Goal: Task Accomplishment & Management: Use online tool/utility

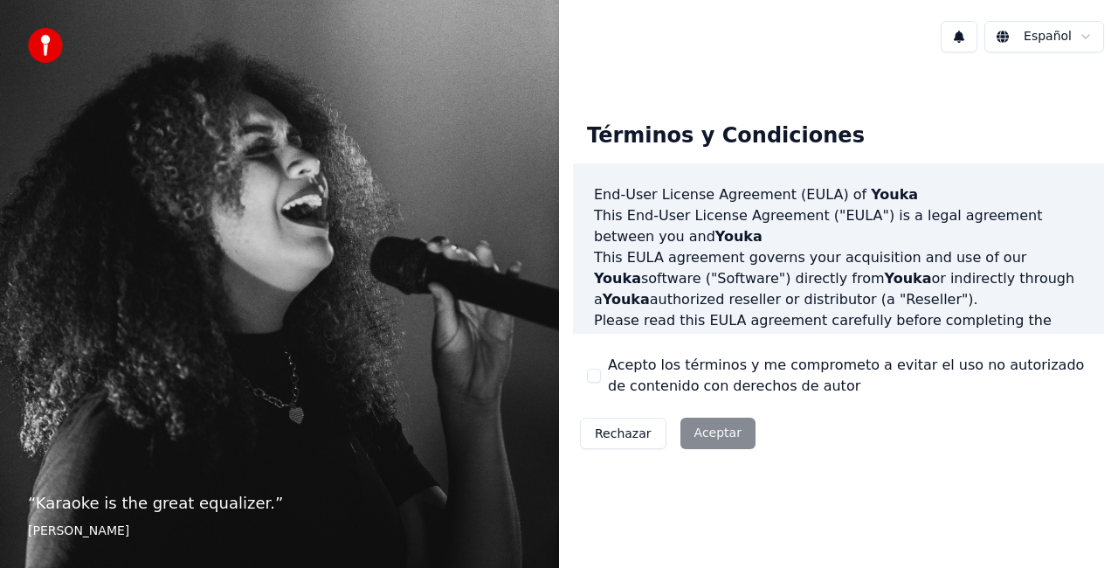
click at [590, 371] on button "Acepto los términos y me comprometo a evitar el uso no autorizado de contenido …" at bounding box center [594, 376] width 14 height 14
click at [710, 437] on button "Aceptar" at bounding box center [717, 432] width 75 height 31
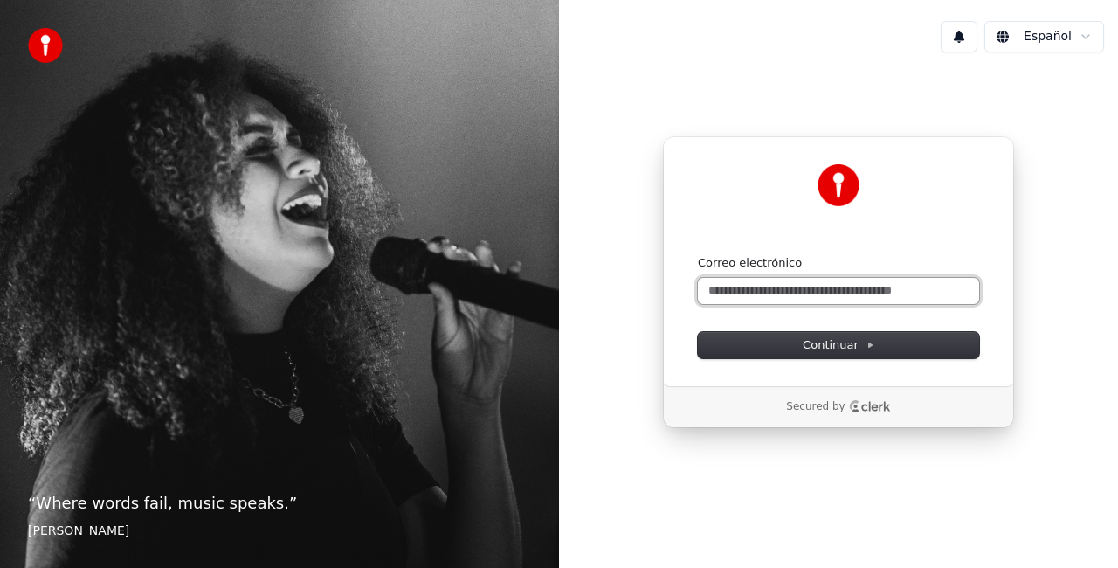
click at [747, 298] on input "Correo electrónico" at bounding box center [838, 291] width 281 height 26
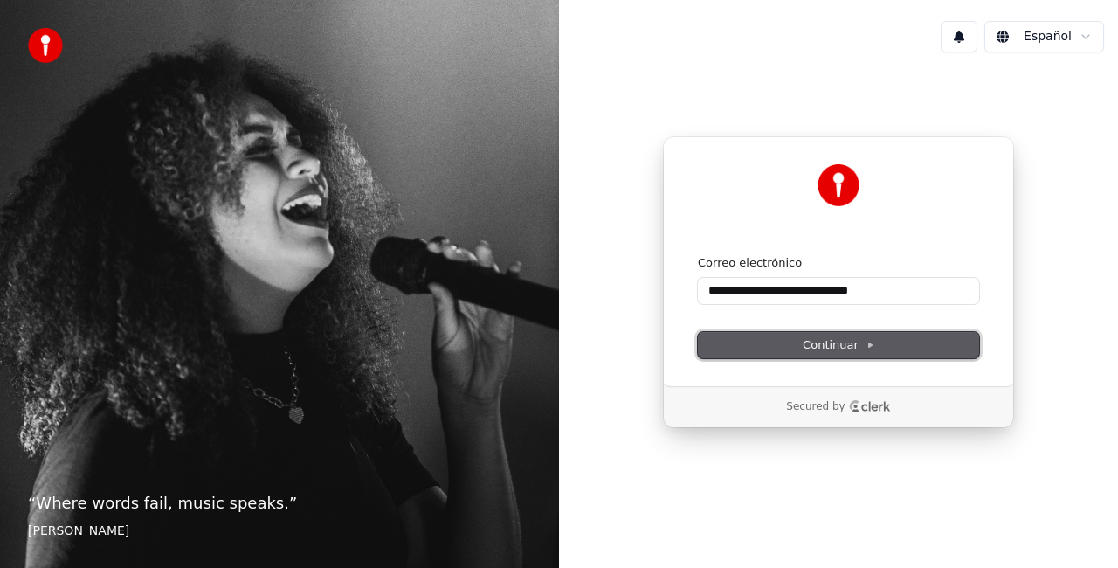
click at [833, 346] on span "Continuar" at bounding box center [839, 345] width 72 height 16
type input "**********"
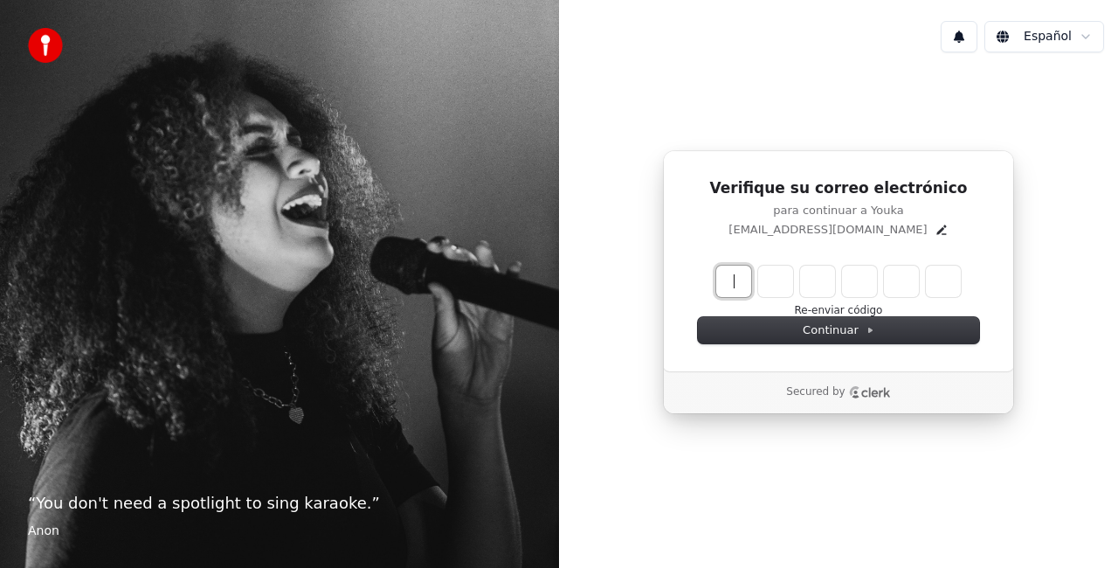
click at [728, 281] on input "Enter verification code" at bounding box center [855, 280] width 279 height 31
type input "******"
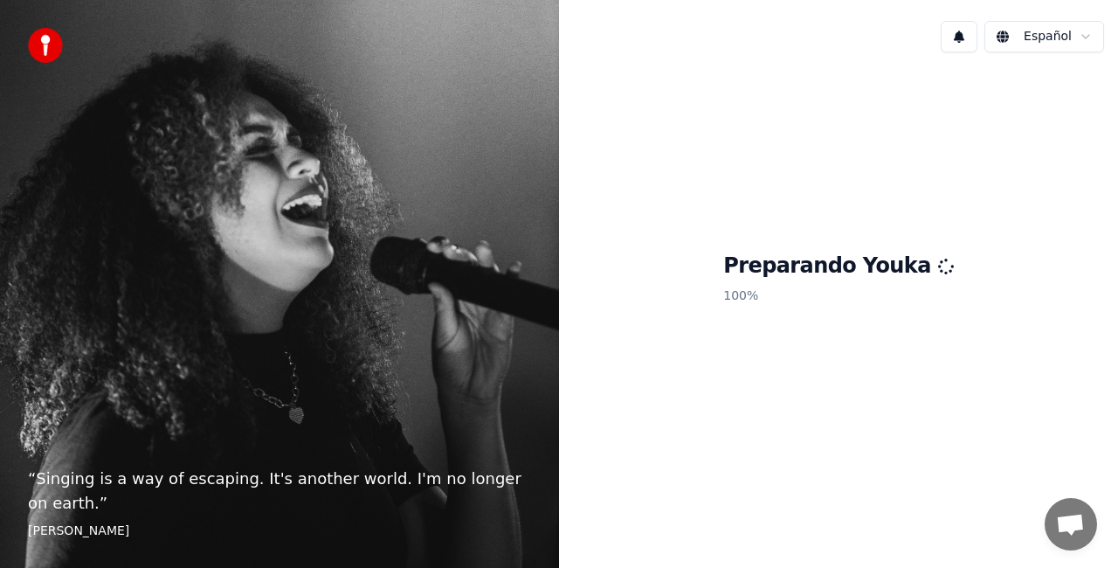
click at [816, 274] on h1 "Preparando Youka" at bounding box center [838, 266] width 231 height 28
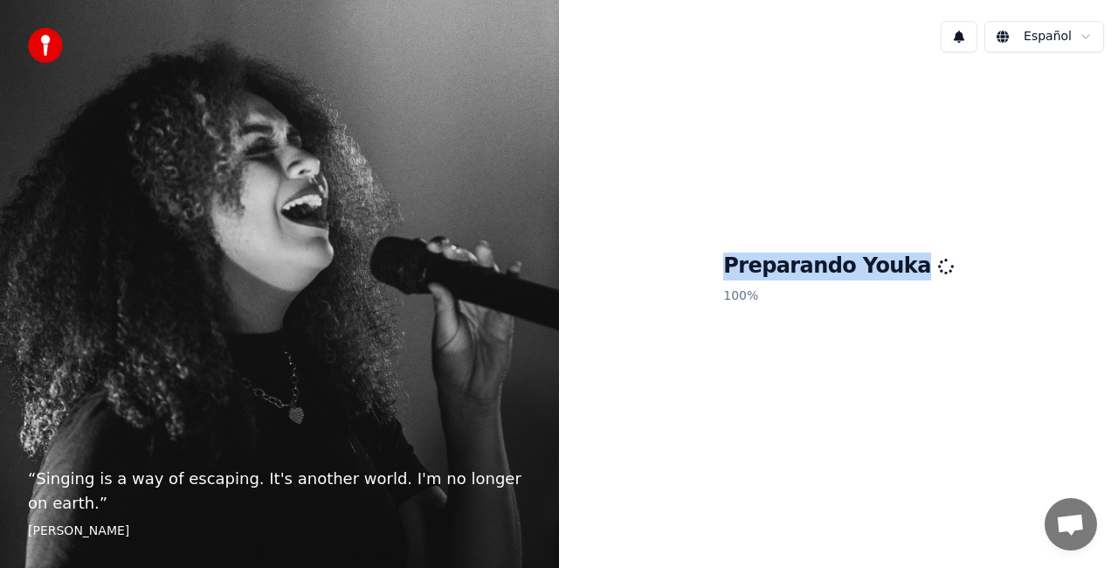
click at [816, 274] on h1 "Preparando Youka" at bounding box center [838, 266] width 231 height 28
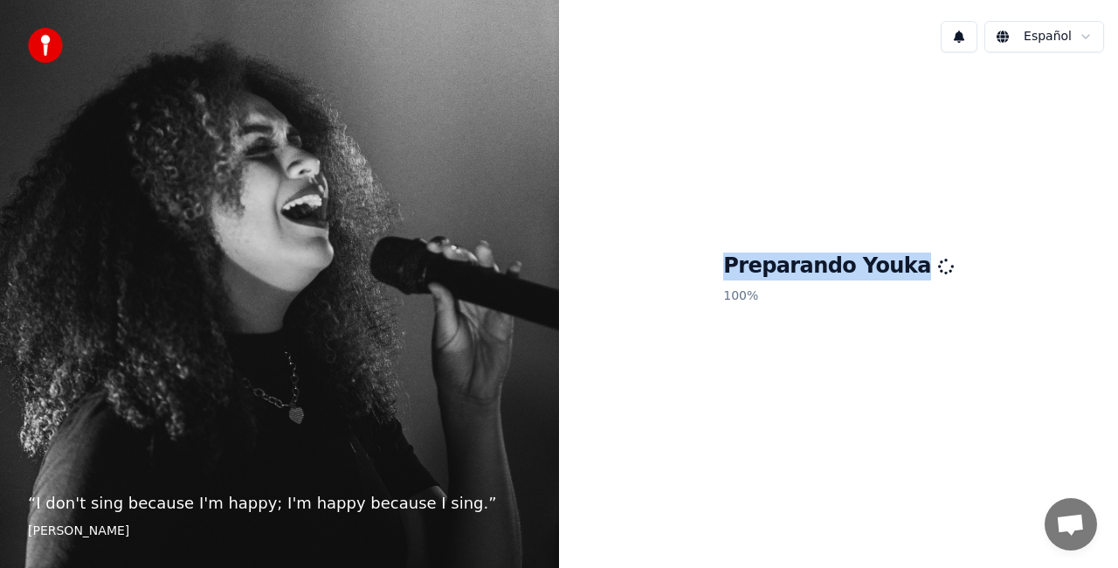
drag, startPoint x: 816, startPoint y: 274, endPoint x: 887, endPoint y: 271, distance: 71.7
click at [887, 271] on h1 "Preparando Youka" at bounding box center [838, 266] width 231 height 28
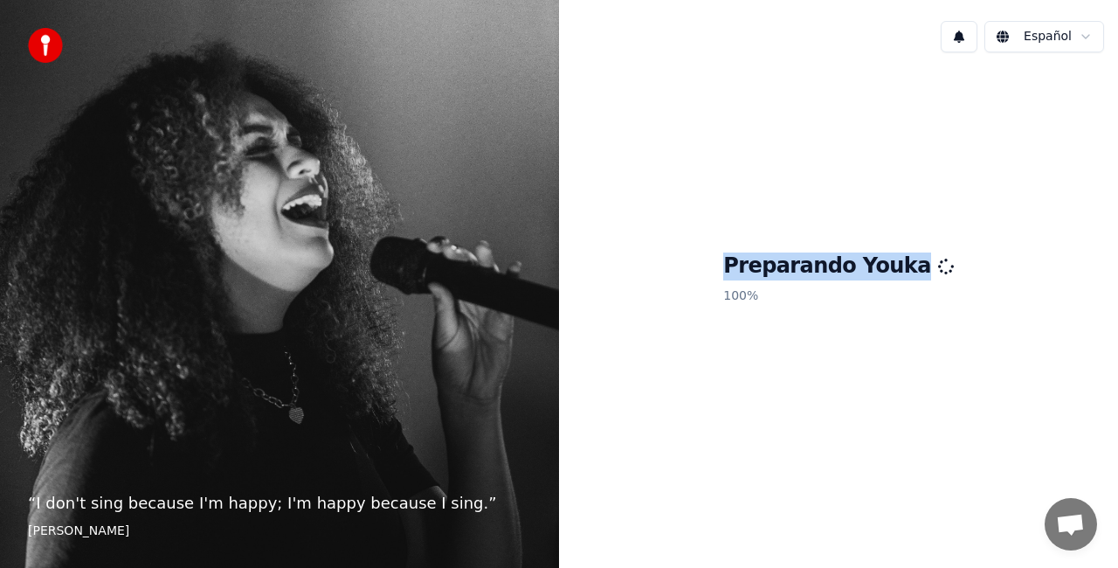
click at [887, 271] on h1 "Preparando Youka" at bounding box center [838, 266] width 231 height 28
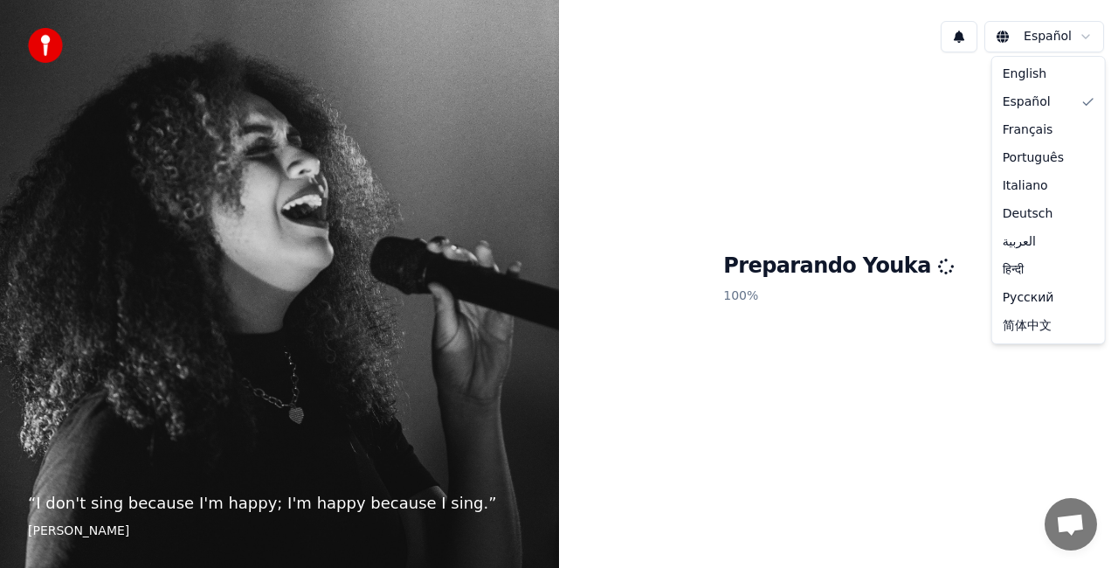
click at [1086, 33] on html "“ I don't sing because I'm happy; I'm happy because I sing. ” William James Esp…" at bounding box center [559, 284] width 1118 height 568
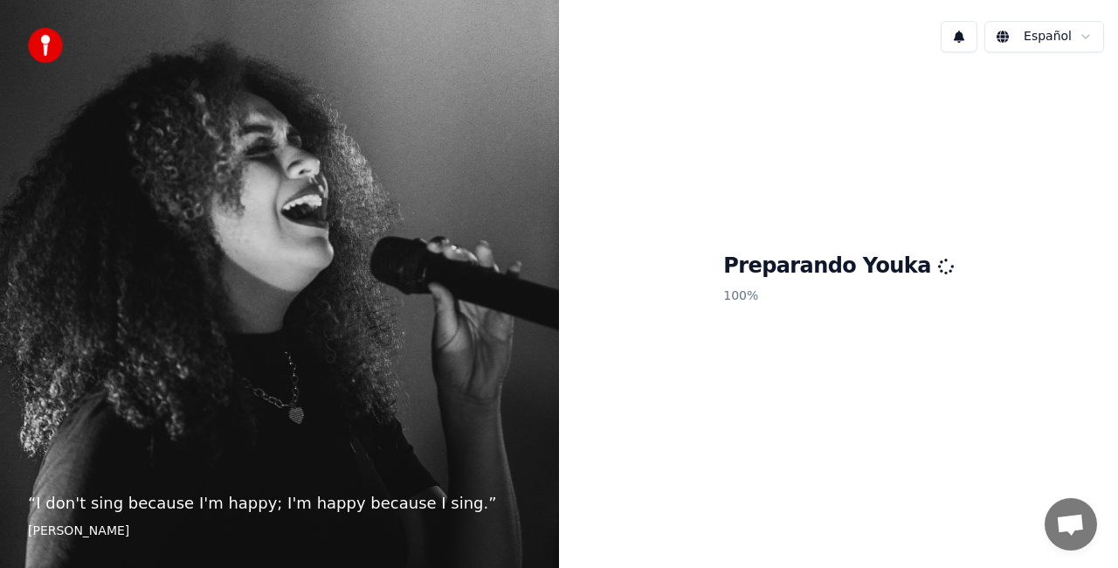
click at [816, 154] on html "“ I don't sing because I'm happy; I'm happy because I sing. ” William James Esp…" at bounding box center [559, 284] width 1118 height 568
click at [424, 498] on p "“ I don't sing because I'm happy; I'm happy because I sing. ”" at bounding box center [279, 503] width 503 height 24
drag, startPoint x: 431, startPoint y: 501, endPoint x: 28, endPoint y: 527, distance: 403.4
click at [28, 527] on blockquote "“ I don't sing because I'm happy; I'm happy because I sing. ” William James" at bounding box center [279, 515] width 503 height 49
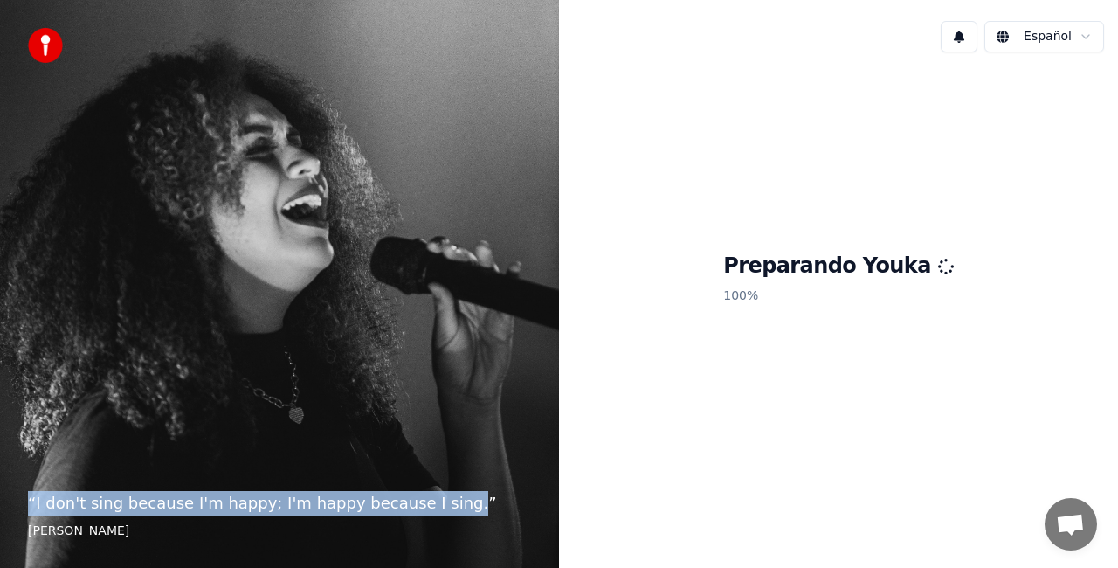
drag, startPoint x: 426, startPoint y: 500, endPoint x: 21, endPoint y: 496, distance: 405.2
click at [21, 496] on div "“ I don't sing because I'm happy; I'm happy because I sing. ” William James" at bounding box center [279, 284] width 559 height 568
click at [173, 503] on p "“ I don't sing because I'm happy; I'm happy because I sing. ”" at bounding box center [279, 503] width 503 height 24
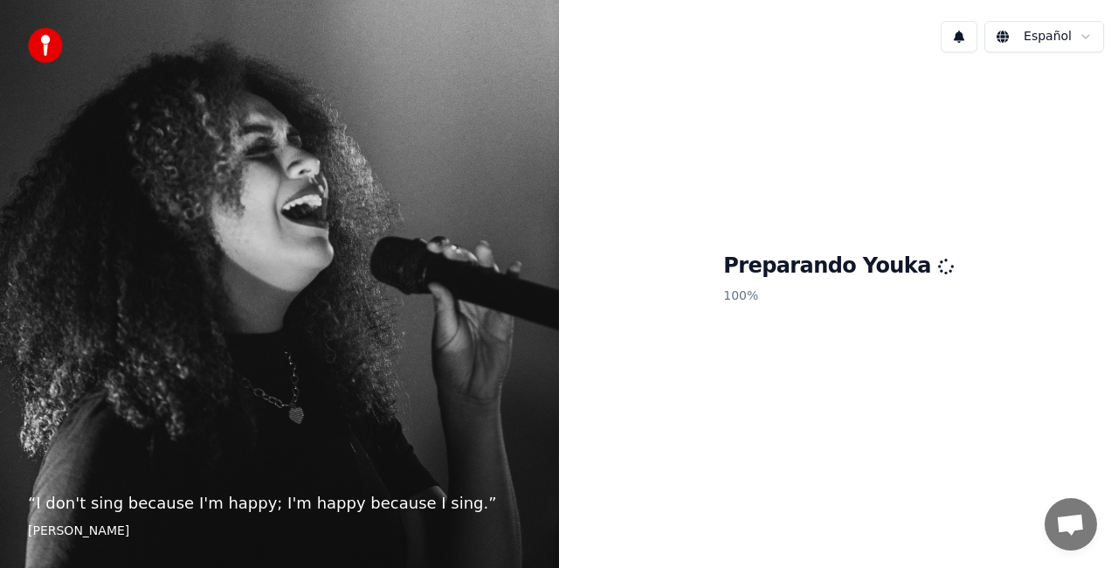
click at [757, 242] on div "Preparando Youka 100 %" at bounding box center [838, 281] width 559 height 431
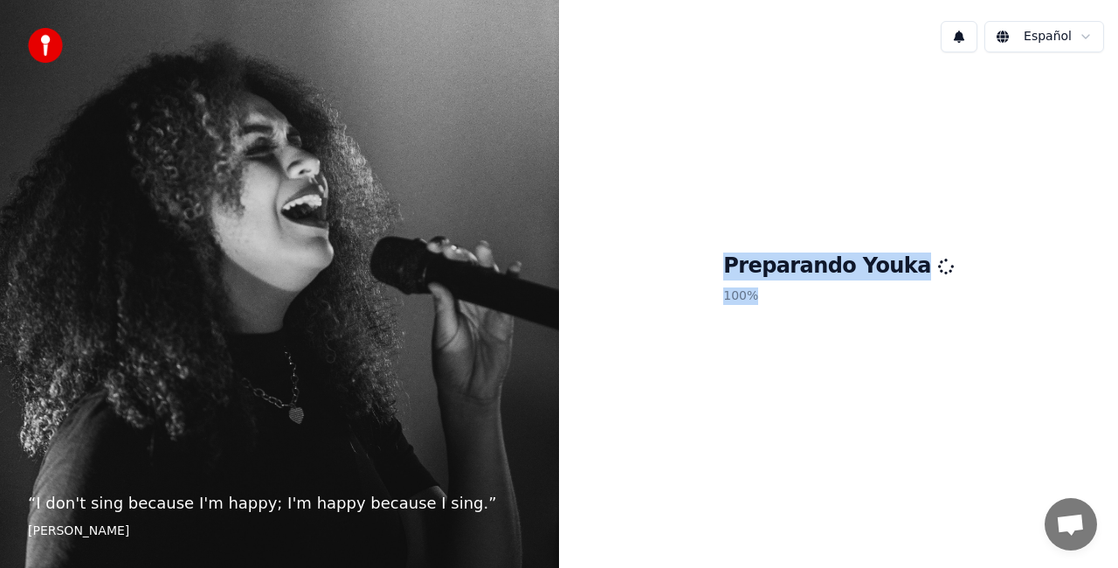
drag, startPoint x: 757, startPoint y: 242, endPoint x: 824, endPoint y: 316, distance: 100.2
click at [824, 316] on div "Preparando Youka 100 %" at bounding box center [838, 281] width 559 height 431
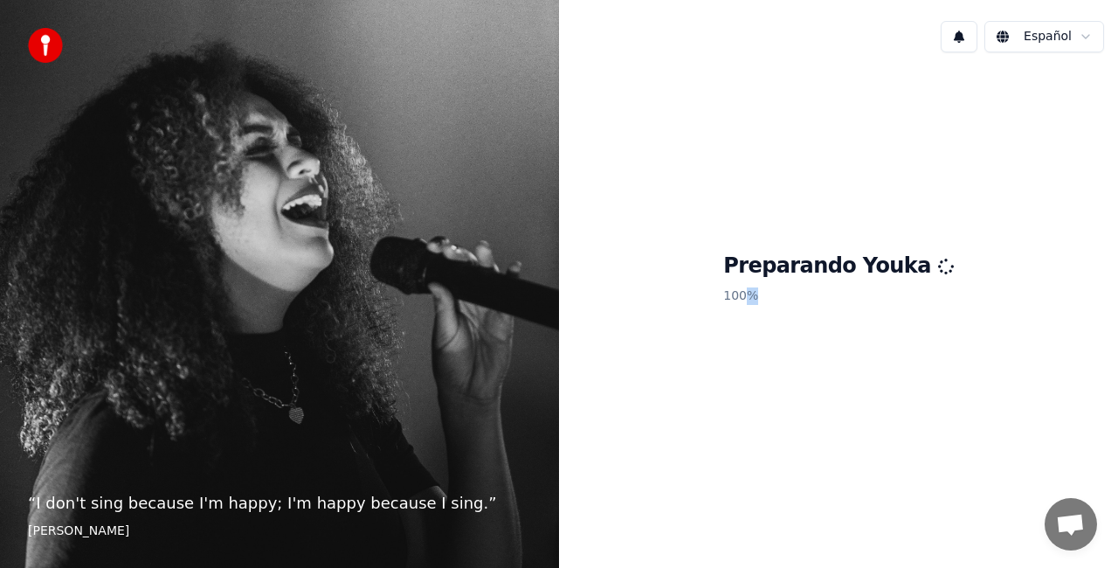
click at [824, 316] on div "Preparando Youka 100 %" at bounding box center [838, 281] width 559 height 431
click at [855, 445] on div "Preparando Youka 100 %" at bounding box center [838, 281] width 559 height 431
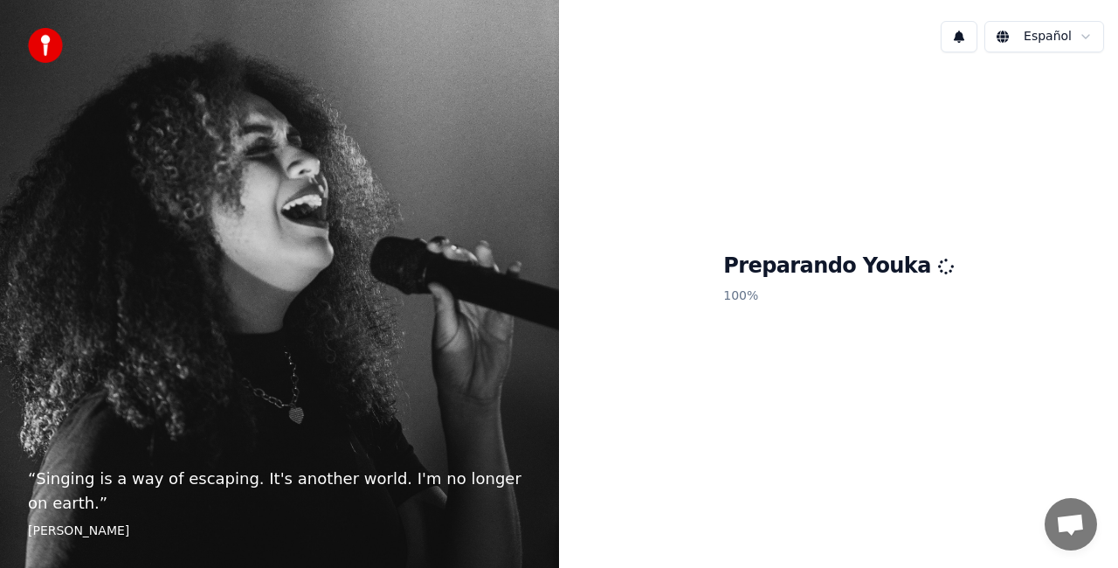
click at [809, 281] on p "100 %" at bounding box center [838, 295] width 231 height 31
click at [935, 274] on icon at bounding box center [945, 266] width 21 height 21
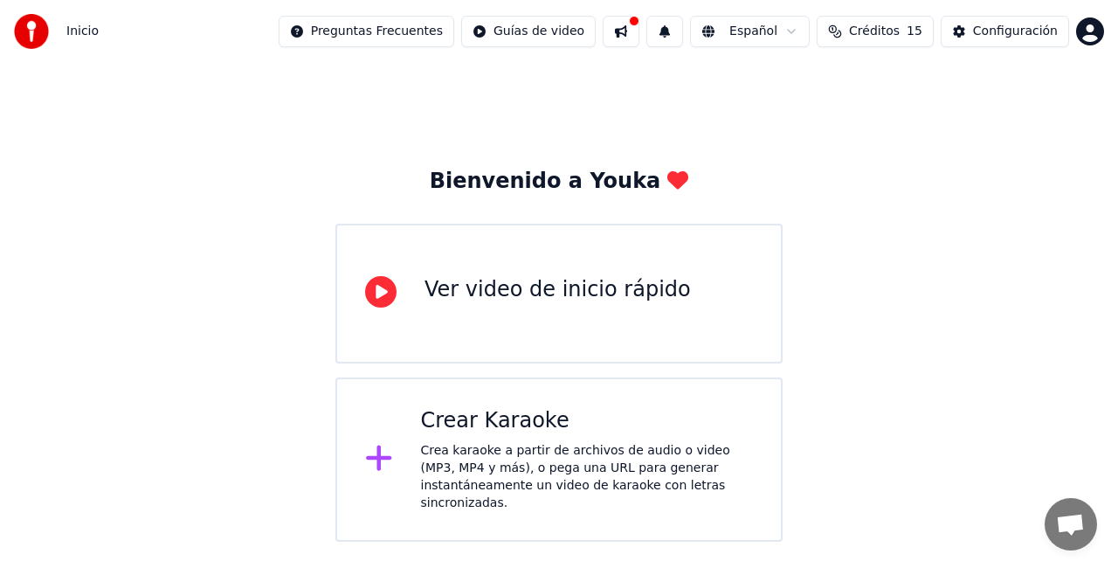
click at [562, 444] on div "Crea karaoke a partir de archivos de audio o video (MP3, MP4 y más), o pega una…" at bounding box center [587, 477] width 333 height 70
click at [571, 274] on div "Ver video de inicio rápido" at bounding box center [558, 294] width 447 height 140
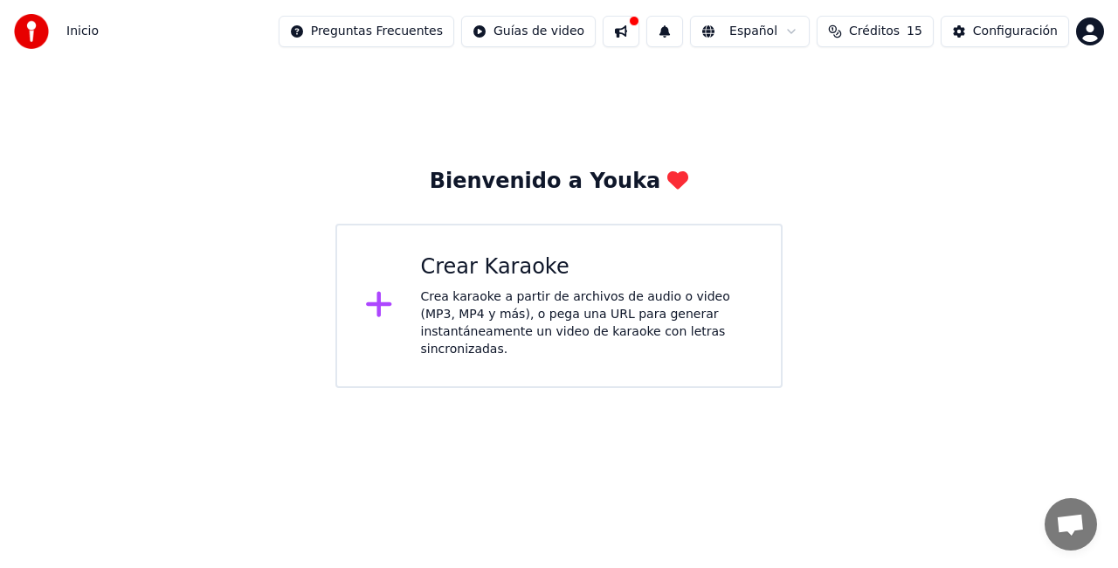
click at [533, 306] on div "Crea karaoke a partir de archivos de audio o video (MP3, MP4 y más), o pega una…" at bounding box center [587, 323] width 333 height 70
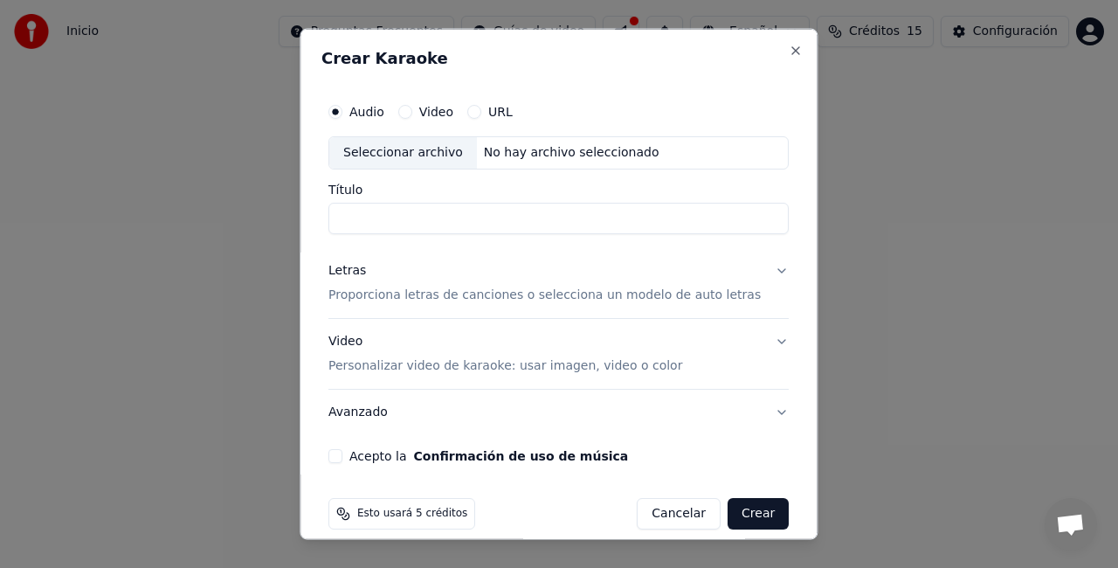
click at [575, 150] on div "No hay archivo seleccionado" at bounding box center [572, 152] width 190 height 17
type input "**********"
click at [431, 147] on div "Seleccionar archivo" at bounding box center [412, 152] width 167 height 31
click at [445, 99] on div "Audio Video URL" at bounding box center [558, 111] width 460 height 35
click at [433, 118] on label "Video" at bounding box center [436, 112] width 34 height 12
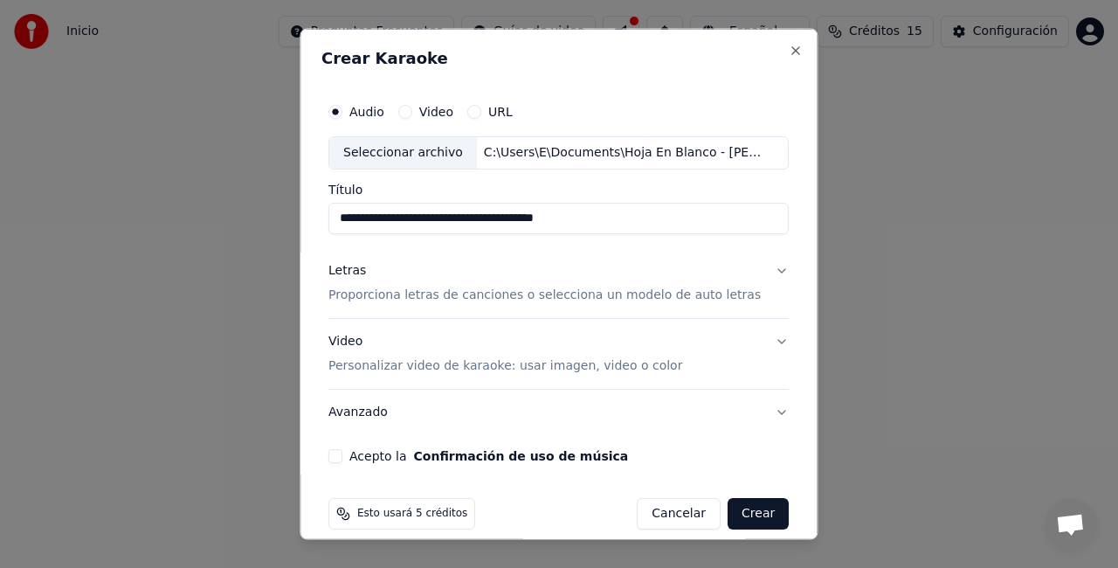
click at [412, 118] on button "Video" at bounding box center [405, 112] width 14 height 14
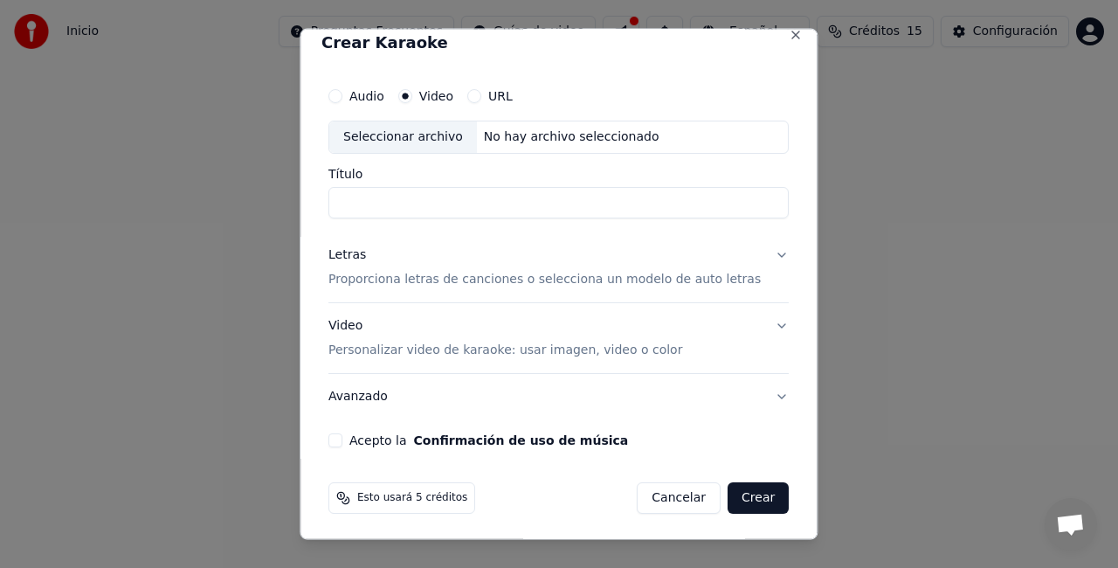
click at [465, 199] on input "Título" at bounding box center [558, 201] width 460 height 31
click at [386, 332] on div "Video Personalizar video de karaoke: usar imagen, video o color" at bounding box center [505, 337] width 354 height 42
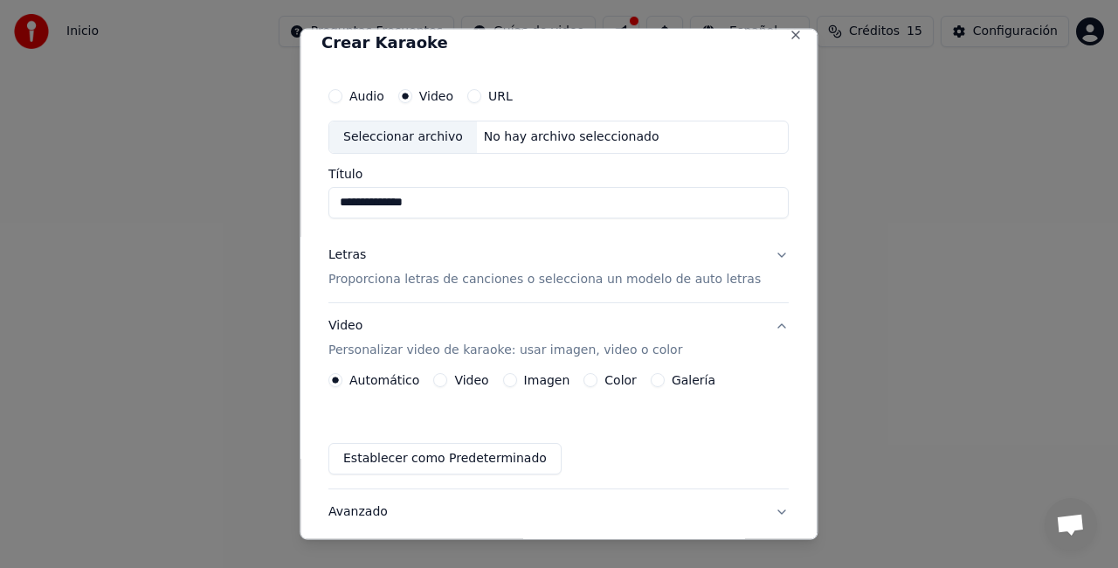
click at [424, 262] on div "Letras Proporciona letras de canciones o selecciona un modelo de auto letras" at bounding box center [544, 266] width 432 height 42
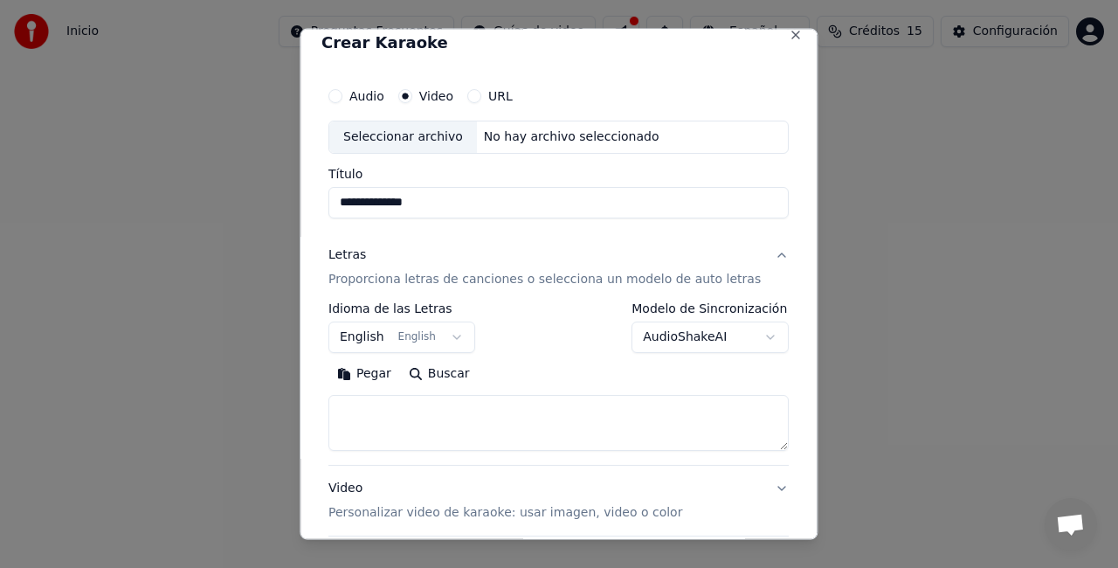
click at [371, 372] on button "Pegar" at bounding box center [364, 373] width 72 height 28
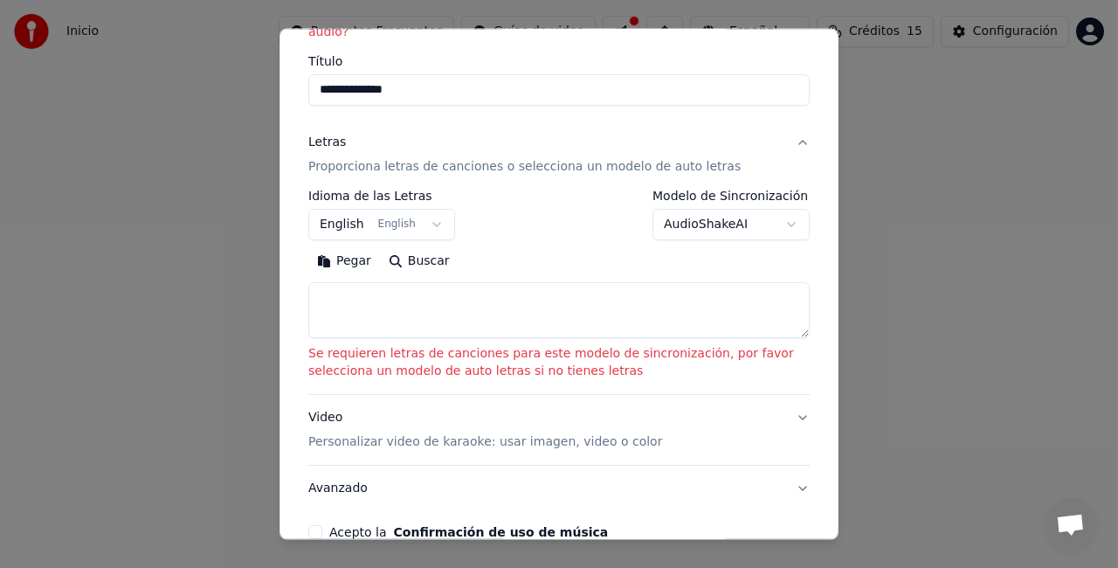
scroll to position [269, 0]
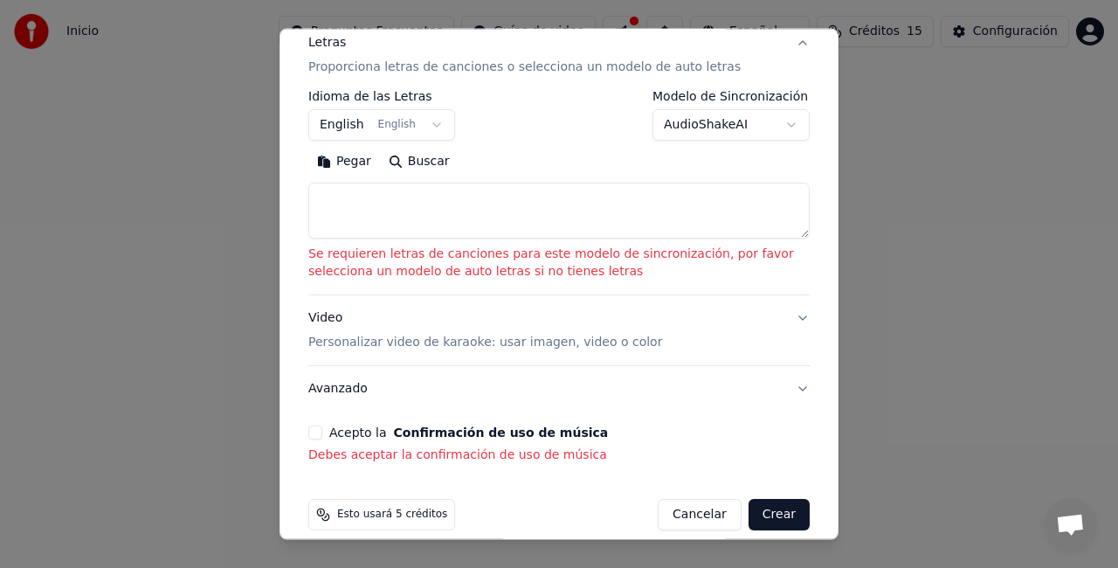
click at [483, 196] on textarea at bounding box center [558, 211] width 501 height 56
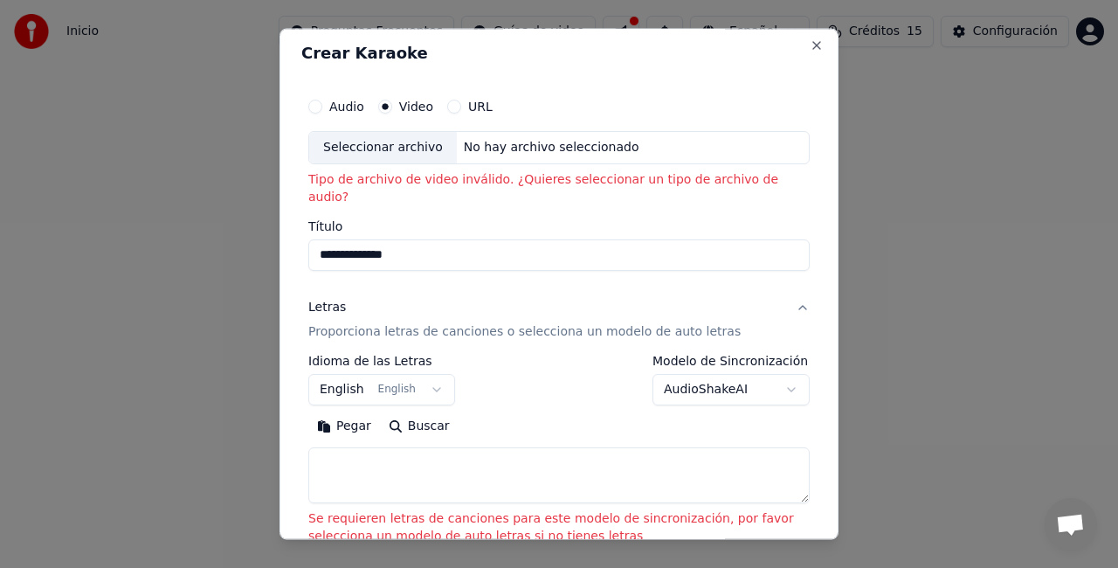
scroll to position [0, 0]
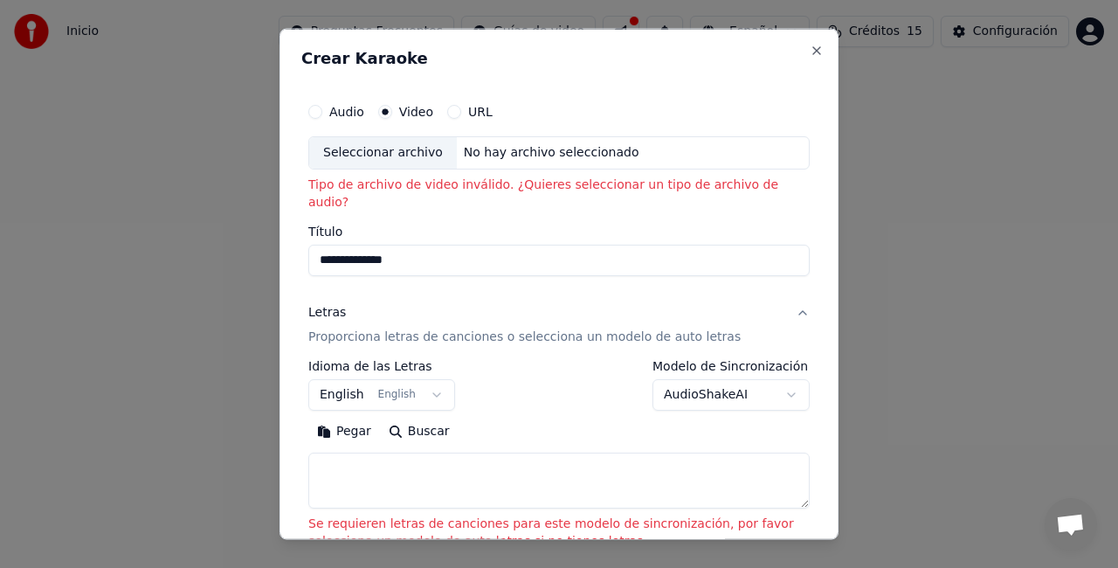
click at [400, 154] on div "Seleccionar archivo" at bounding box center [383, 152] width 148 height 31
type input "**********"
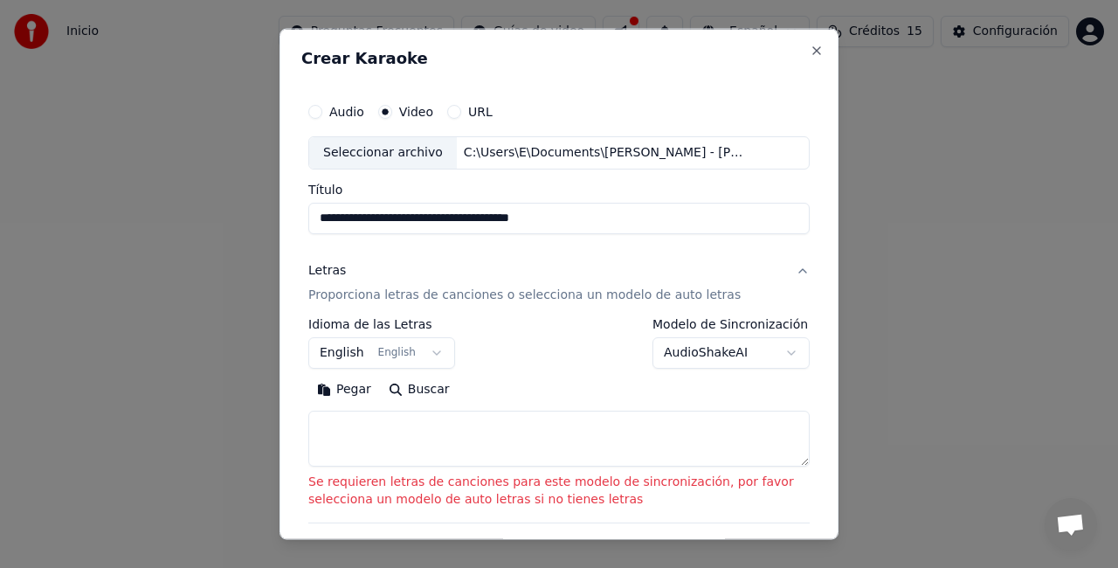
click at [363, 102] on div "Audio Video URL" at bounding box center [558, 111] width 501 height 35
click at [347, 115] on label "Audio" at bounding box center [346, 112] width 35 height 12
click at [322, 115] on button "Audio" at bounding box center [315, 112] width 14 height 14
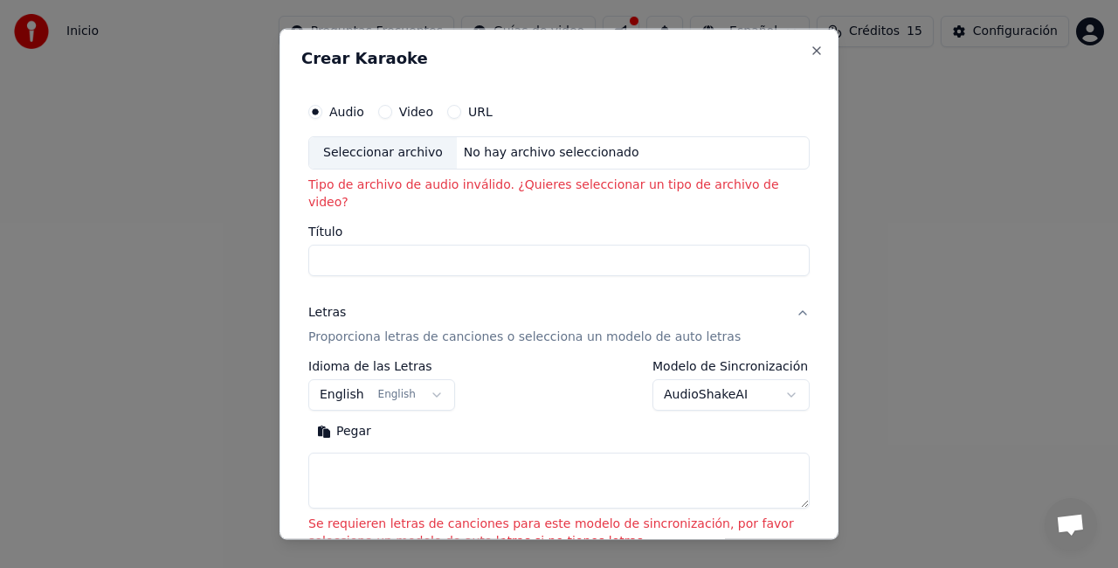
click at [409, 115] on label "Video" at bounding box center [416, 112] width 34 height 12
click at [392, 115] on button "Video" at bounding box center [385, 112] width 14 height 14
click at [409, 115] on label "Video" at bounding box center [416, 112] width 34 height 12
click at [392, 115] on button "Video" at bounding box center [385, 112] width 14 height 14
click at [498, 158] on div "No hay archivo seleccionado" at bounding box center [552, 152] width 190 height 17
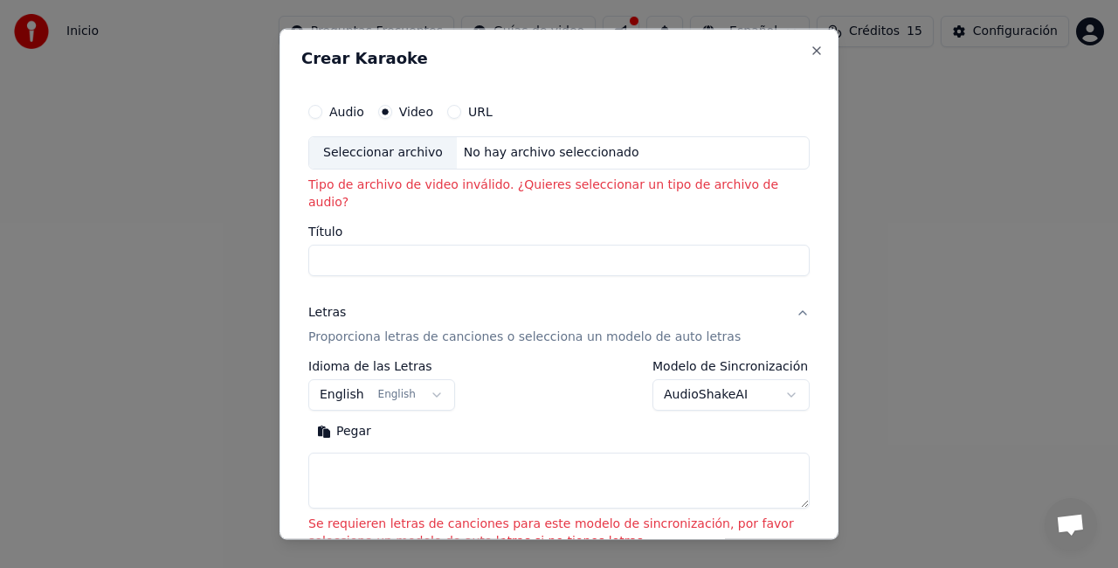
type input "**********"
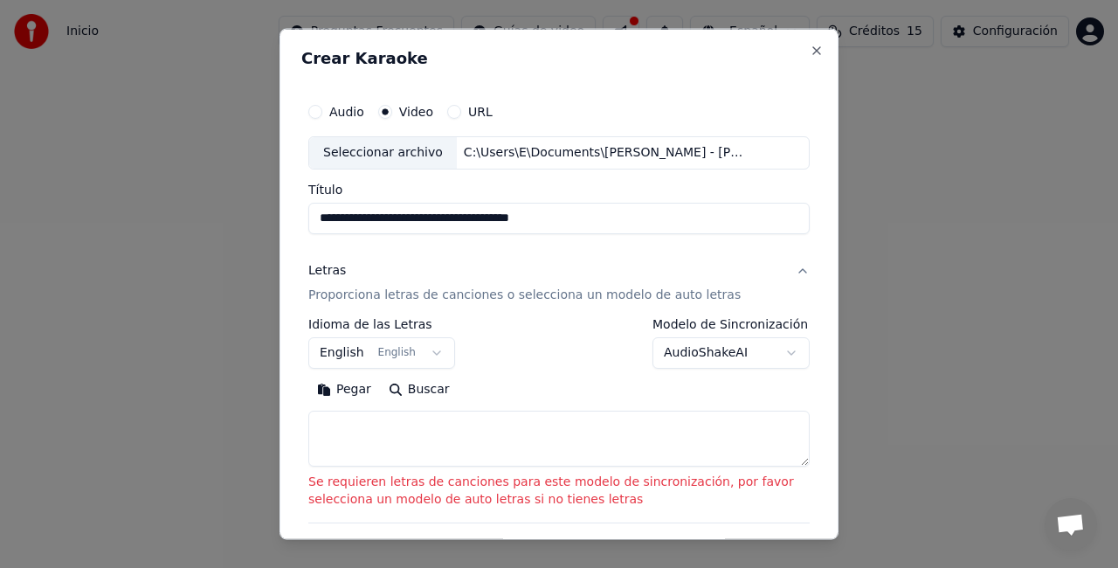
click at [355, 114] on label "Audio" at bounding box center [346, 112] width 35 height 12
click at [322, 114] on button "Audio" at bounding box center [315, 112] width 14 height 14
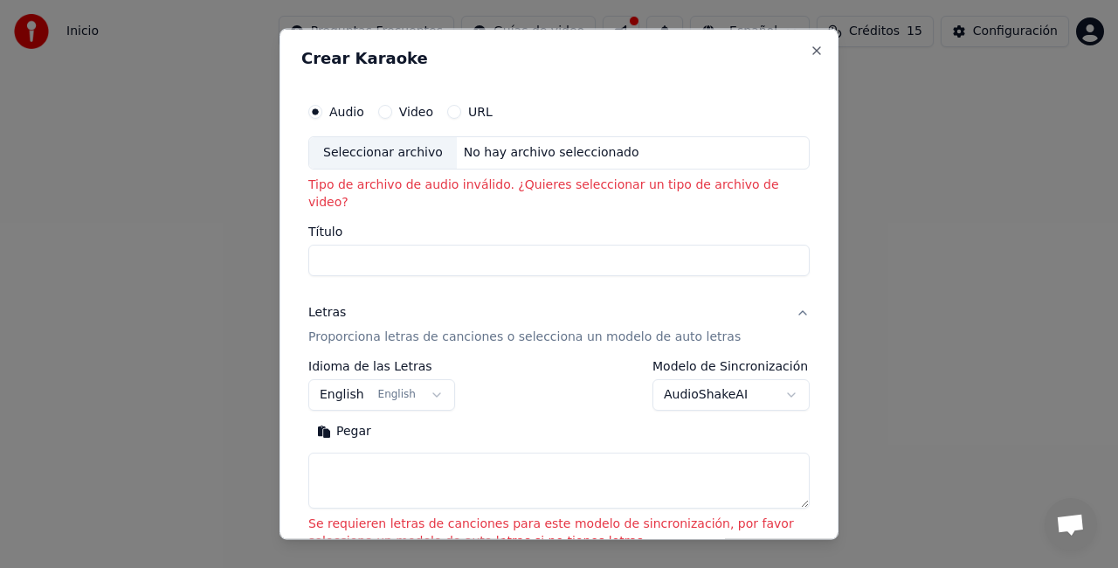
click at [476, 148] on div "No hay archivo seleccionado" at bounding box center [552, 152] width 190 height 17
type input "**********"
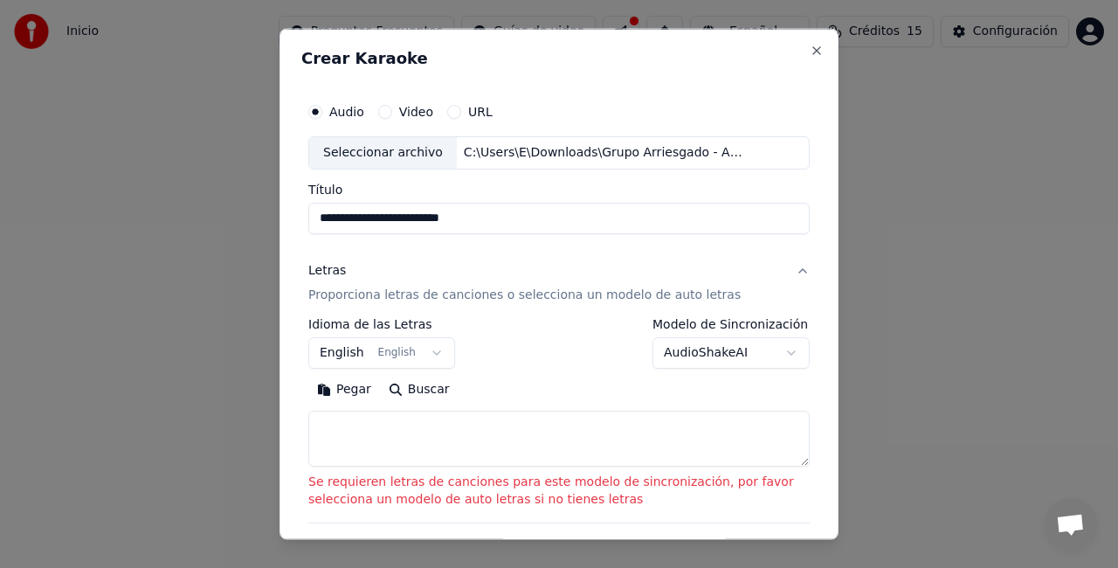
click at [410, 99] on div "Audio Video URL" at bounding box center [558, 111] width 501 height 35
click at [372, 107] on div "Audio Video URL" at bounding box center [400, 112] width 184 height 14
click at [384, 108] on button "Video" at bounding box center [385, 112] width 14 height 14
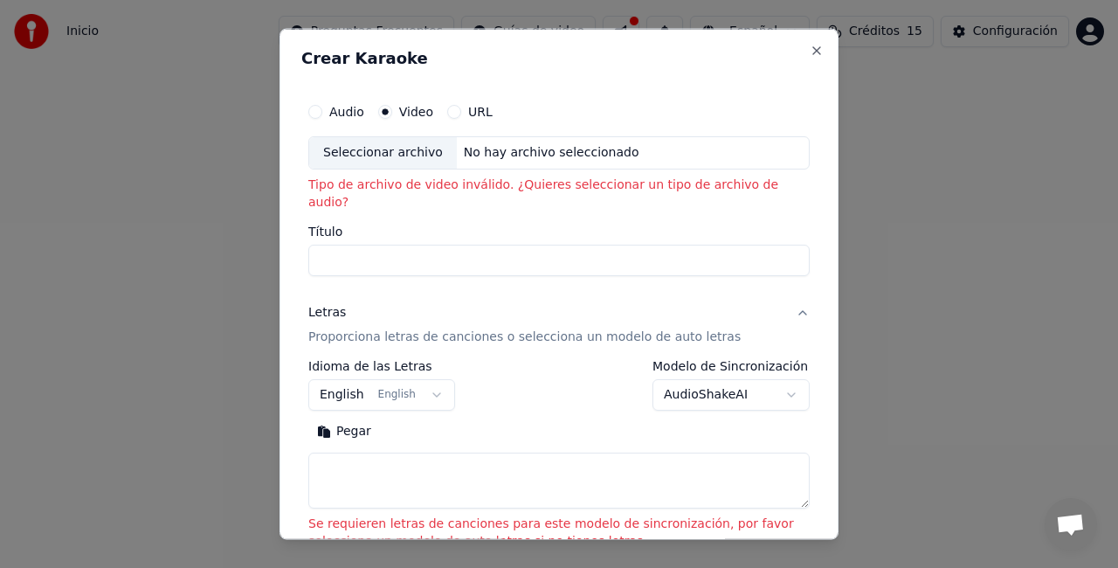
click at [501, 145] on div "No hay archivo seleccionado" at bounding box center [552, 152] width 190 height 17
type input "**********"
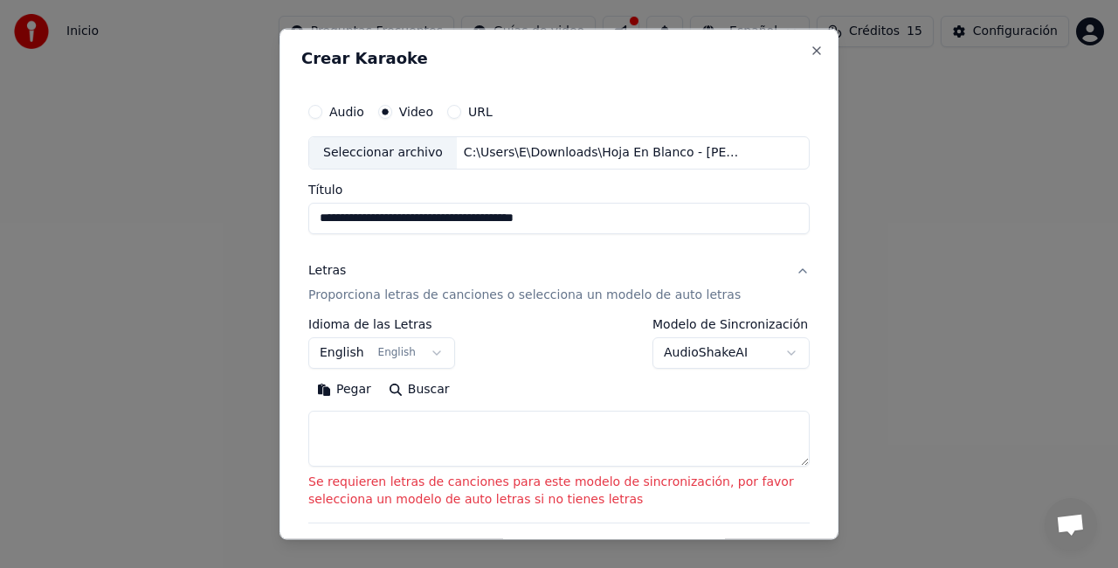
click at [426, 355] on button "English English" at bounding box center [381, 351] width 147 height 31
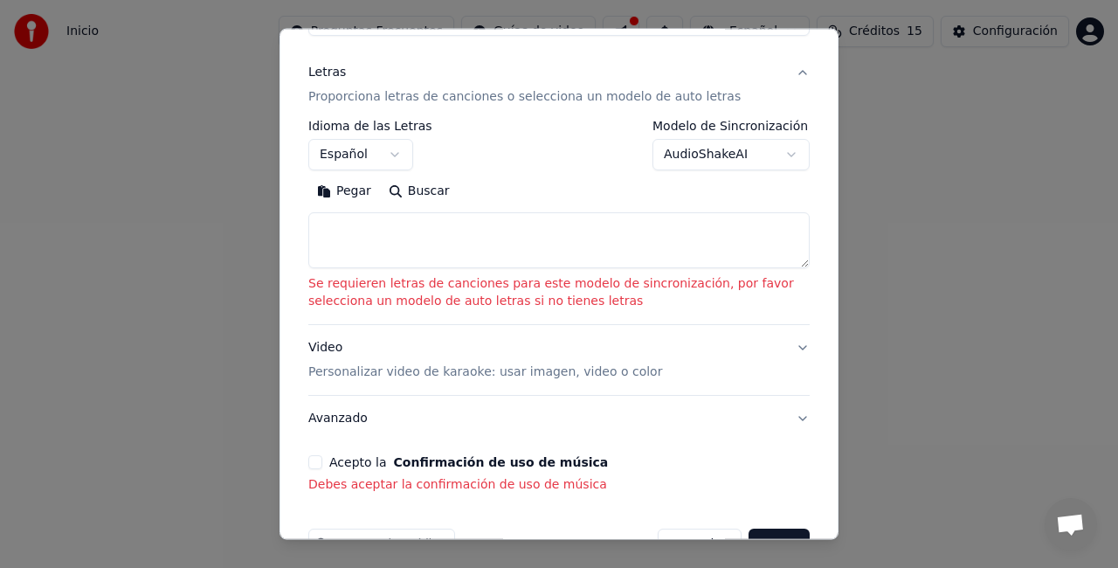
scroll to position [245, 0]
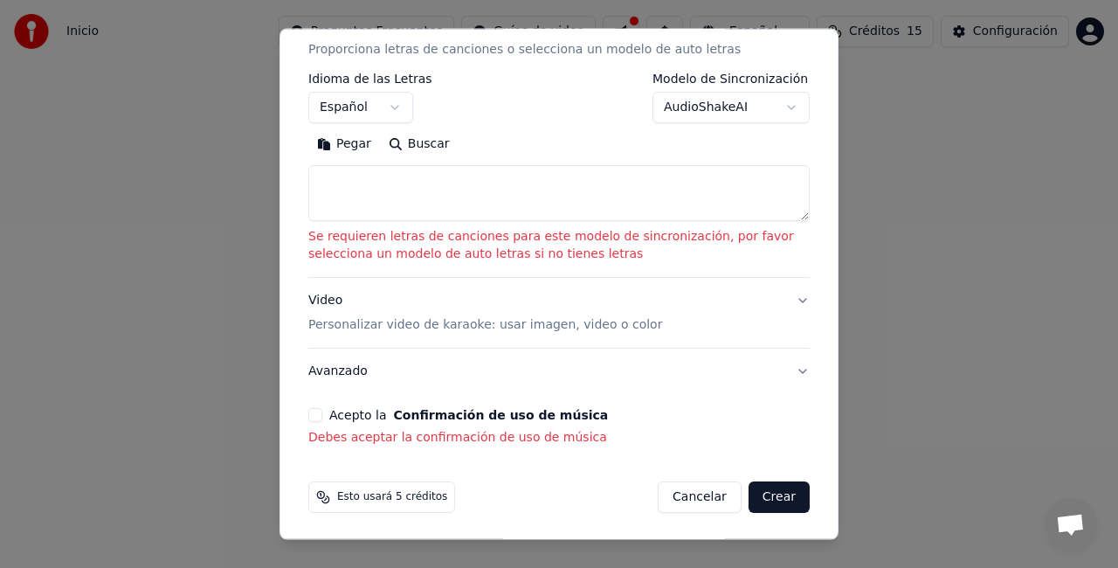
click at [762, 482] on button "Crear" at bounding box center [778, 496] width 61 height 31
select select "**"
click at [762, 491] on button "Crear" at bounding box center [778, 496] width 61 height 31
click at [751, 501] on button "Crear" at bounding box center [778, 496] width 61 height 31
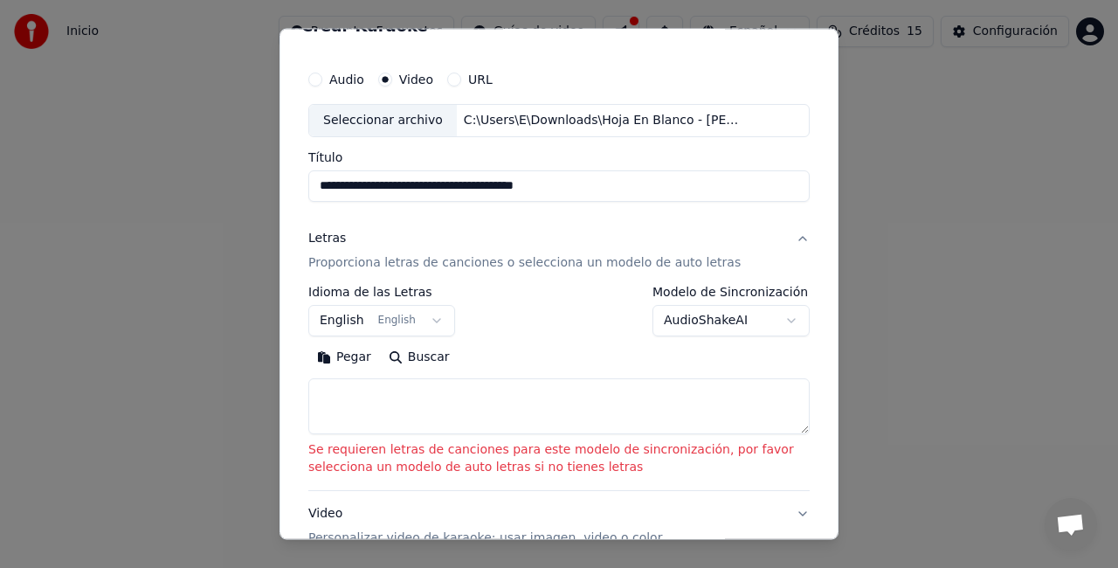
scroll to position [0, 0]
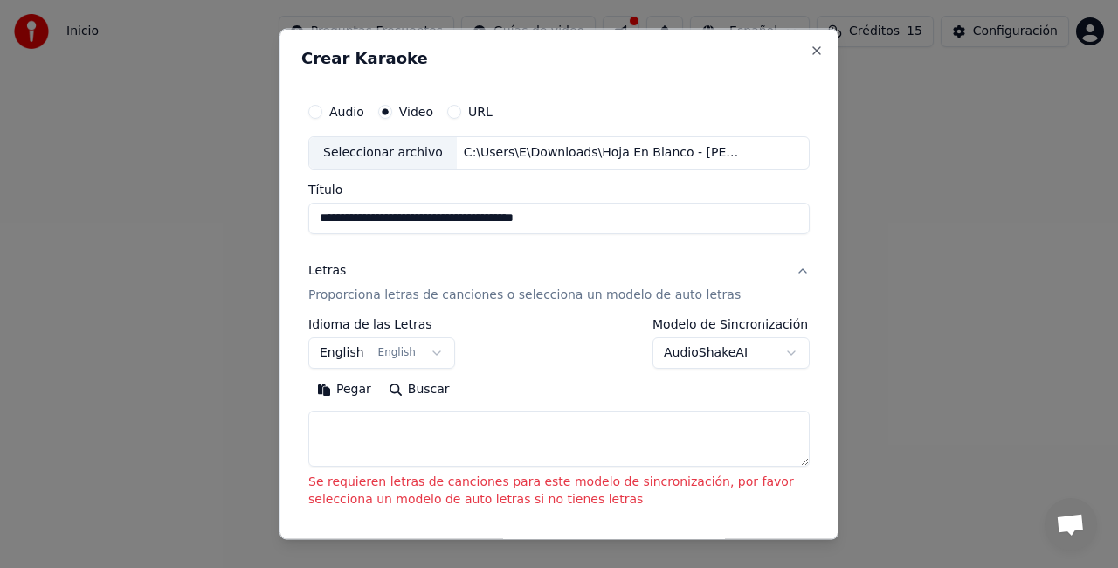
click at [402, 217] on input "**********" at bounding box center [558, 217] width 501 height 31
click at [597, 218] on input "**********" at bounding box center [558, 217] width 501 height 31
click at [428, 279] on div "Letras Proporciona letras de canciones o selecciona un modelo de auto letras" at bounding box center [524, 282] width 432 height 42
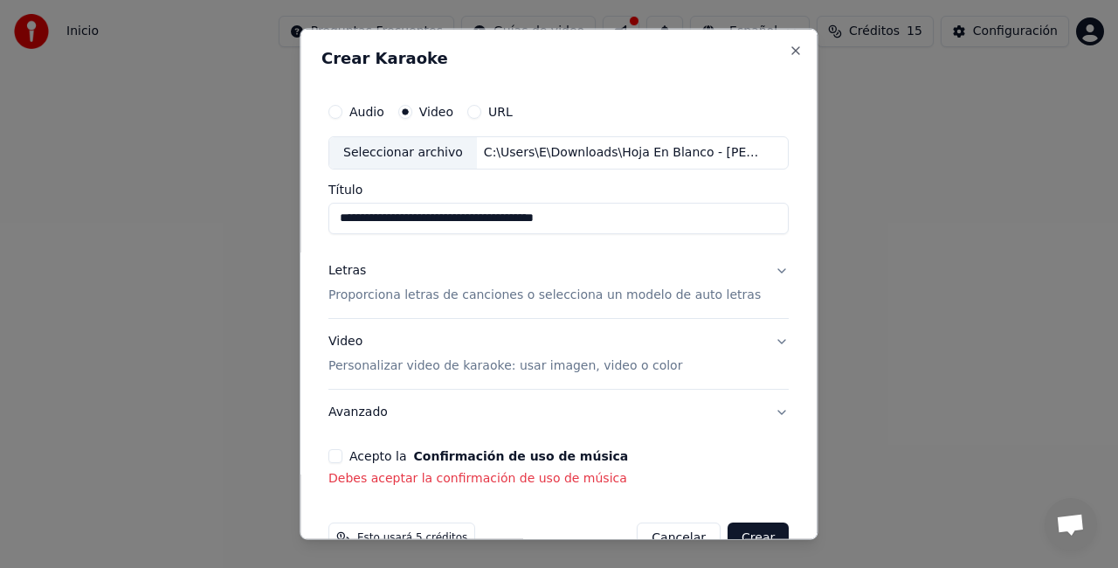
click at [480, 290] on p "Proporciona letras de canciones o selecciona un modelo de auto letras" at bounding box center [544, 294] width 432 height 17
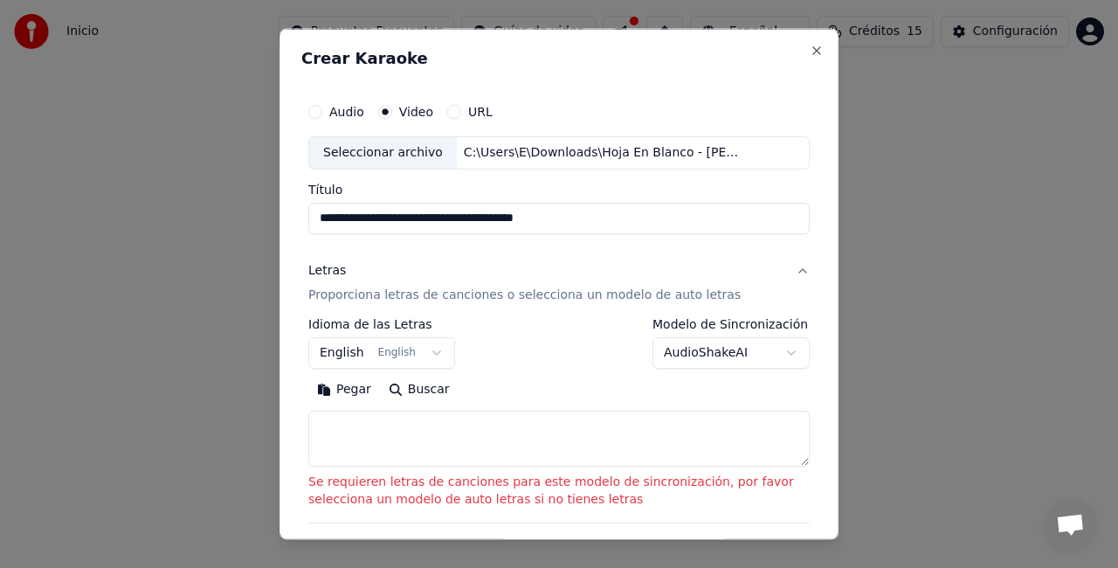
click at [465, 290] on p "Proporciona letras de canciones o selecciona un modelo de auto letras" at bounding box center [524, 294] width 432 height 17
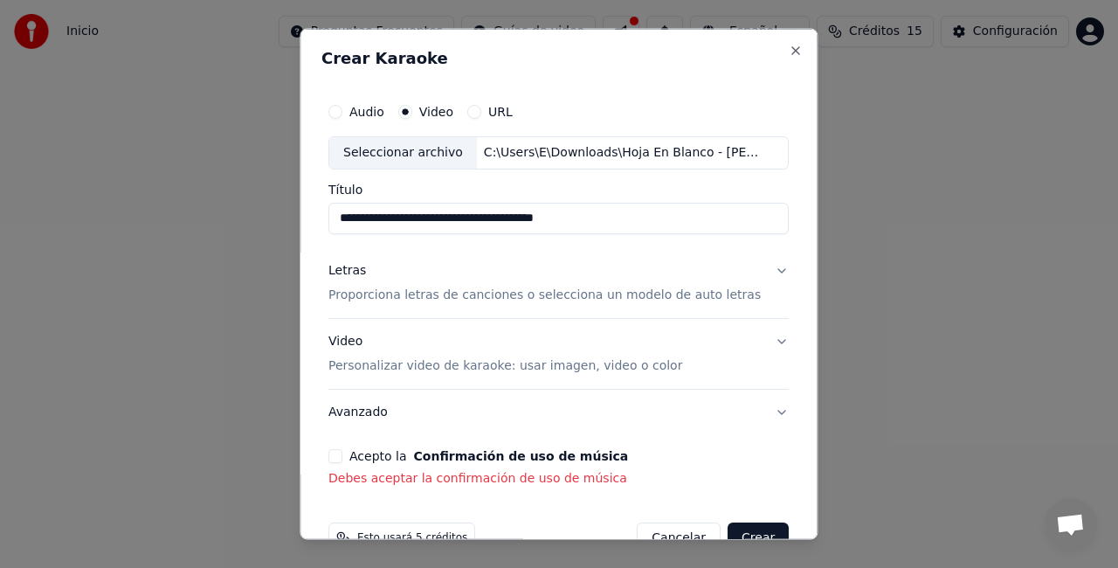
click at [470, 366] on p "Personalizar video de karaoke: usar imagen, video o color" at bounding box center [505, 364] width 354 height 17
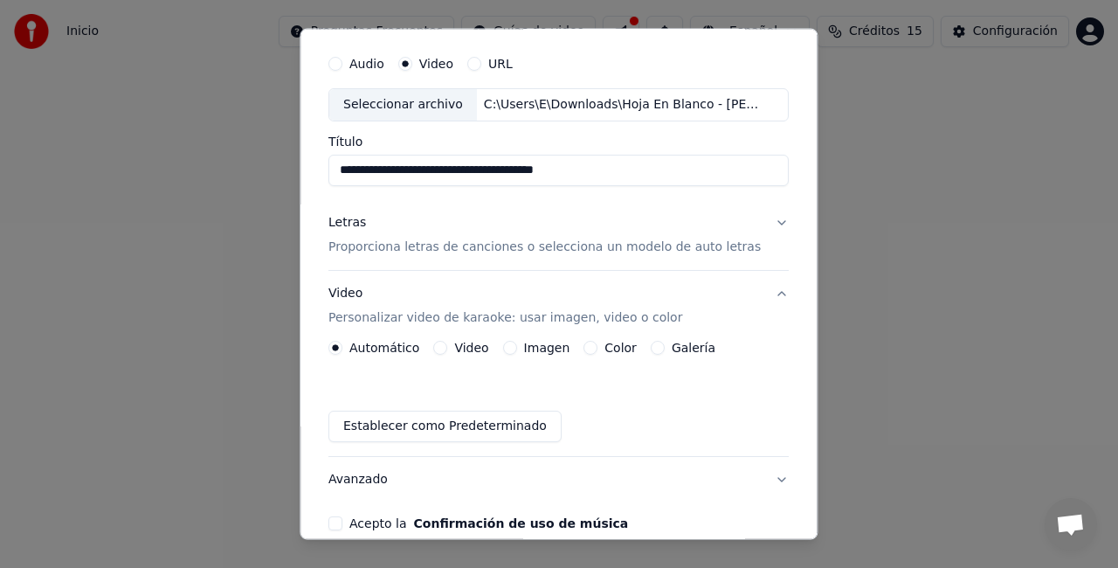
scroll to position [55, 0]
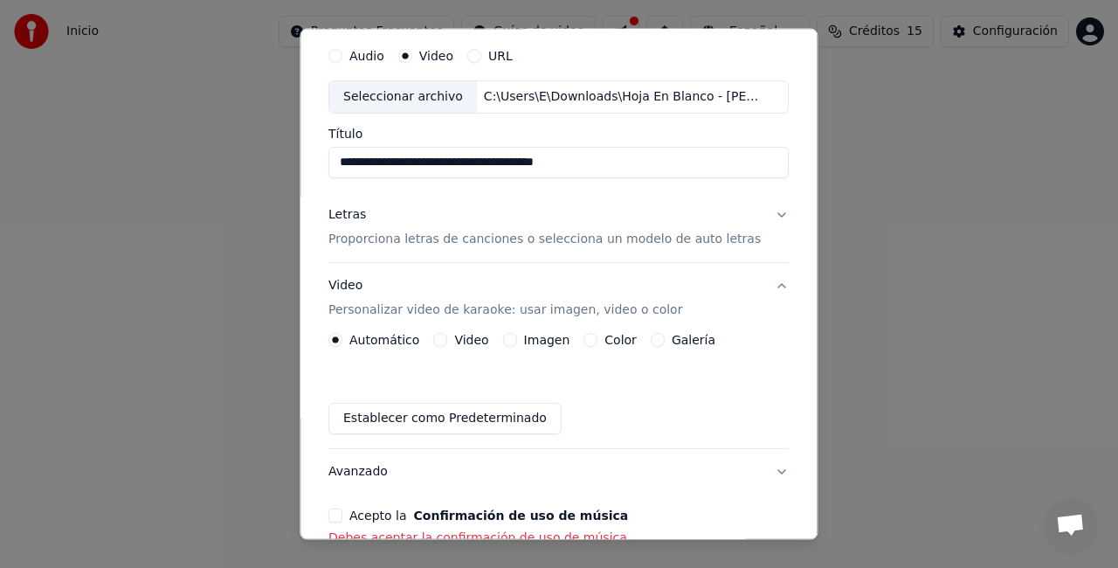
click at [477, 334] on label "Video" at bounding box center [472, 340] width 34 height 12
click at [448, 334] on button "Video" at bounding box center [441, 340] width 14 height 14
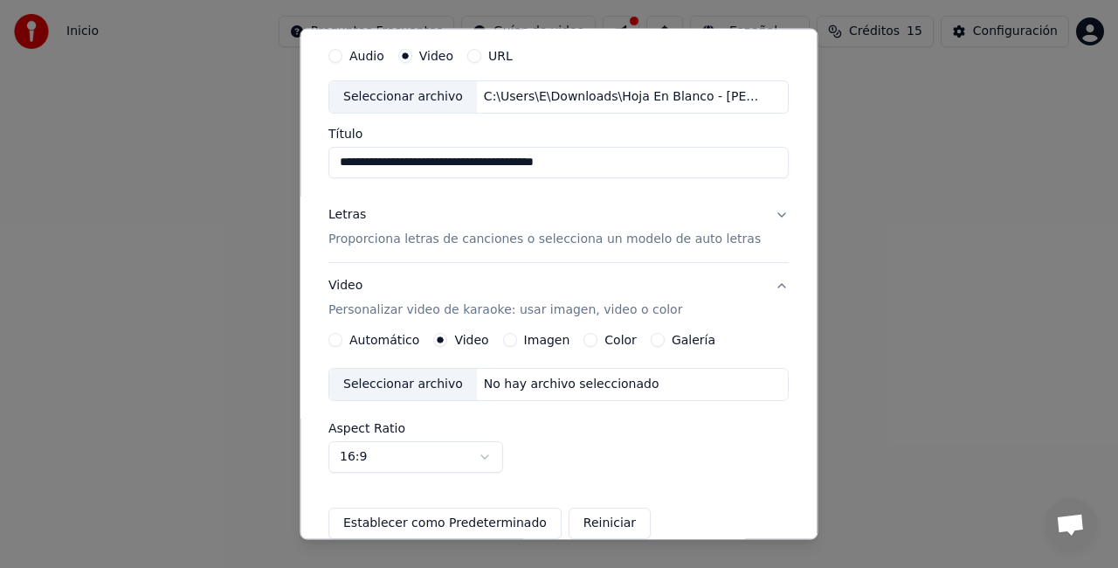
click at [537, 337] on label "Imagen" at bounding box center [547, 340] width 46 height 12
click at [517, 337] on button "Imagen" at bounding box center [510, 340] width 14 height 14
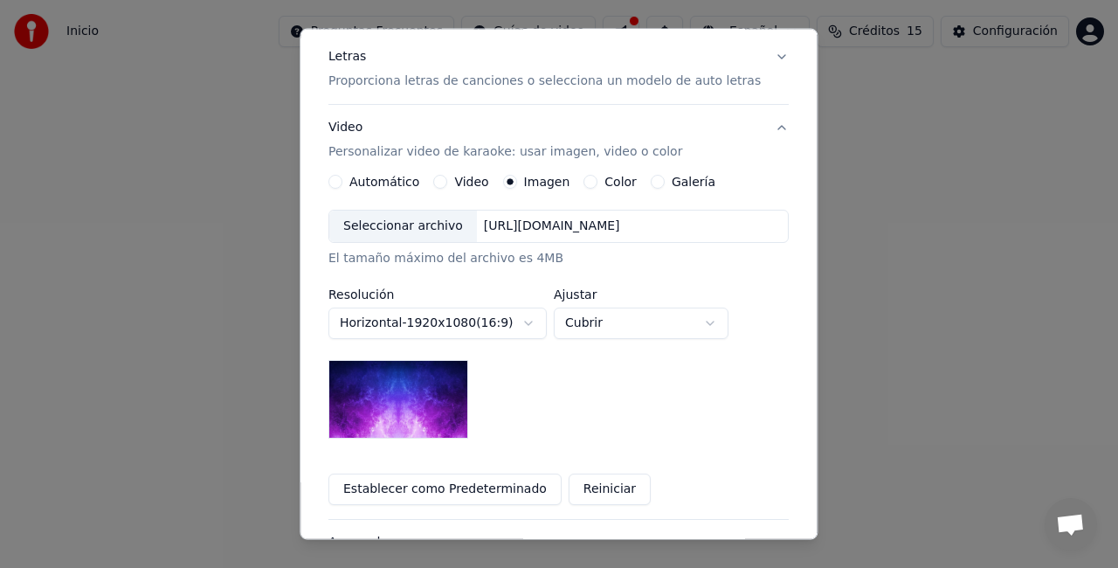
scroll to position [216, 0]
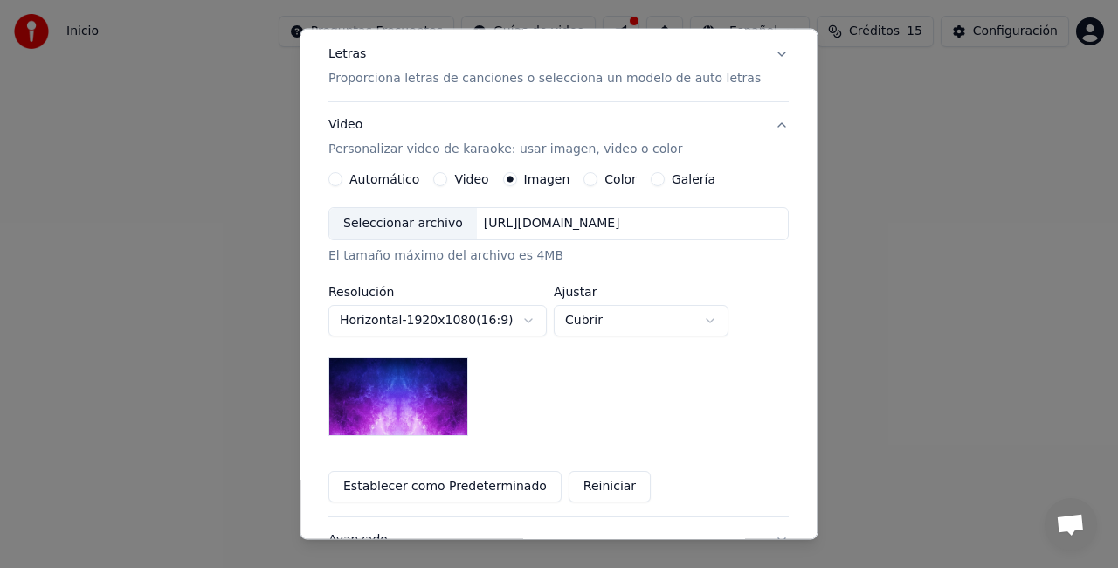
click at [616, 173] on label "Color" at bounding box center [621, 179] width 32 height 12
click at [598, 173] on button "Color" at bounding box center [591, 179] width 14 height 14
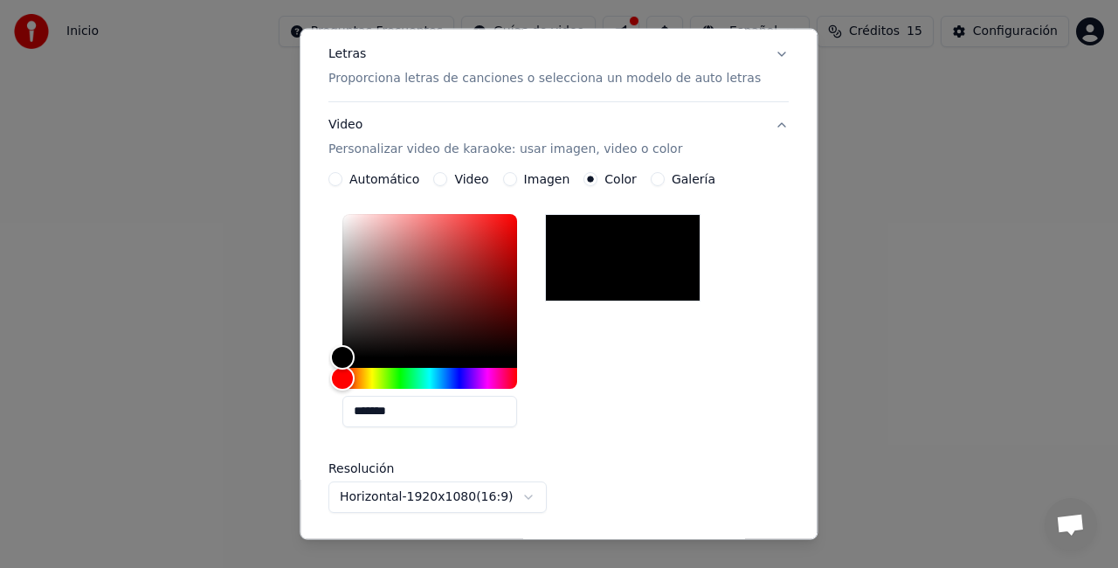
click at [679, 167] on button "Video Personalizar video de karaoke: usar imagen, video o color" at bounding box center [558, 137] width 460 height 70
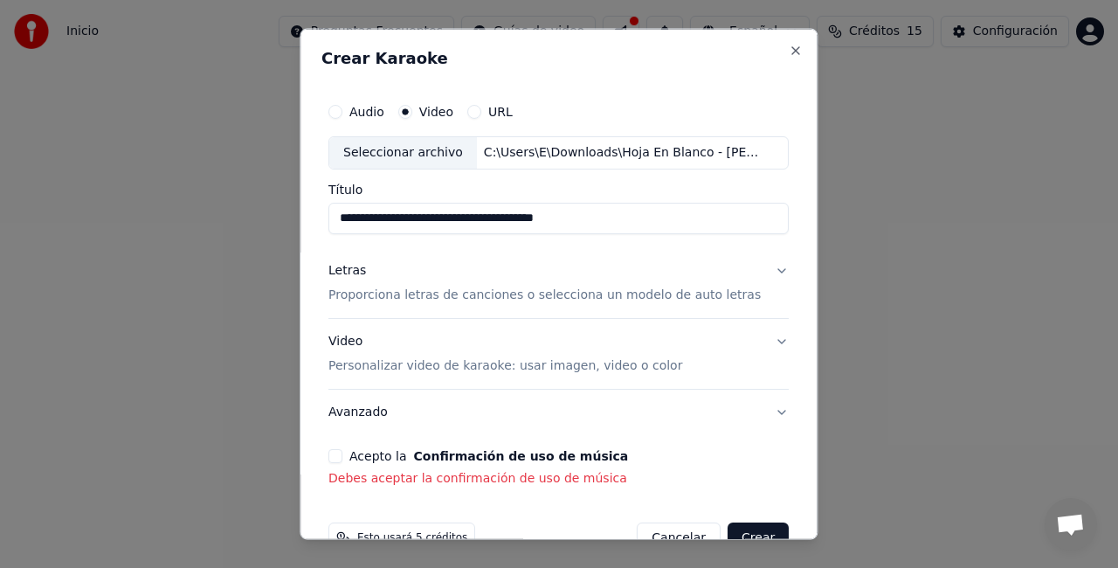
scroll to position [40, 0]
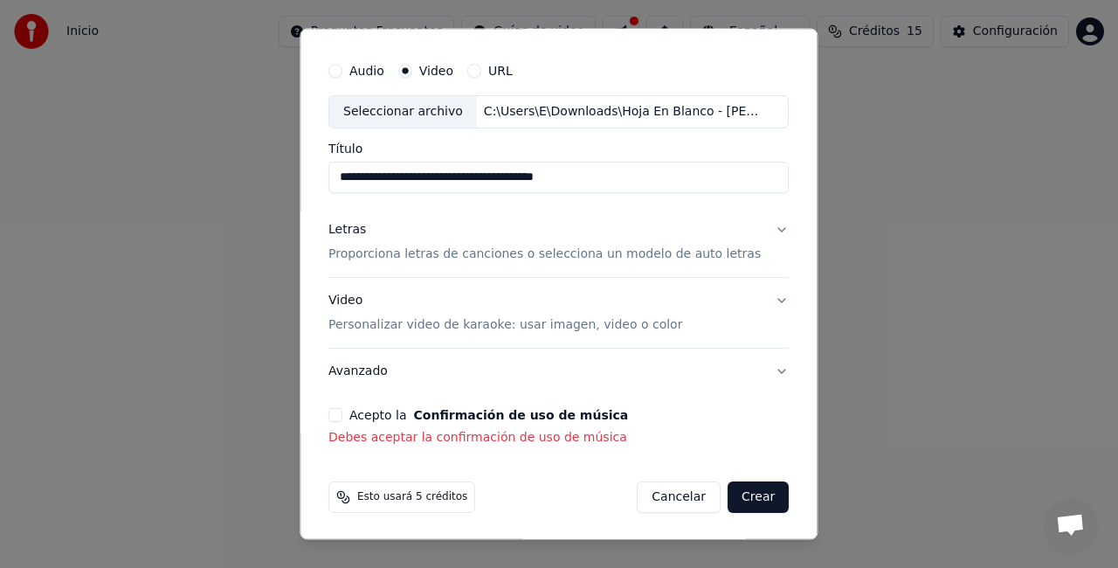
click at [445, 435] on p "Debes aceptar la confirmación de uso de música" at bounding box center [558, 437] width 460 height 17
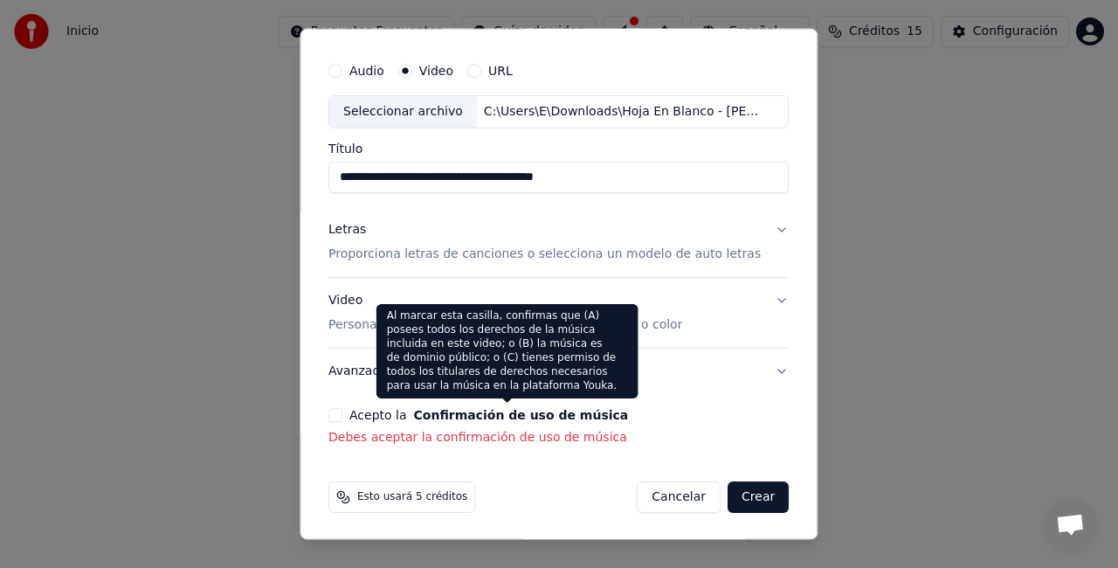
click at [576, 416] on button "Confirmación de uso de música" at bounding box center [521, 415] width 215 height 12
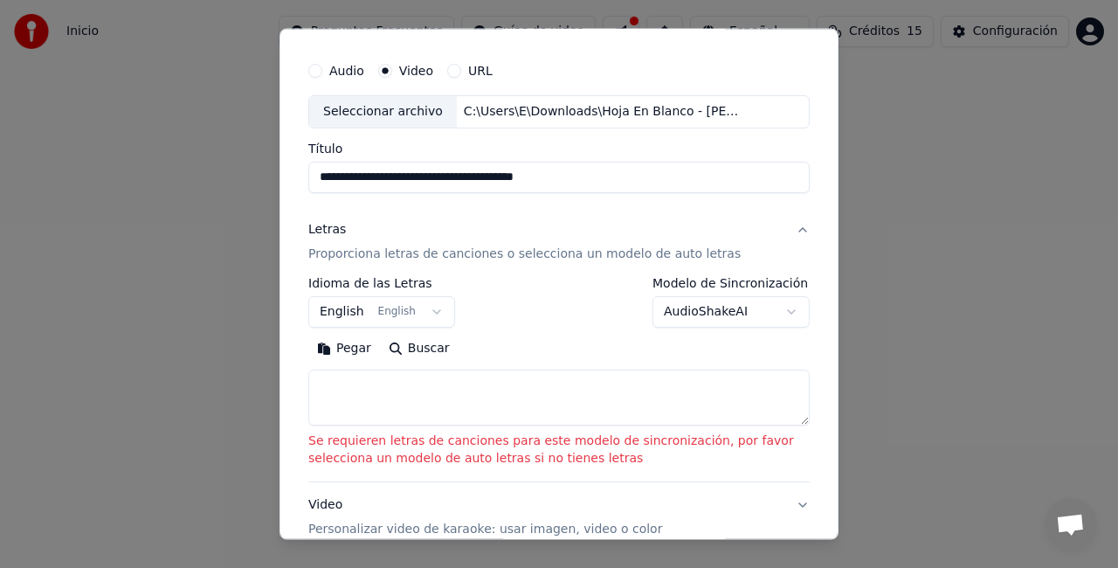
scroll to position [245, 0]
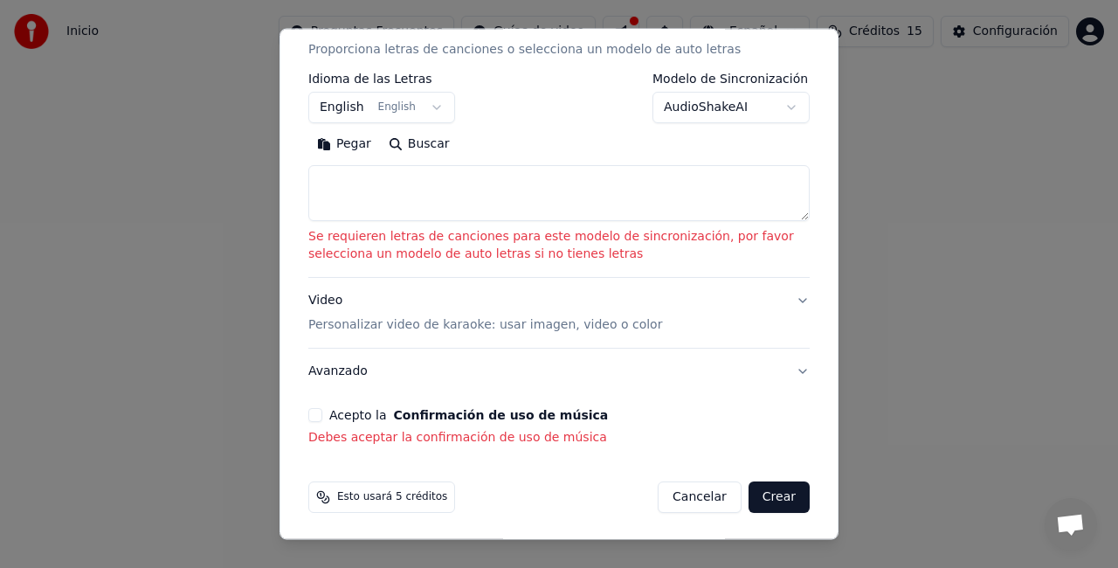
click at [541, 447] on div "**********" at bounding box center [558, 148] width 515 height 611
click at [550, 431] on p "Debes aceptar la confirmación de uso de música" at bounding box center [558, 437] width 501 height 17
click at [776, 481] on button "Crear" at bounding box center [778, 496] width 61 height 31
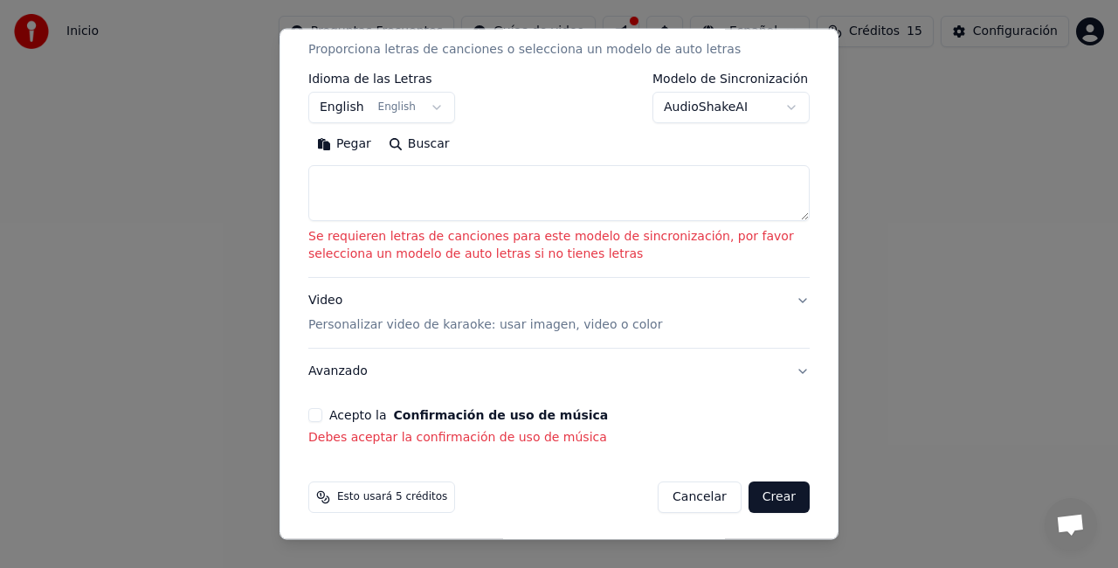
drag, startPoint x: 776, startPoint y: 479, endPoint x: 770, endPoint y: 100, distance: 380.0
click at [770, 100] on form "**********" at bounding box center [558, 182] width 515 height 678
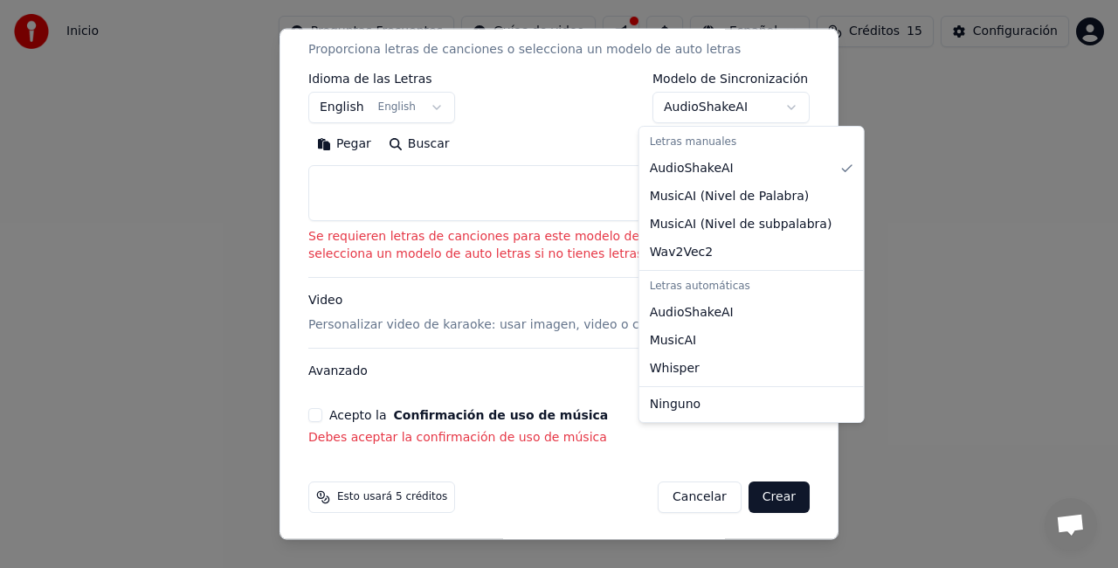
click at [770, 100] on body "**********" at bounding box center [559, 194] width 1118 height 388
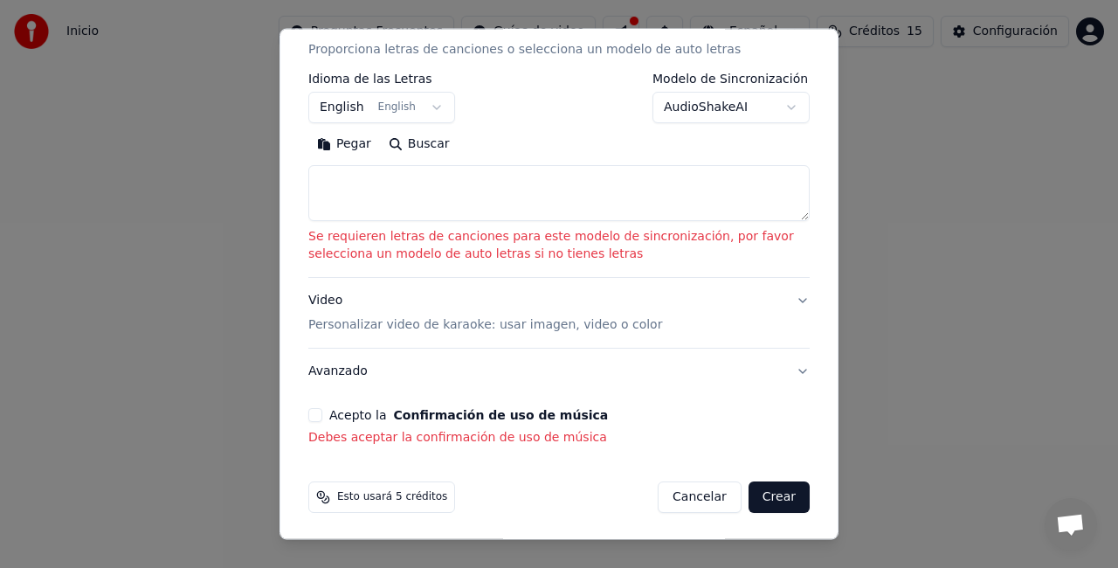
click at [554, 159] on body "**********" at bounding box center [559, 194] width 1118 height 388
click at [765, 492] on button "Crear" at bounding box center [778, 496] width 61 height 31
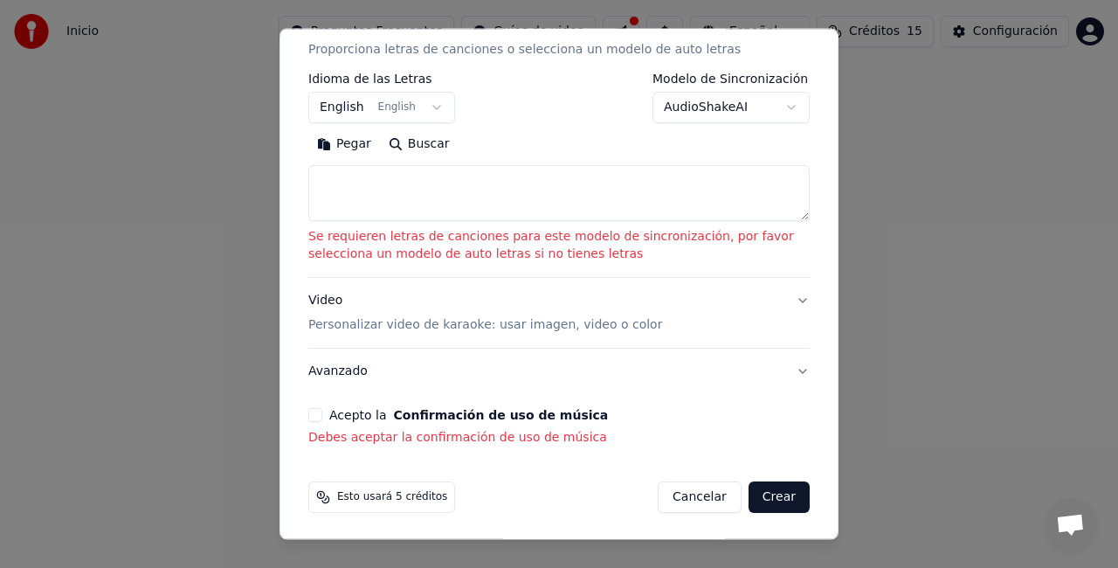
drag, startPoint x: 765, startPoint y: 492, endPoint x: 681, endPoint y: 294, distance: 214.4
click at [681, 294] on form "**********" at bounding box center [558, 182] width 515 height 678
click at [430, 103] on body "**********" at bounding box center [559, 194] width 1118 height 388
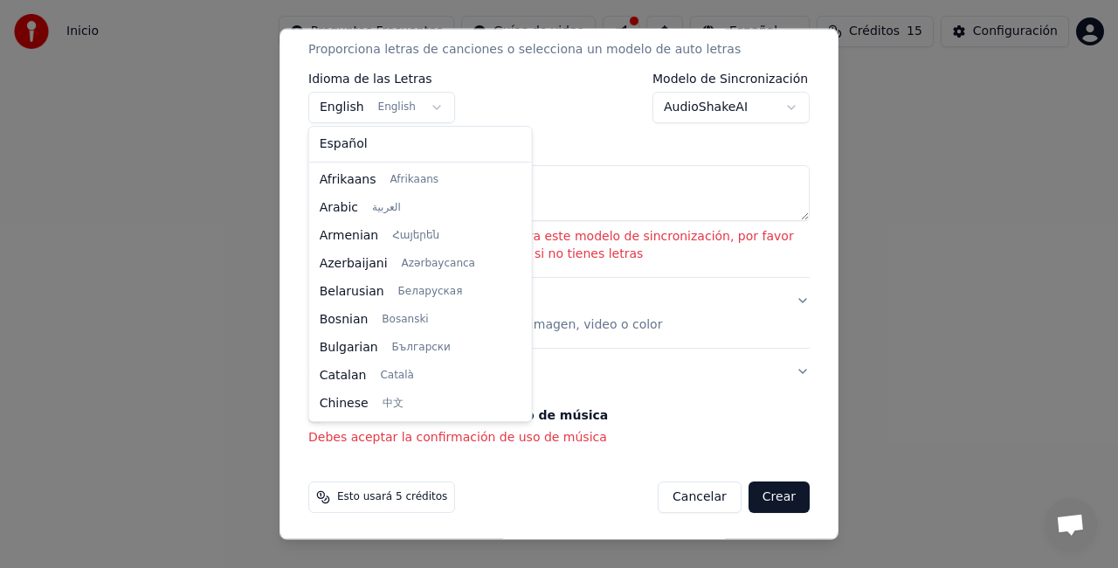
scroll to position [140, 0]
select select "**"
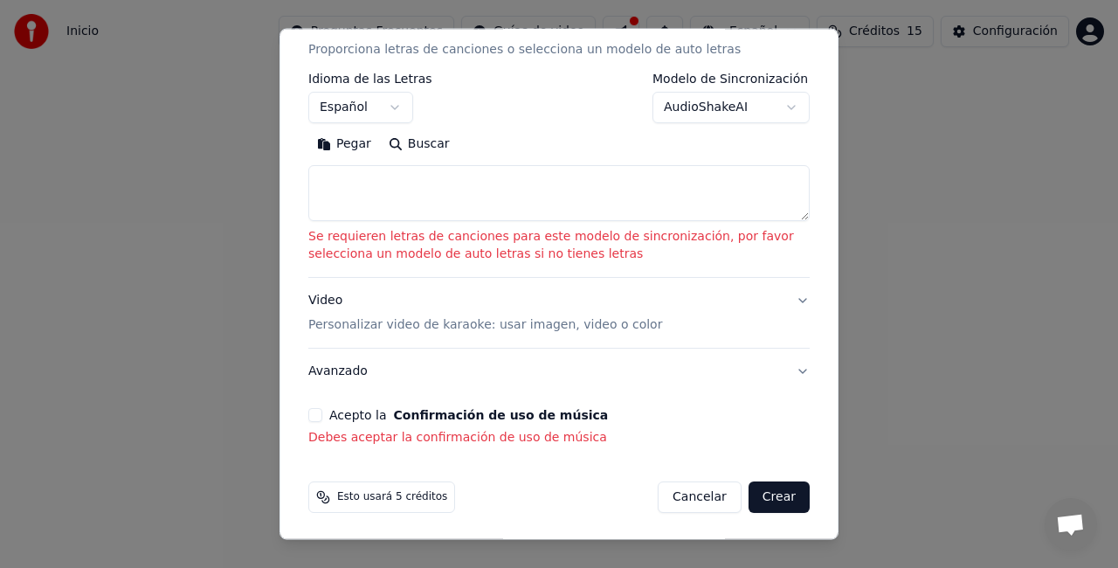
click at [419, 212] on textarea at bounding box center [558, 193] width 501 height 56
click at [339, 141] on button "Pegar" at bounding box center [344, 144] width 72 height 28
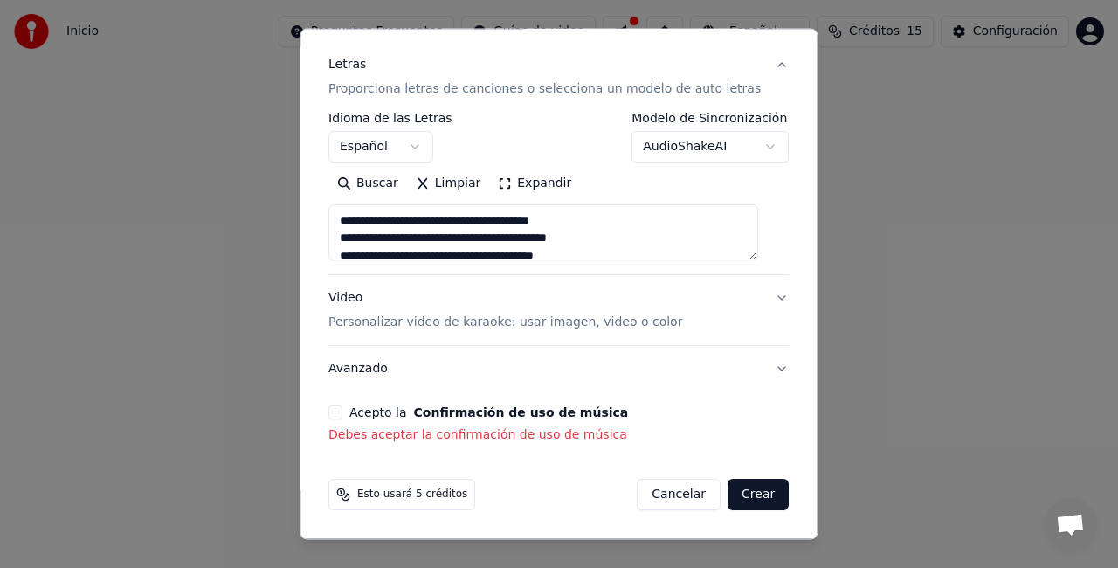
scroll to position [203, 0]
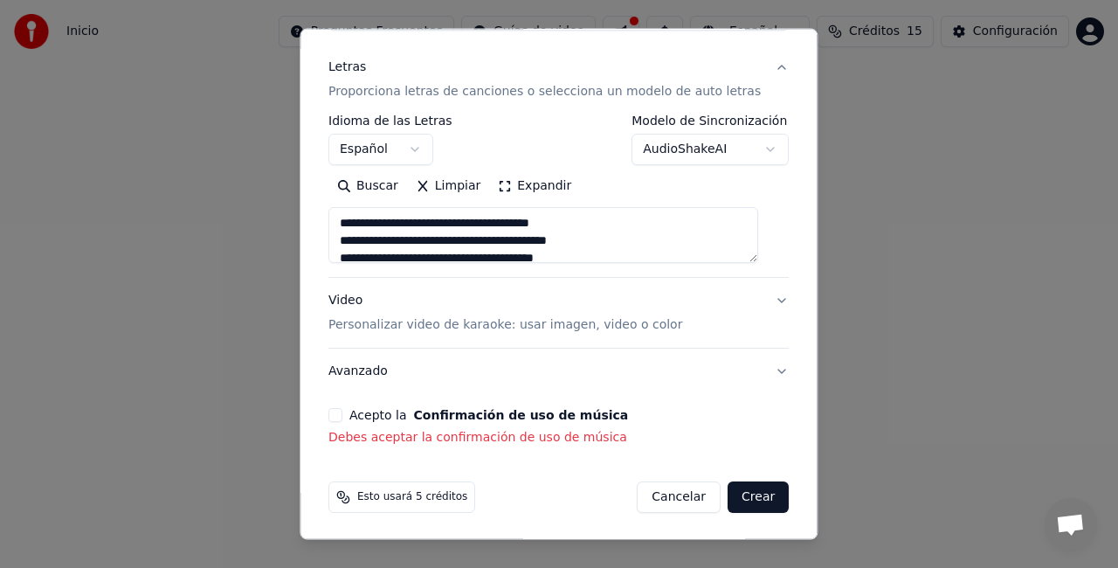
click at [747, 497] on button "Crear" at bounding box center [757, 496] width 61 height 31
click at [469, 439] on p "Debes aceptar la confirmación de uso de música" at bounding box center [558, 437] width 460 height 17
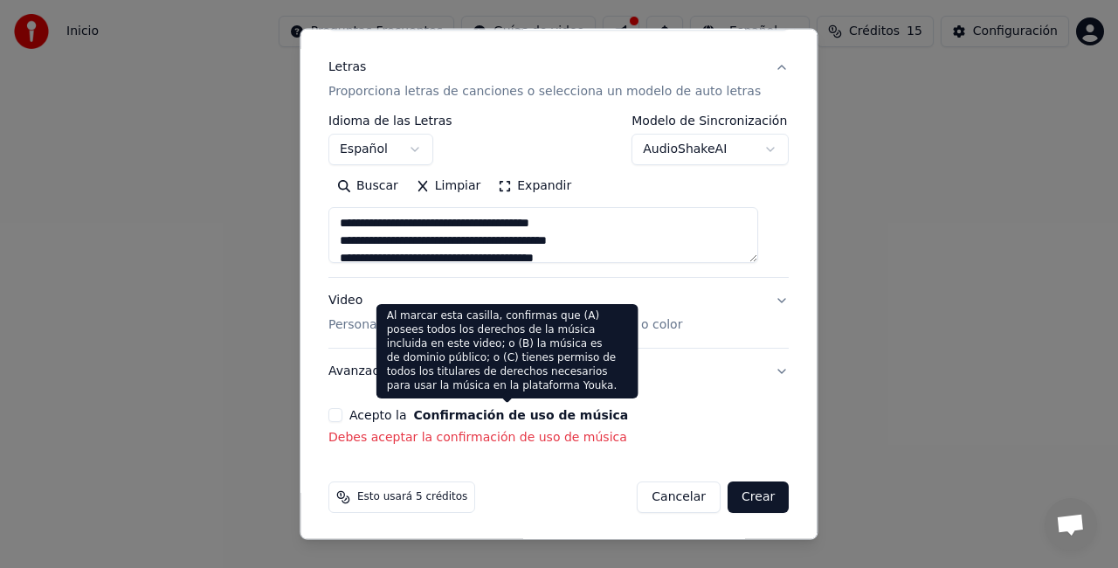
click at [503, 420] on button "Confirmación de uso de música" at bounding box center [521, 415] width 215 height 12
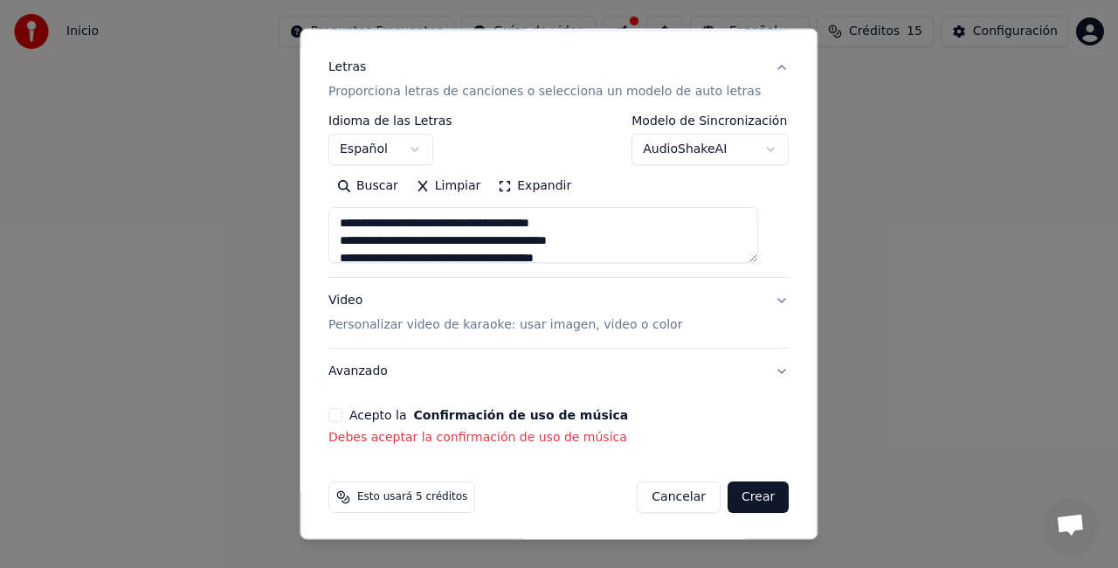
click at [507, 410] on button "Confirmación de uso de música" at bounding box center [521, 415] width 215 height 12
drag, startPoint x: 507, startPoint y: 410, endPoint x: 756, endPoint y: 365, distance: 253.9
click at [756, 365] on div "**********" at bounding box center [558, 169] width 474 height 569
click at [756, 365] on button "Avanzado" at bounding box center [558, 370] width 460 height 45
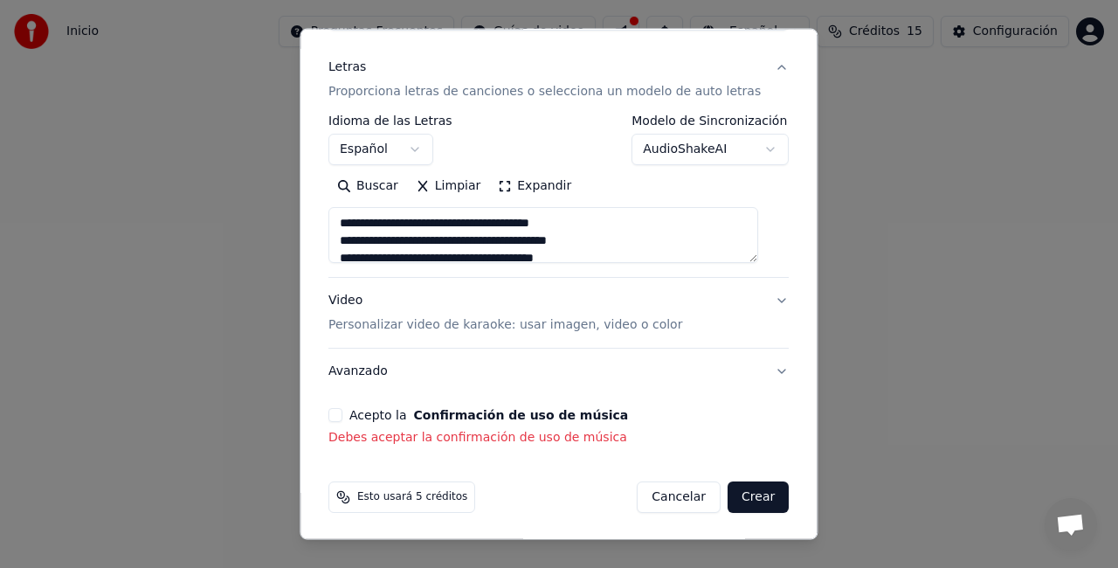
type textarea "**********"
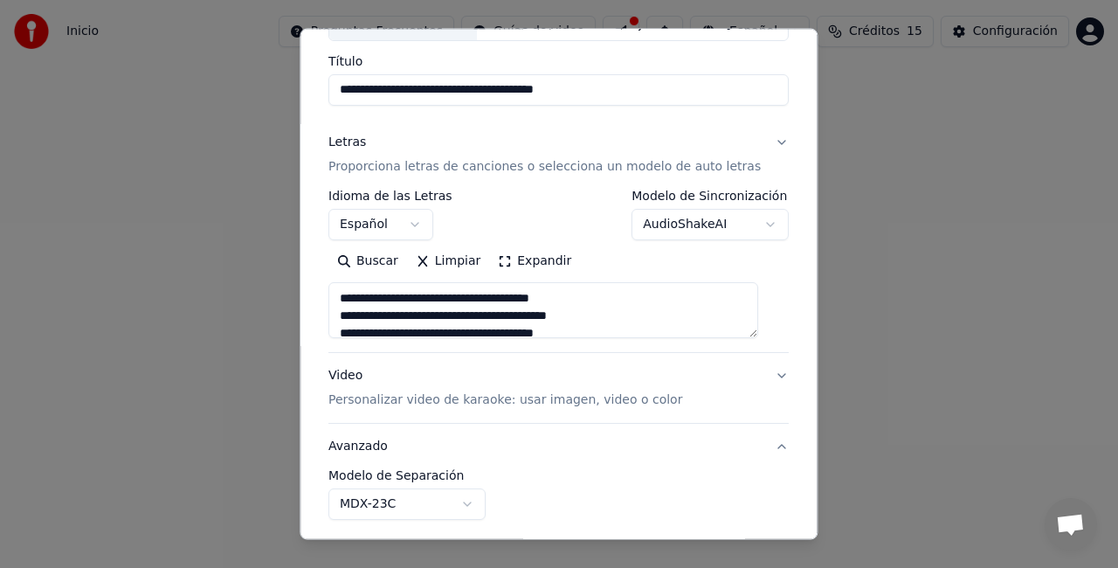
scroll to position [105, 0]
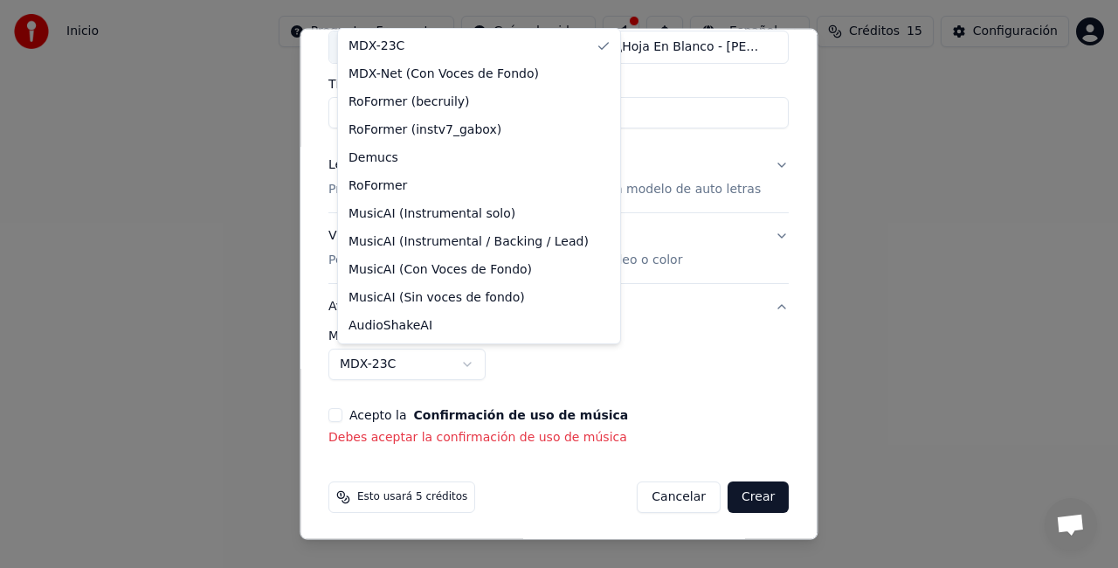
click at [480, 361] on body "**********" at bounding box center [559, 194] width 1118 height 388
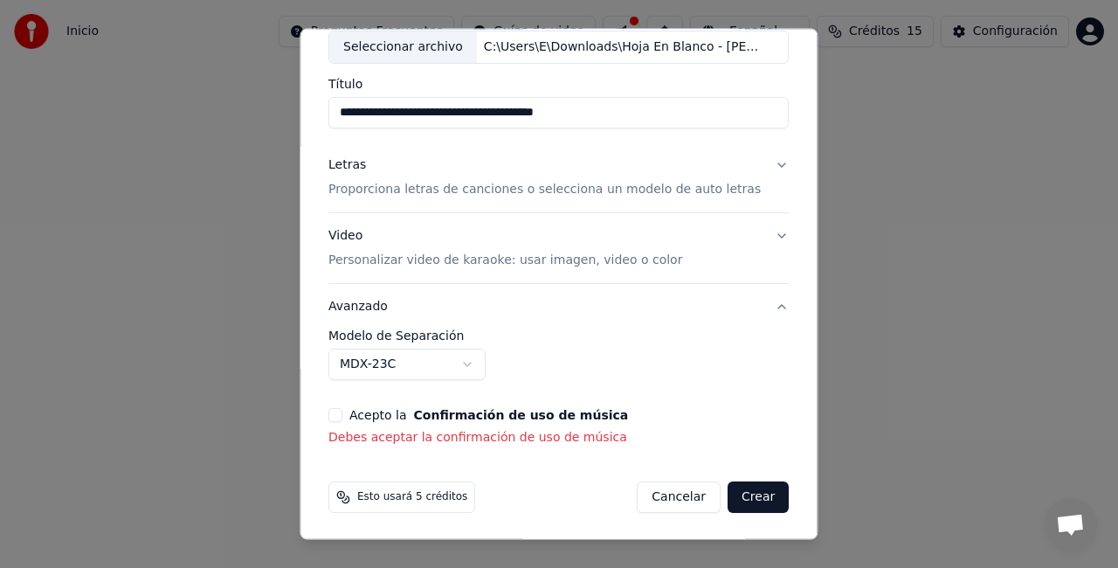
click at [491, 388] on body "**********" at bounding box center [559, 194] width 1118 height 388
click at [469, 441] on p "Debes aceptar la confirmación de uso de música" at bounding box center [558, 437] width 460 height 17
drag, startPoint x: 469, startPoint y: 441, endPoint x: 458, endPoint y: 436, distance: 12.5
click at [458, 436] on p "Debes aceptar la confirmación de uso de música" at bounding box center [558, 437] width 460 height 17
click at [596, 435] on p "Debes aceptar la confirmación de uso de música" at bounding box center [558, 437] width 460 height 17
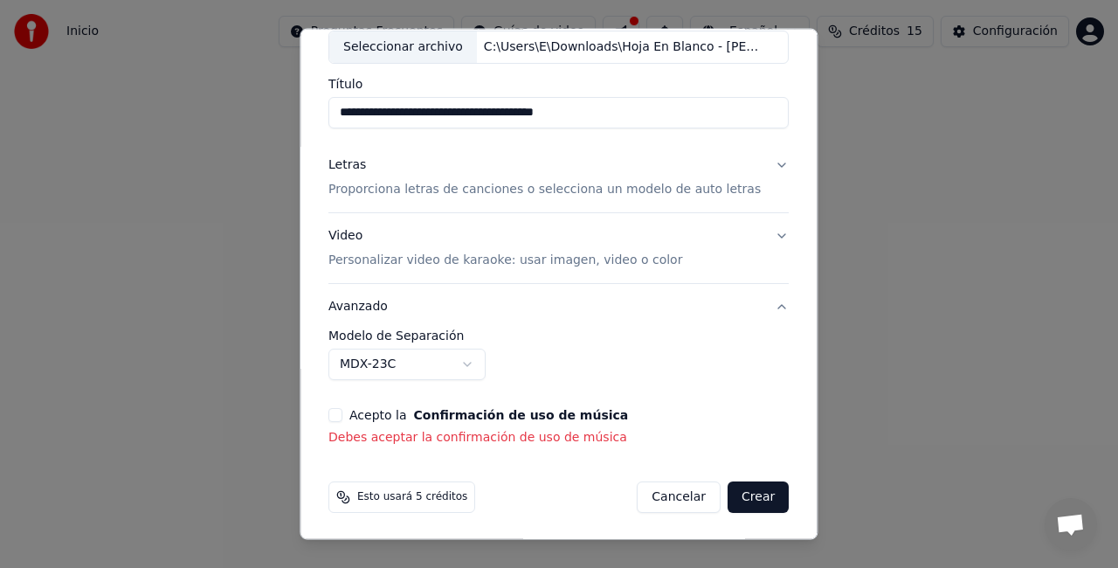
click at [744, 481] on button "Crear" at bounding box center [757, 496] width 61 height 31
click at [754, 166] on button "Letras Proporciona letras de canciones o selecciona un modelo de auto letras" at bounding box center [558, 177] width 460 height 70
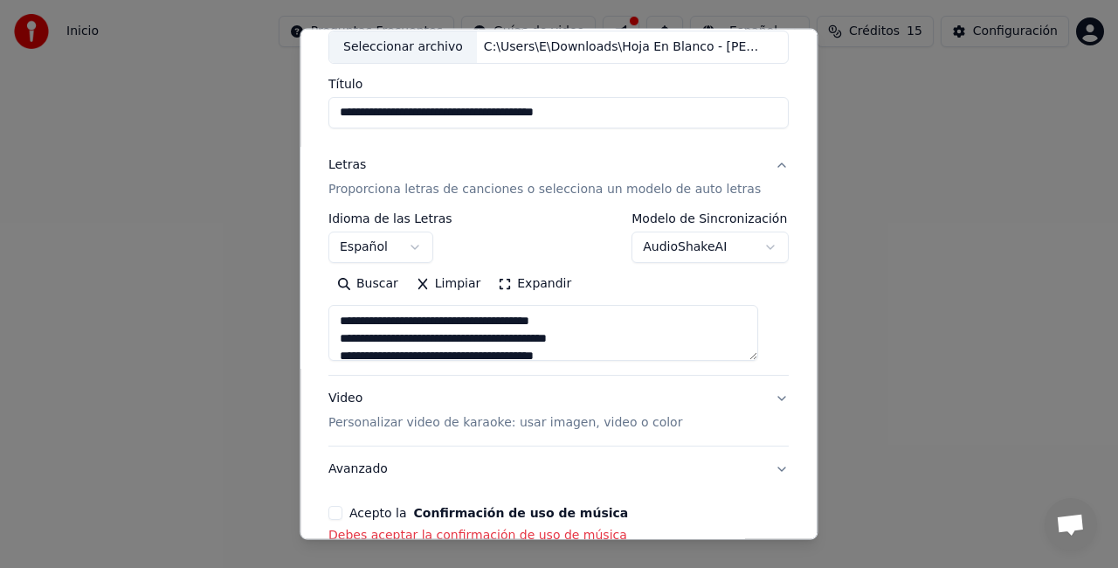
click at [762, 160] on button "Letras Proporciona letras de canciones o selecciona un modelo de auto letras" at bounding box center [558, 177] width 460 height 70
type textarea "**********"
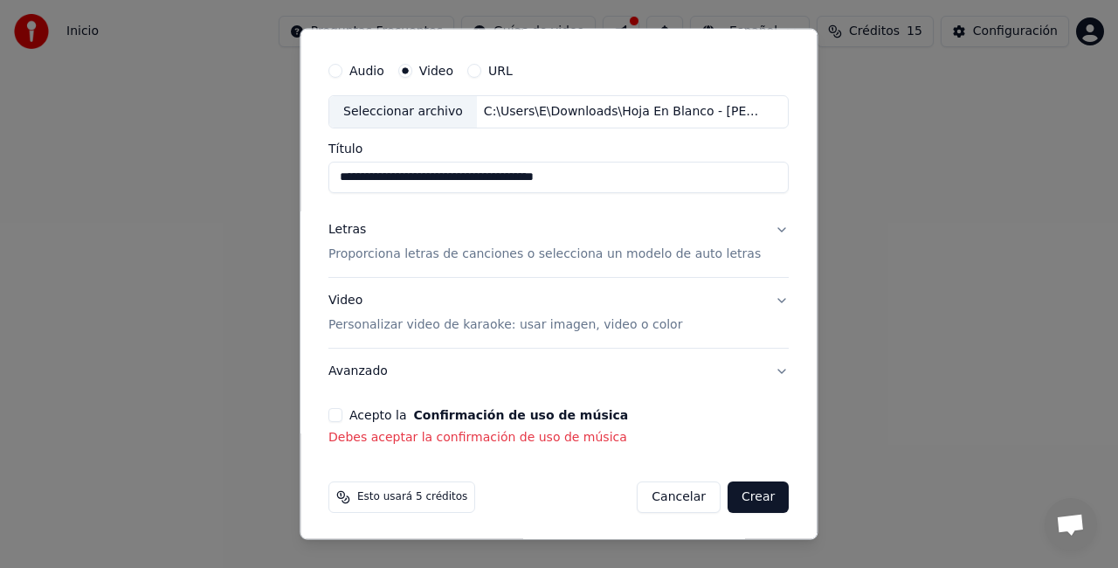
scroll to position [40, 0]
click at [755, 297] on button "Video Personalizar video de karaoke: usar imagen, video o color" at bounding box center [558, 313] width 460 height 70
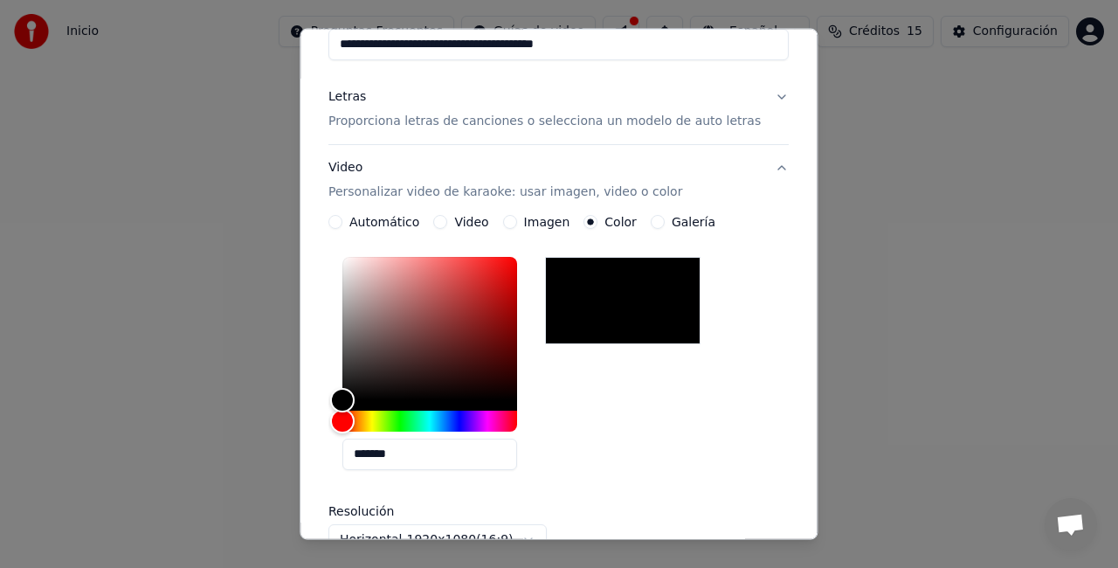
scroll to position [185, 0]
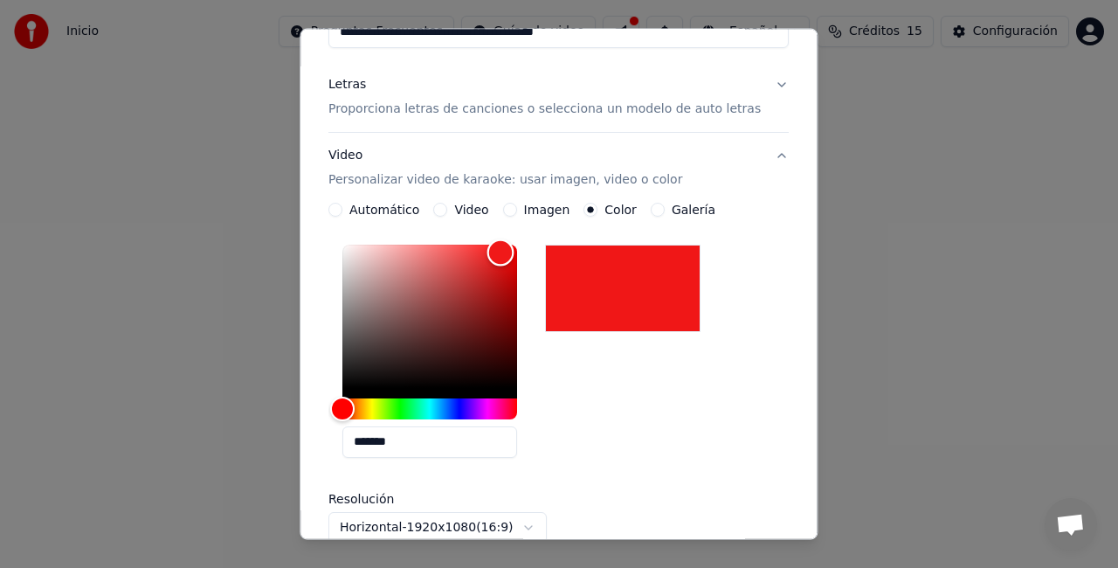
click at [509, 252] on div "Color" at bounding box center [429, 316] width 175 height 143
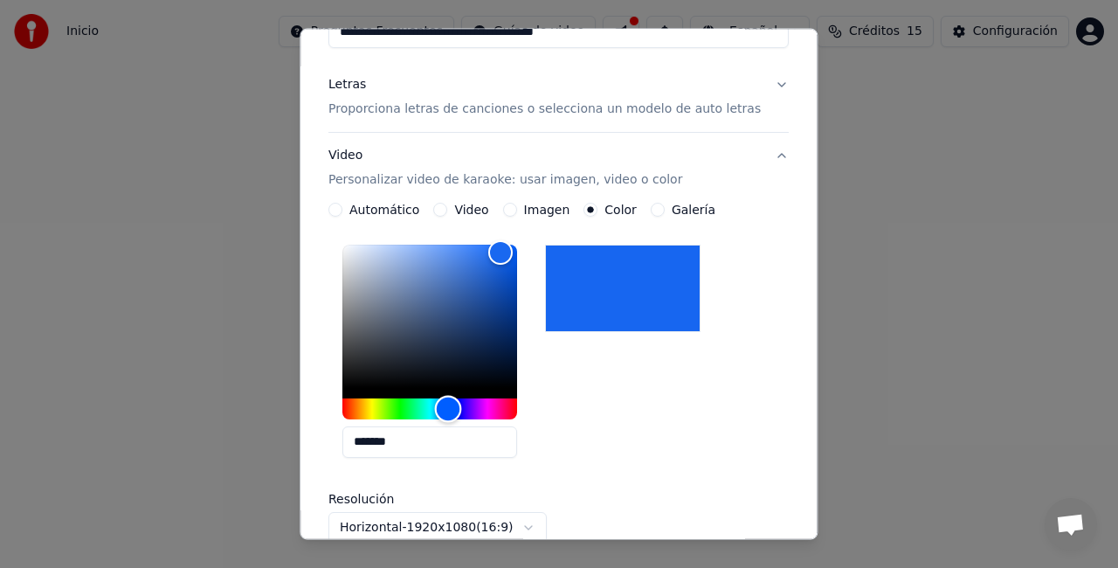
click at [457, 412] on div "Hue" at bounding box center [429, 408] width 175 height 21
type input "*******"
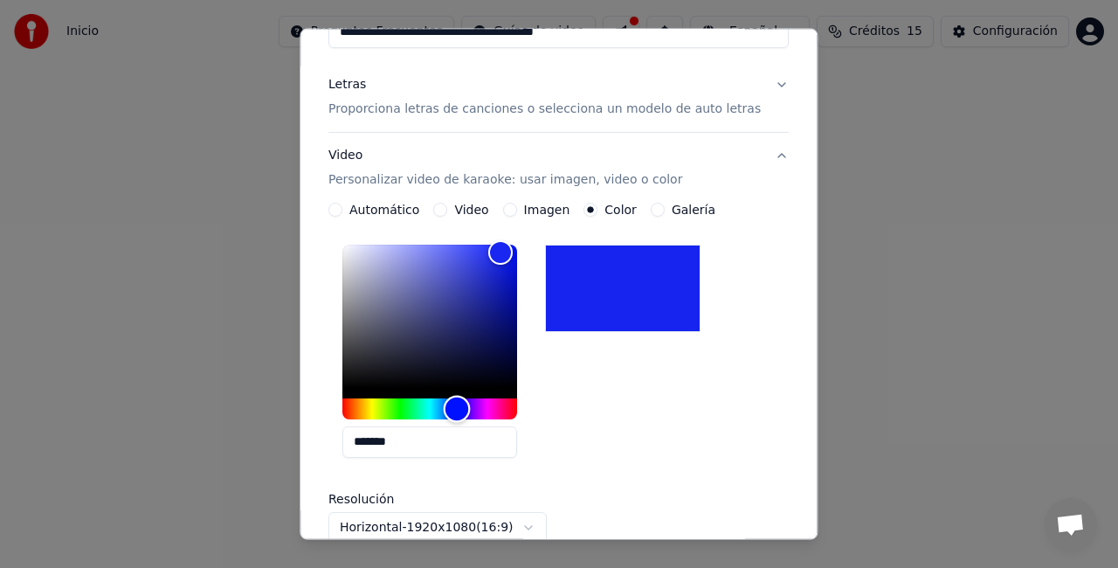
click at [465, 410] on div "Hue" at bounding box center [457, 409] width 27 height 27
click at [528, 208] on label "Imagen" at bounding box center [547, 209] width 46 height 12
click at [517, 208] on button "Imagen" at bounding box center [510, 210] width 14 height 14
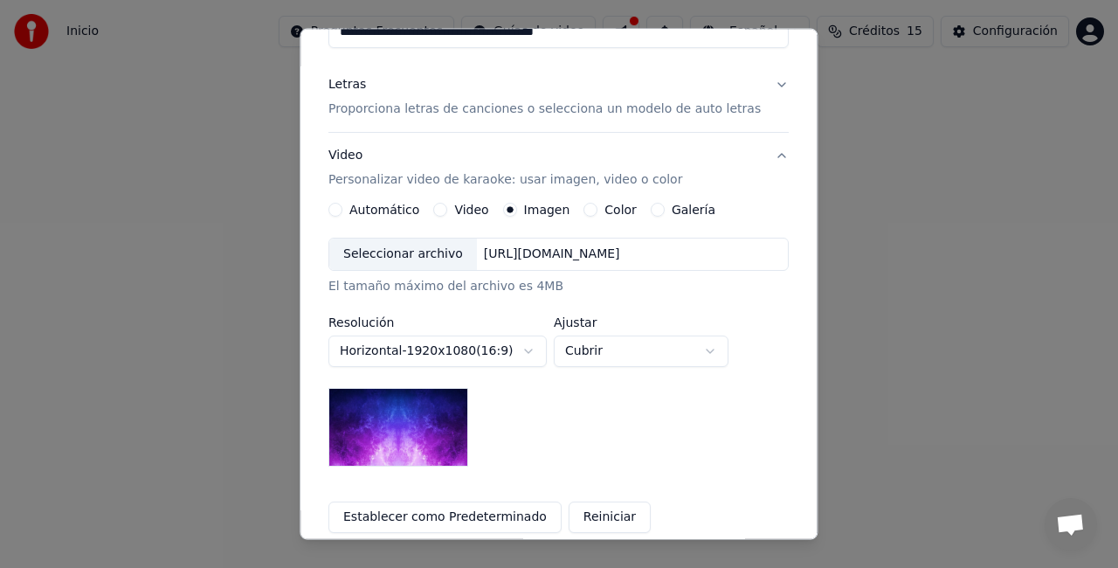
click at [461, 417] on img at bounding box center [398, 427] width 140 height 79
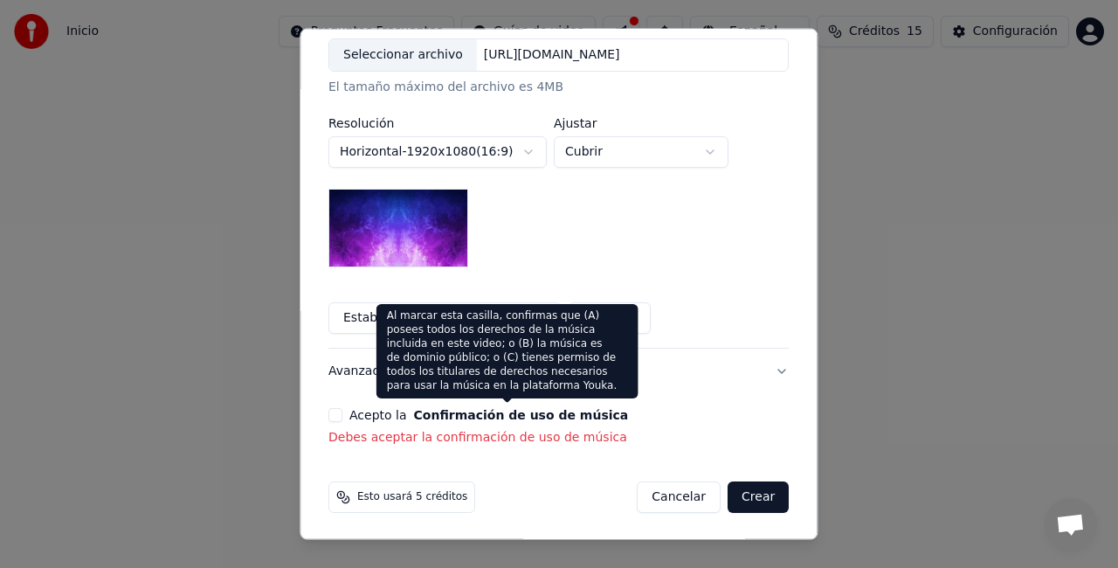
click at [473, 409] on button "Confirmación de uso de música" at bounding box center [521, 415] width 215 height 12
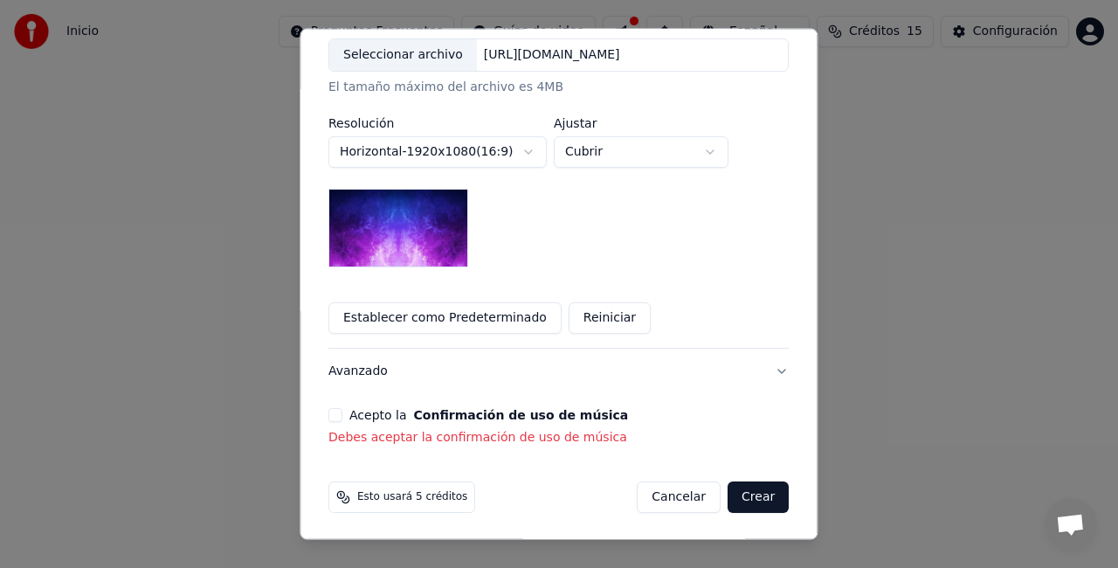
click at [473, 409] on button "Confirmación de uso de música" at bounding box center [521, 415] width 215 height 12
click at [755, 367] on button "Avanzado" at bounding box center [558, 370] width 460 height 45
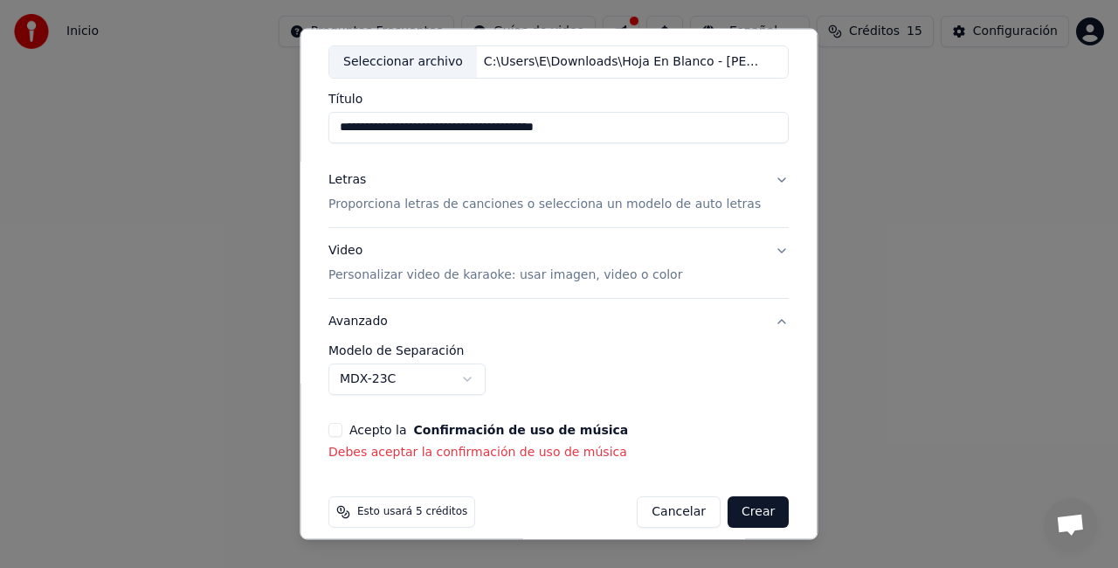
scroll to position [91, 0]
click at [705, 201] on p "Proporciona letras de canciones o selecciona un modelo de auto letras" at bounding box center [544, 203] width 432 height 17
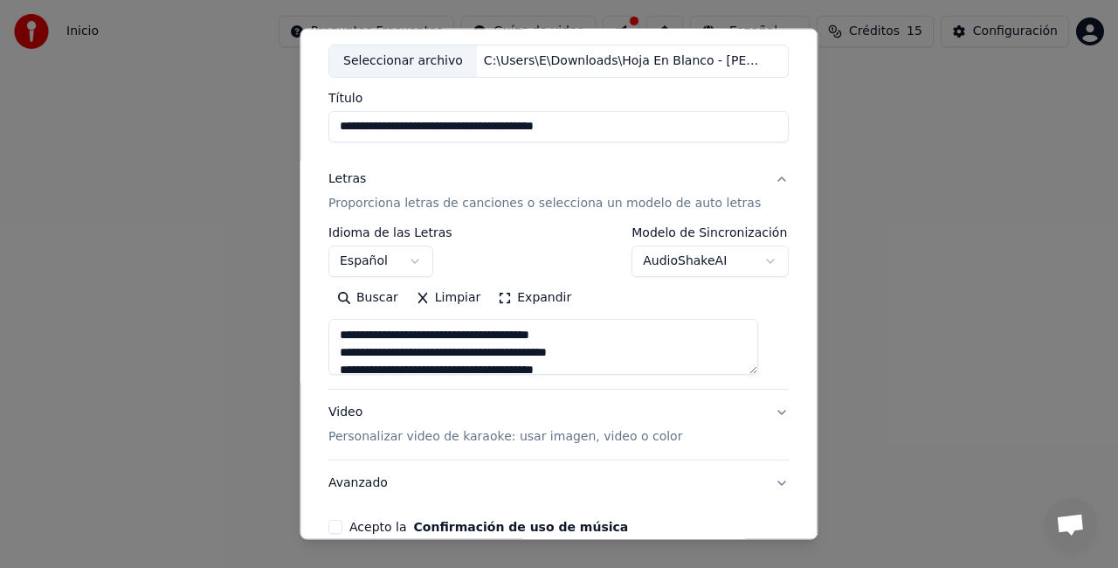
scroll to position [203, 0]
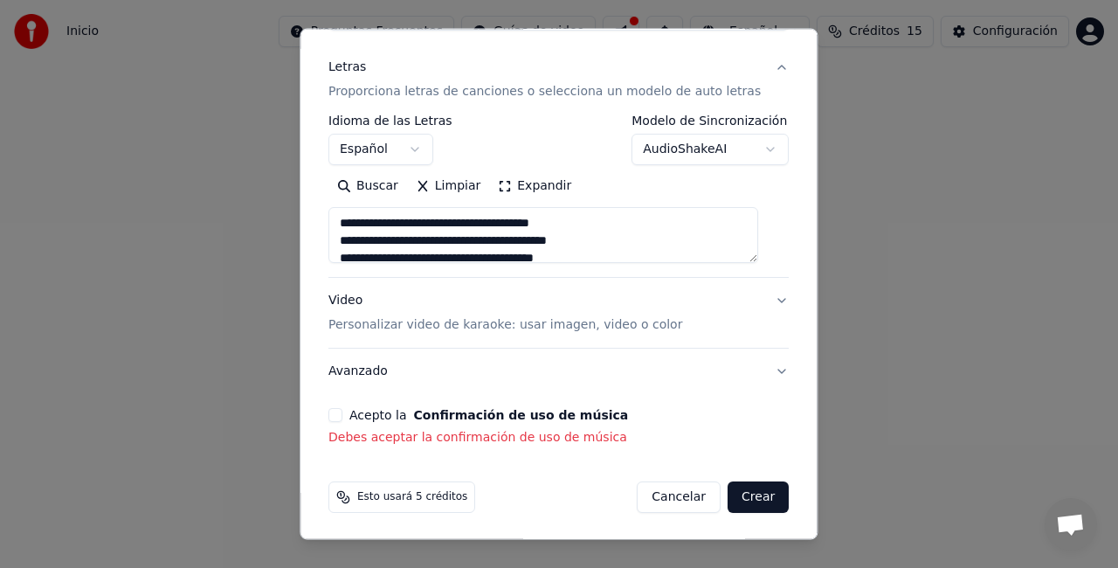
click at [510, 316] on p "Personalizar video de karaoke: usar imagen, video o color" at bounding box center [505, 324] width 354 height 17
type textarea "**********"
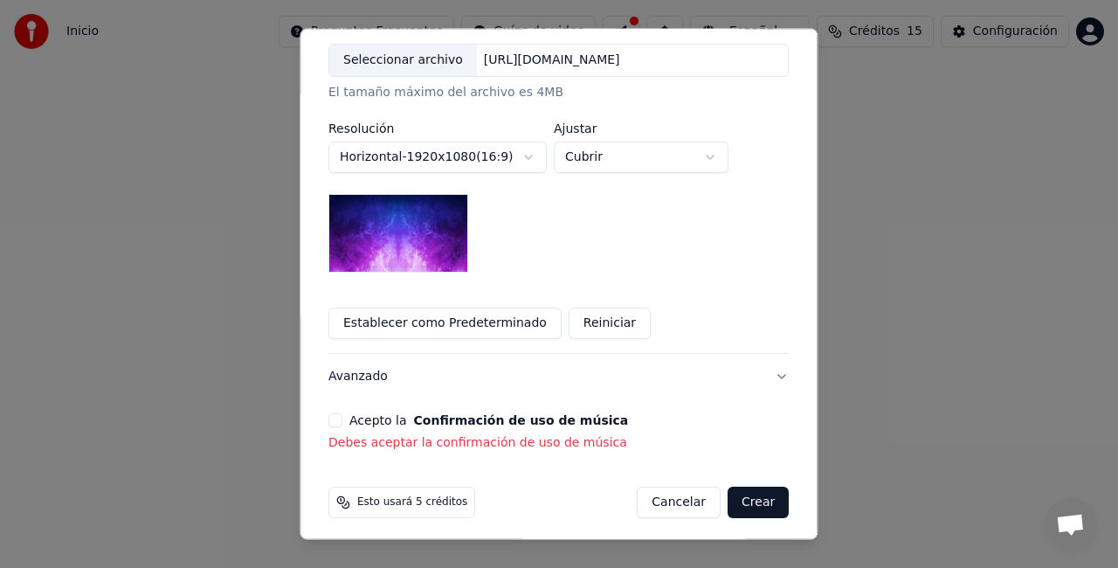
scroll to position [384, 0]
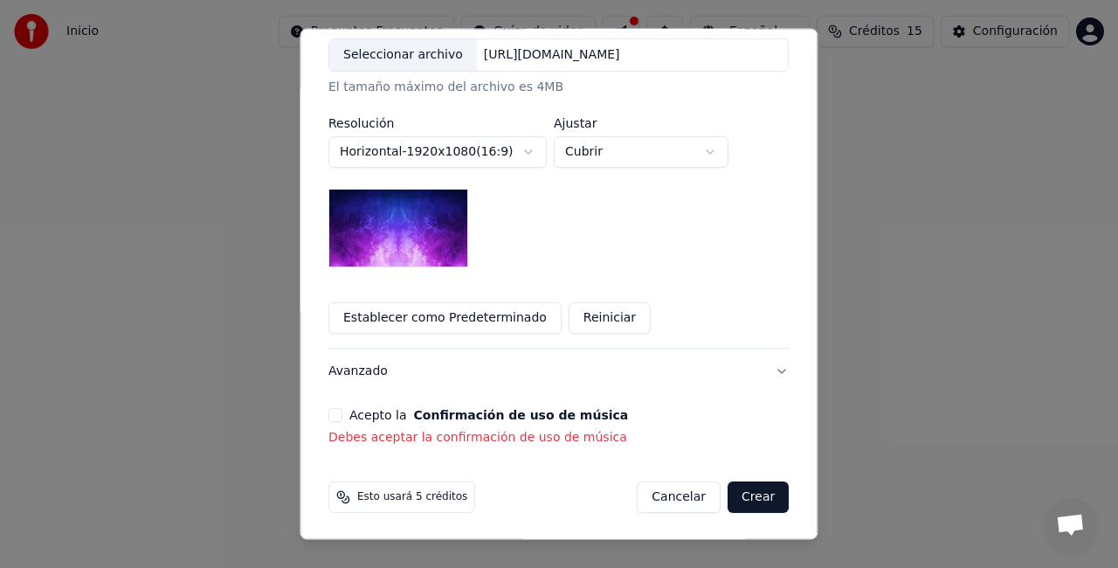
click at [419, 440] on p "Debes aceptar la confirmación de uso de música" at bounding box center [558, 437] width 460 height 17
click at [760, 360] on button "Avanzado" at bounding box center [558, 370] width 460 height 45
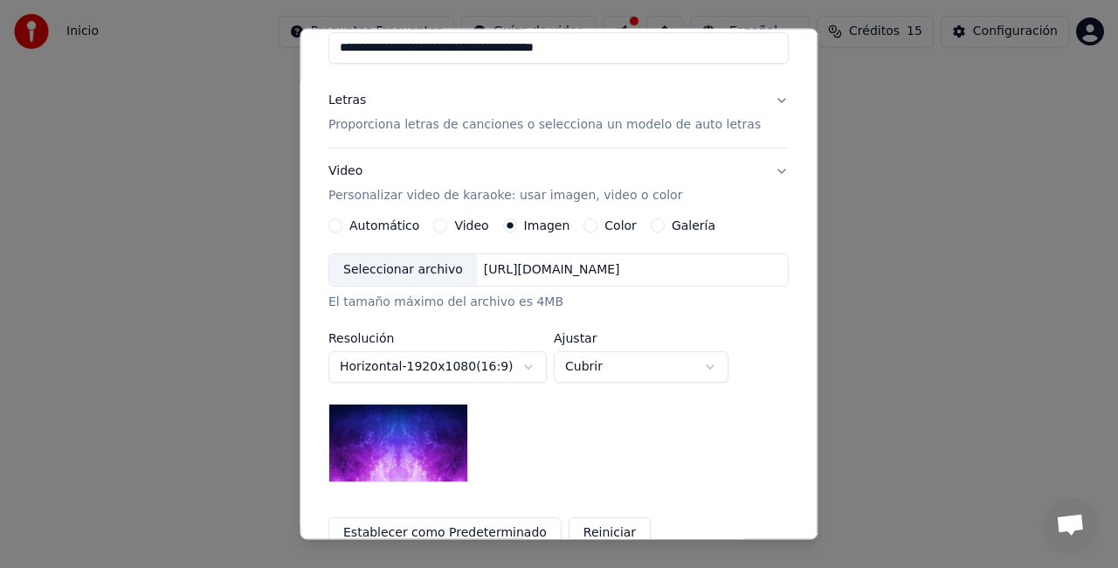
scroll to position [105, 0]
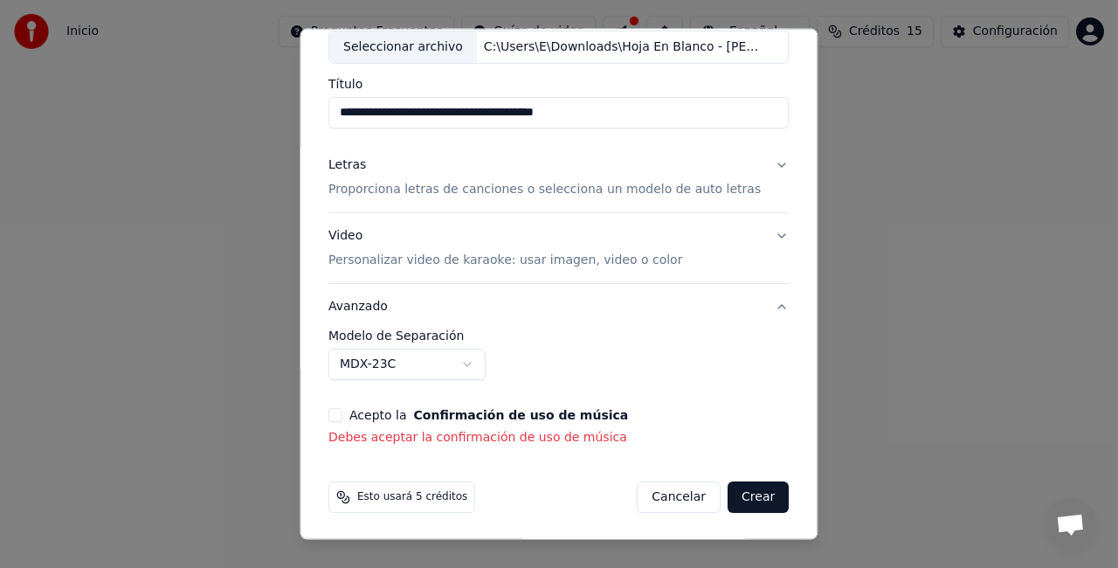
click at [387, 500] on span "Esto usará 5 créditos" at bounding box center [412, 497] width 110 height 14
drag, startPoint x: 440, startPoint y: 500, endPoint x: 475, endPoint y: 494, distance: 35.5
click at [475, 494] on div "Esto usará 5 créditos Cancelar Crear" at bounding box center [558, 496] width 460 height 31
click at [743, 488] on button "Crear" at bounding box center [757, 496] width 61 height 31
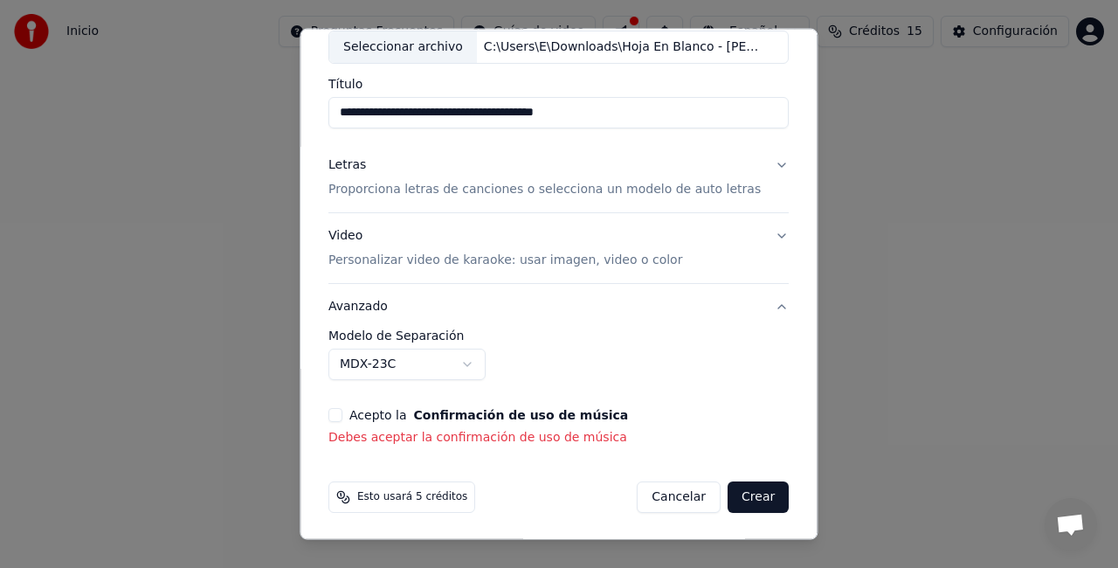
scroll to position [0, 0]
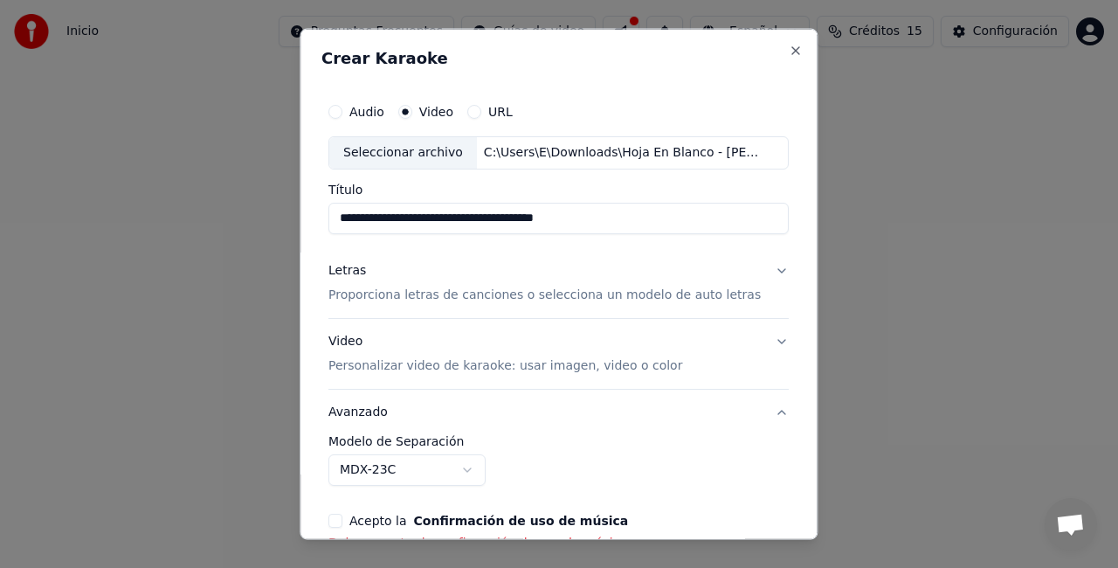
click at [487, 113] on div "URL" at bounding box center [489, 112] width 45 height 14
click at [473, 112] on button "URL" at bounding box center [474, 112] width 14 height 14
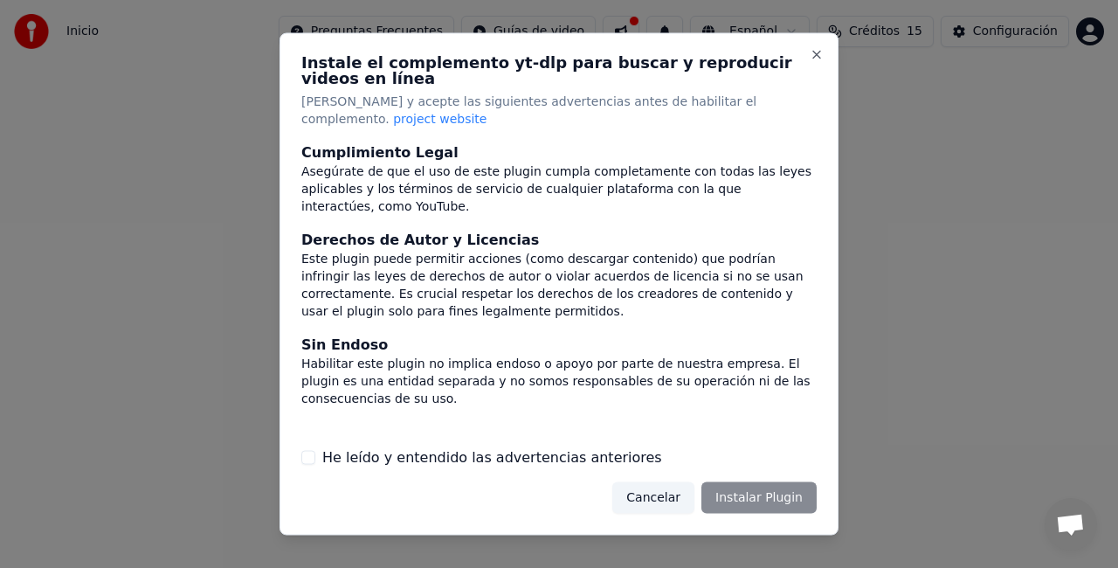
scroll to position [208, 0]
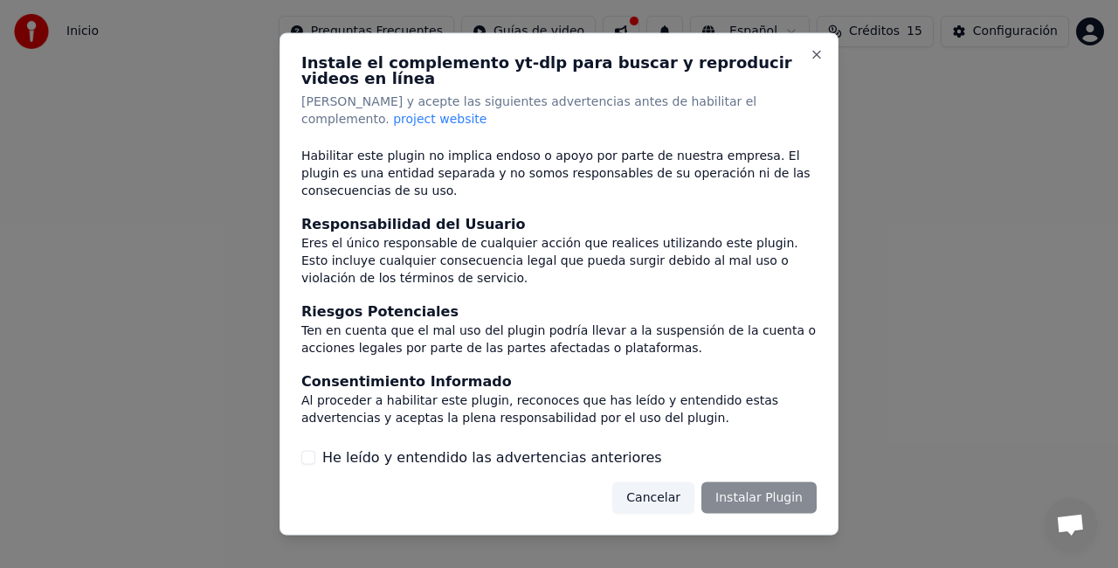
click at [534, 446] on label "He leído y entendido las advertencias anteriores" at bounding box center [492, 456] width 340 height 21
click at [315, 450] on button "He leído y entendido las advertencias anteriores" at bounding box center [308, 457] width 14 height 14
click at [774, 486] on button "Instalar Plugin" at bounding box center [758, 496] width 115 height 31
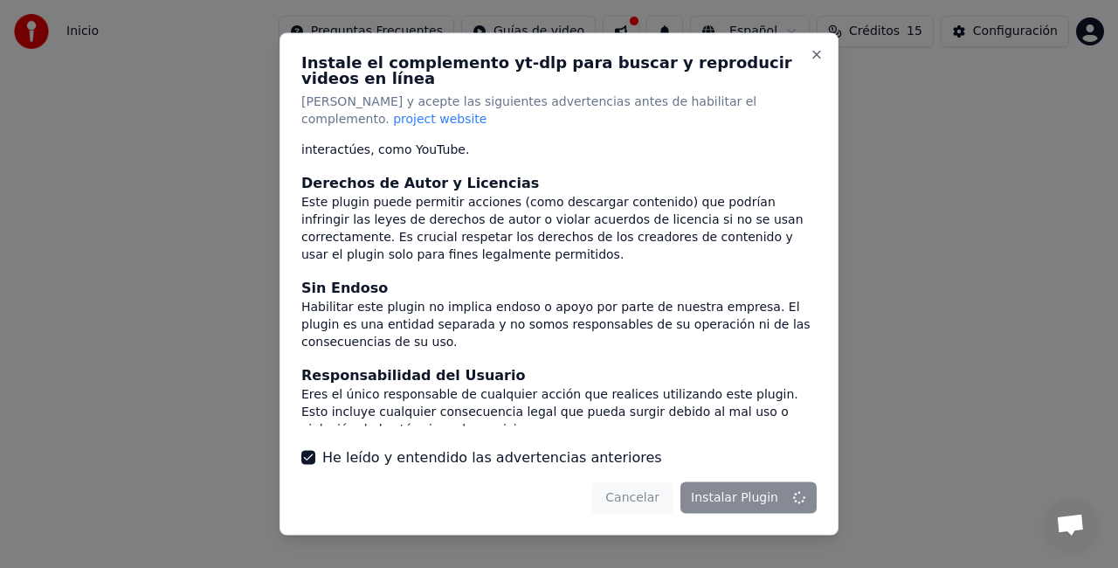
scroll to position [0, 0]
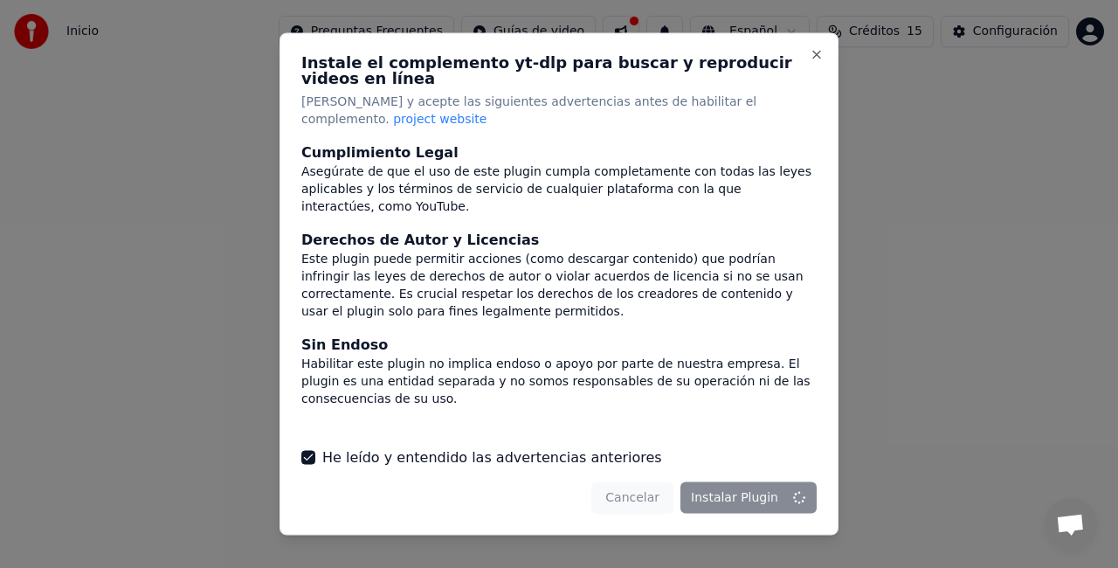
click at [965, 128] on div at bounding box center [559, 284] width 1118 height 568
click at [649, 3] on div at bounding box center [559, 284] width 1118 height 568
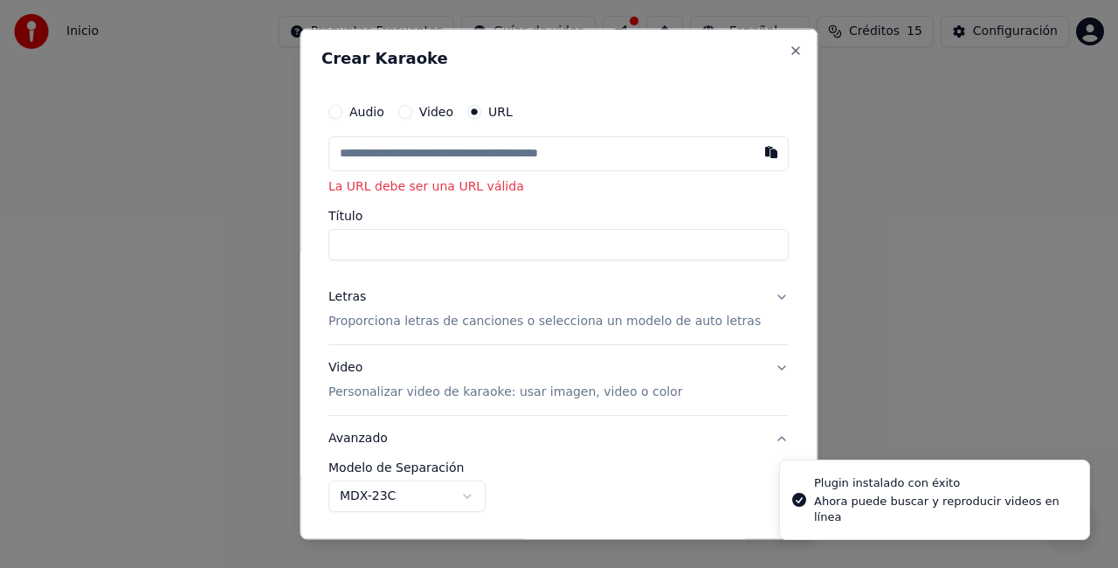
click at [428, 108] on div "Video" at bounding box center [425, 112] width 55 height 14
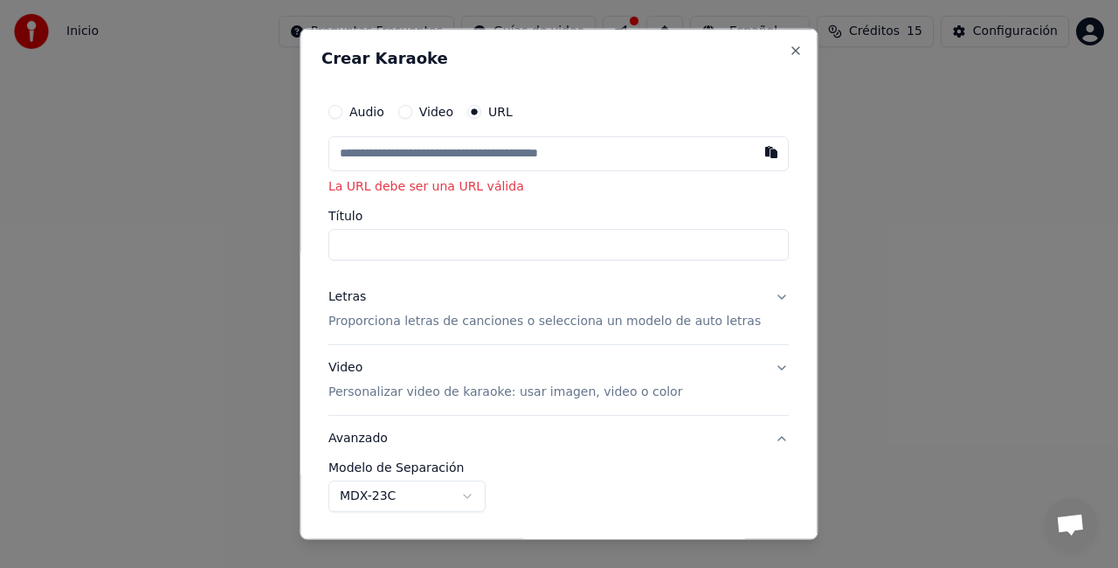
click at [412, 108] on button "Video" at bounding box center [405, 112] width 14 height 14
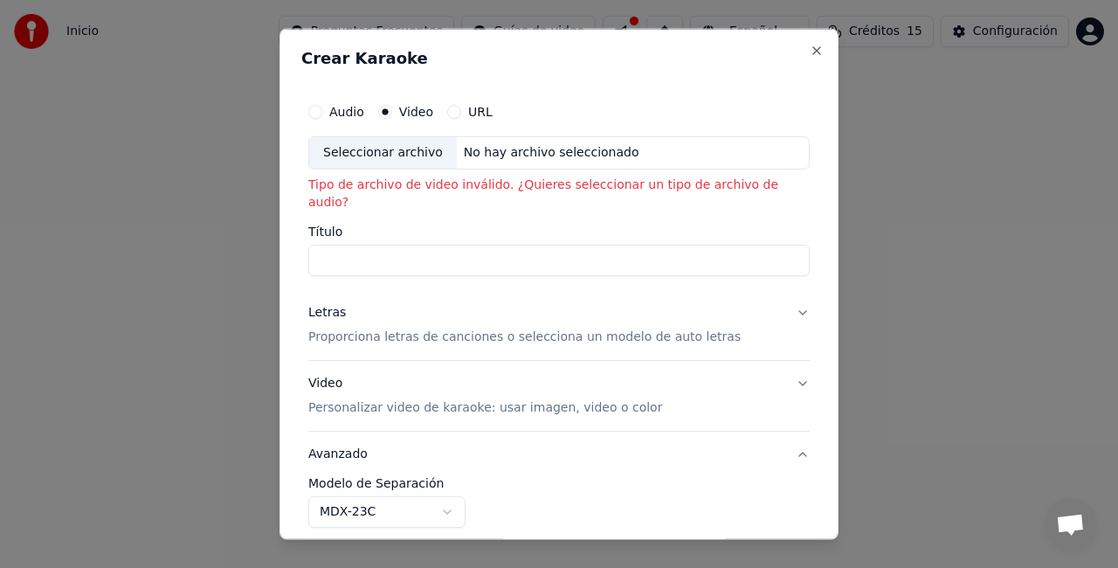
scroll to position [129, 0]
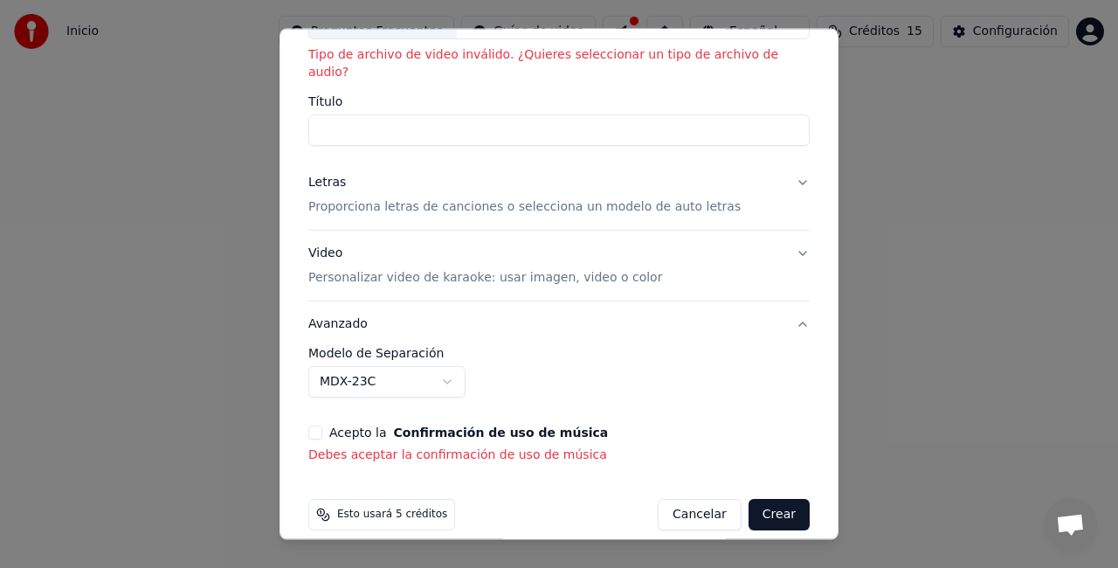
click at [758, 502] on button "Crear" at bounding box center [778, 514] width 61 height 31
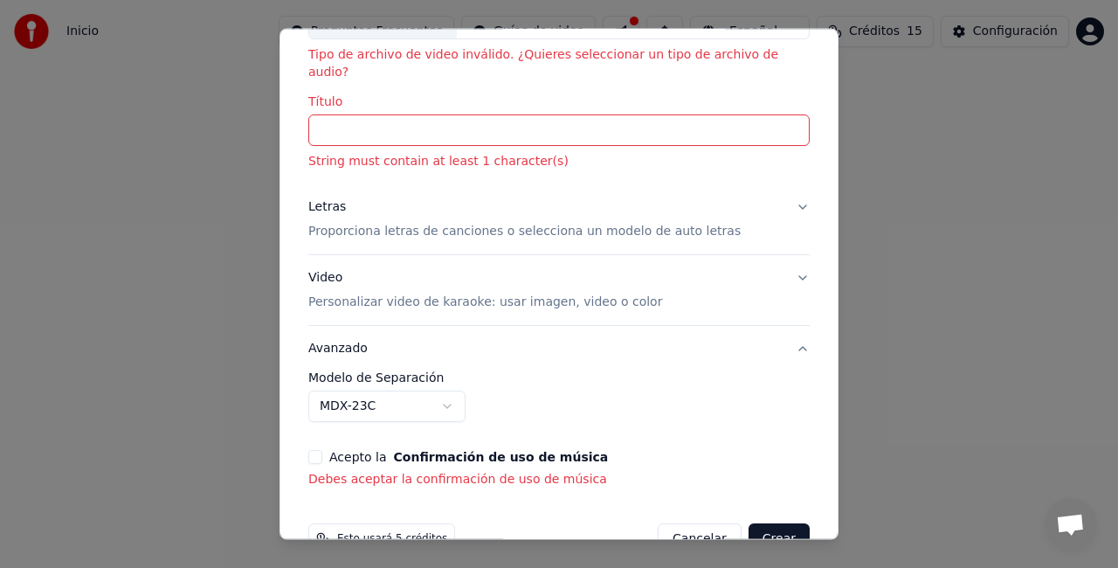
scroll to position [0, 0]
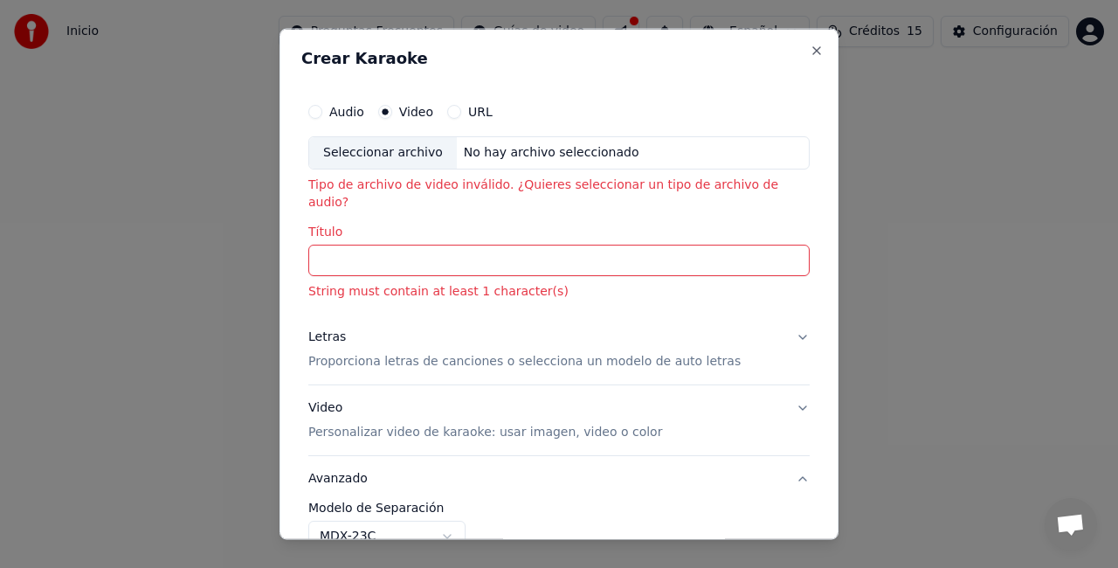
click at [364, 113] on label "Audio" at bounding box center [346, 112] width 35 height 12
click at [322, 113] on button "Audio" at bounding box center [315, 112] width 14 height 14
click at [424, 114] on label "Video" at bounding box center [416, 112] width 34 height 12
click at [392, 114] on button "Video" at bounding box center [385, 112] width 14 height 14
click at [505, 147] on div "No hay archivo seleccionado" at bounding box center [552, 152] width 190 height 17
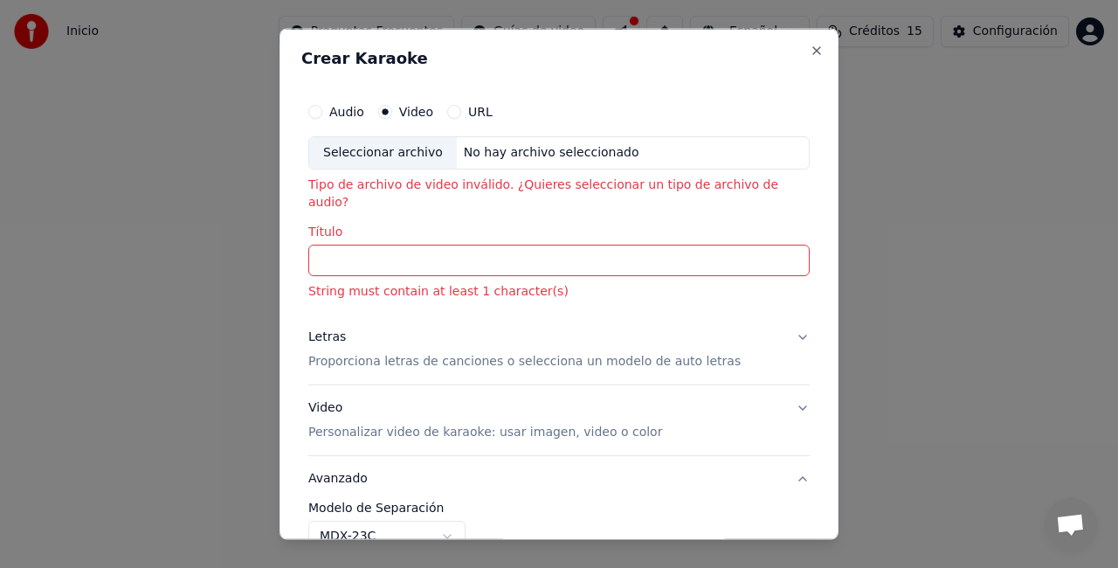
type input "**********"
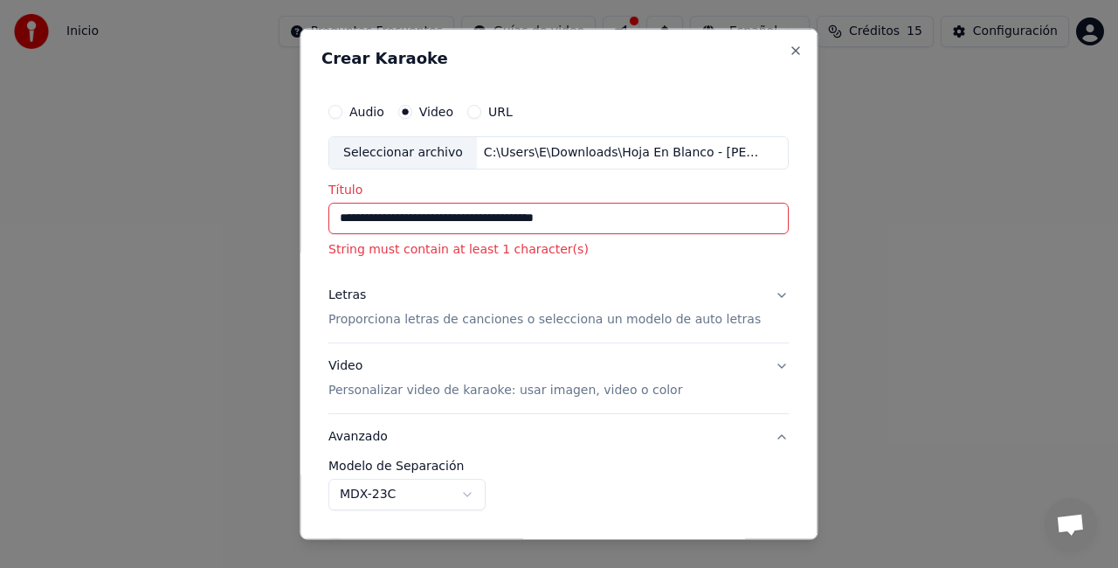
click at [381, 108] on label "Audio" at bounding box center [366, 112] width 35 height 12
click at [342, 108] on button "Audio" at bounding box center [335, 112] width 14 height 14
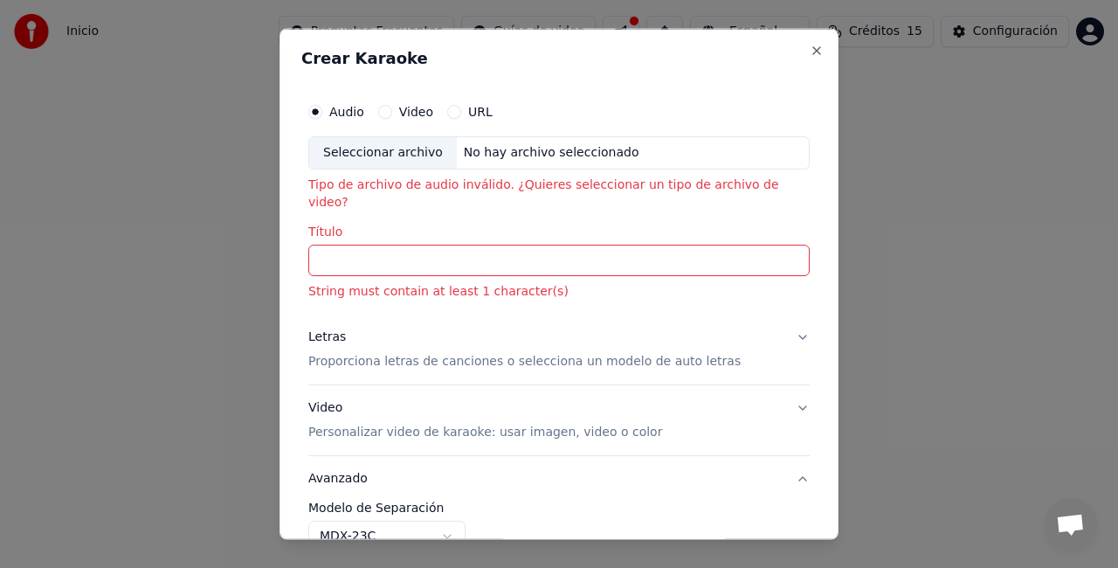
click at [500, 140] on div "Seleccionar archivo No hay archivo seleccionado" at bounding box center [558, 152] width 501 height 33
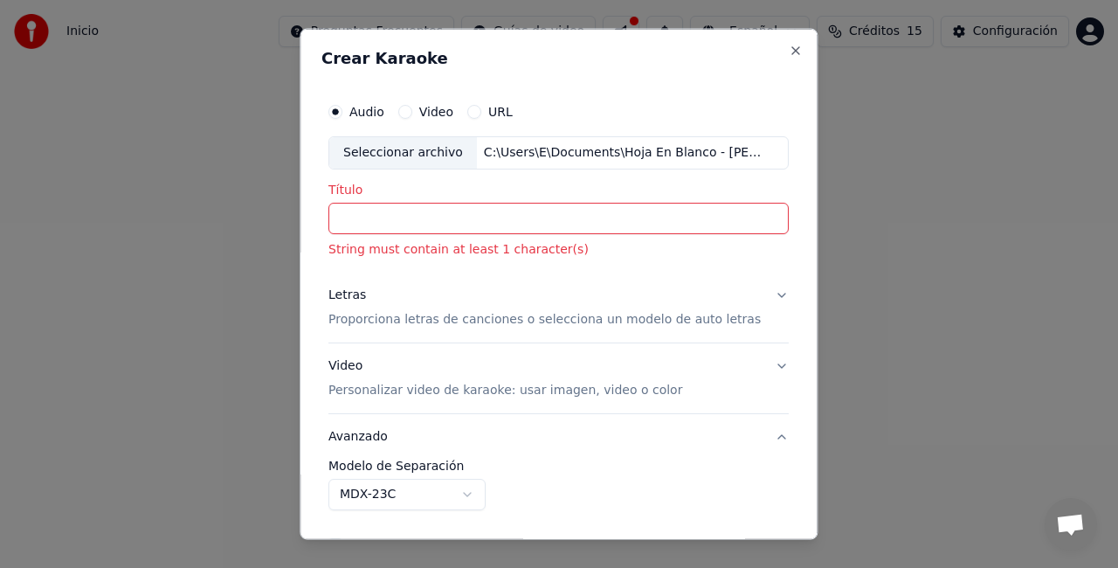
type input "**********"
click at [447, 96] on div "Audio Video URL" at bounding box center [558, 111] width 460 height 35
click at [430, 106] on label "Video" at bounding box center [436, 112] width 34 height 12
click at [412, 105] on button "Video" at bounding box center [405, 112] width 14 height 14
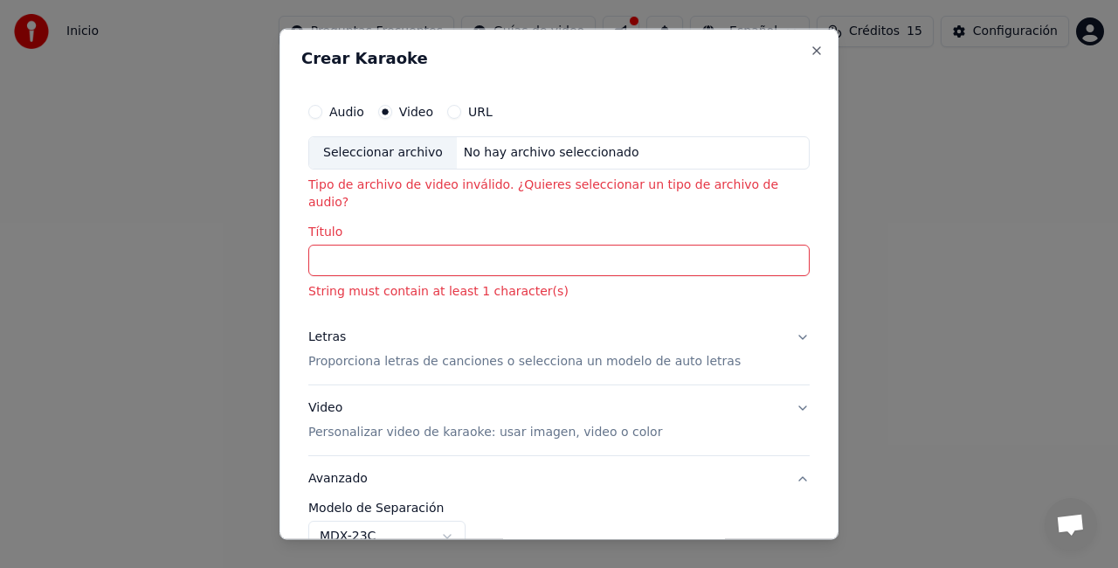
click at [525, 154] on div "No hay archivo seleccionado" at bounding box center [552, 152] width 190 height 17
type input "**********"
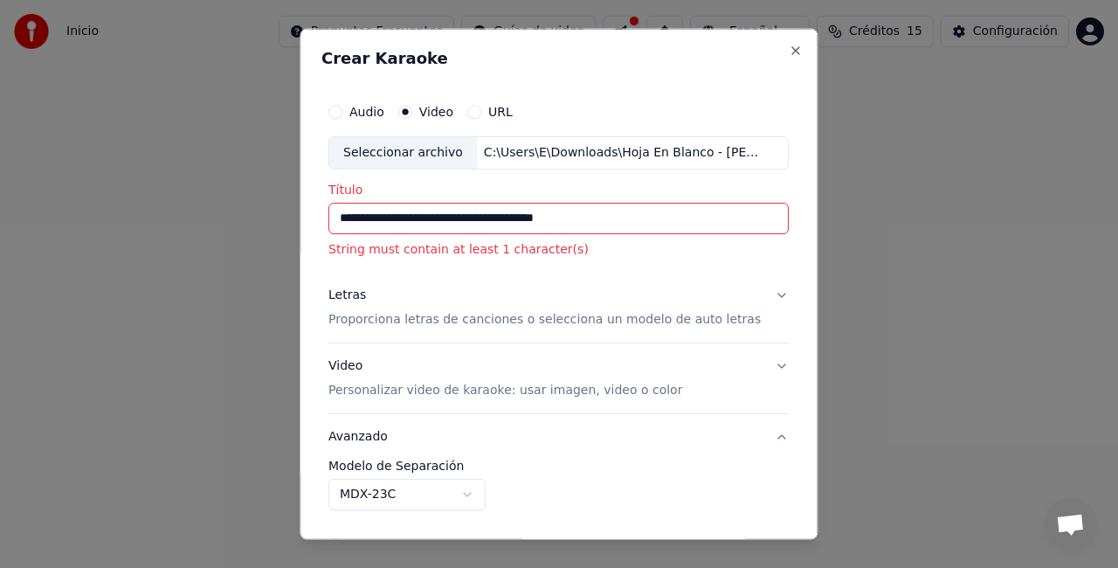
click at [435, 290] on div "Letras Proporciona letras de canciones o selecciona un modelo de auto letras" at bounding box center [544, 307] width 432 height 42
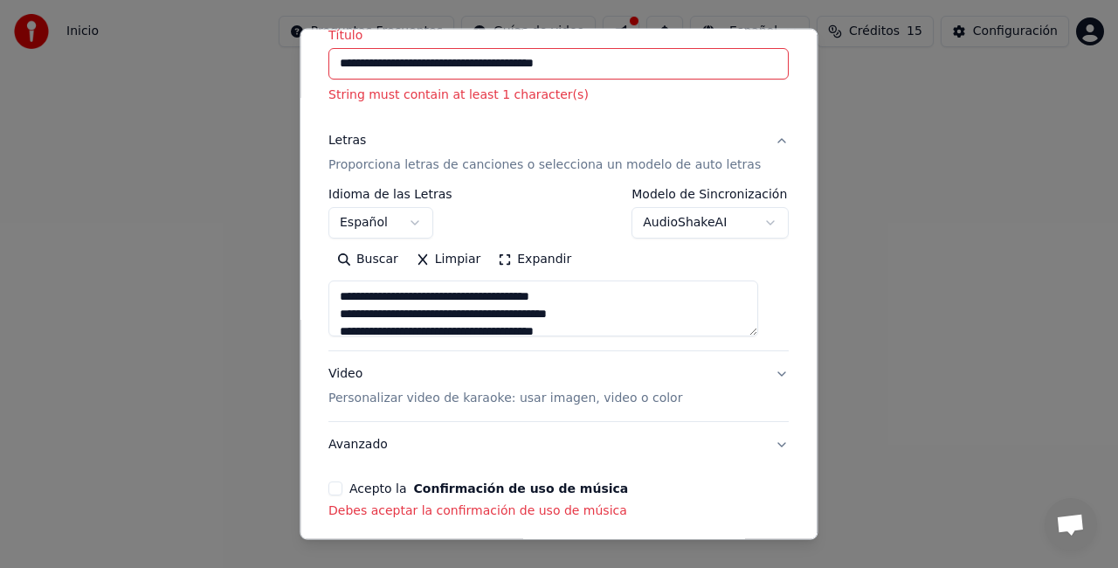
scroll to position [227, 0]
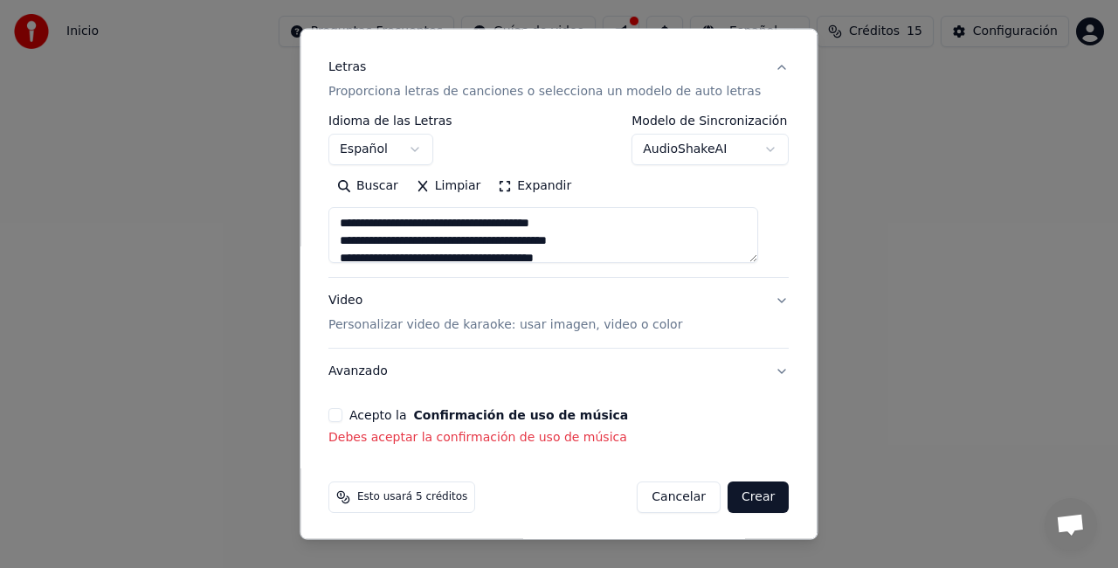
click at [519, 417] on button "Confirmación de uso de música" at bounding box center [521, 415] width 215 height 12
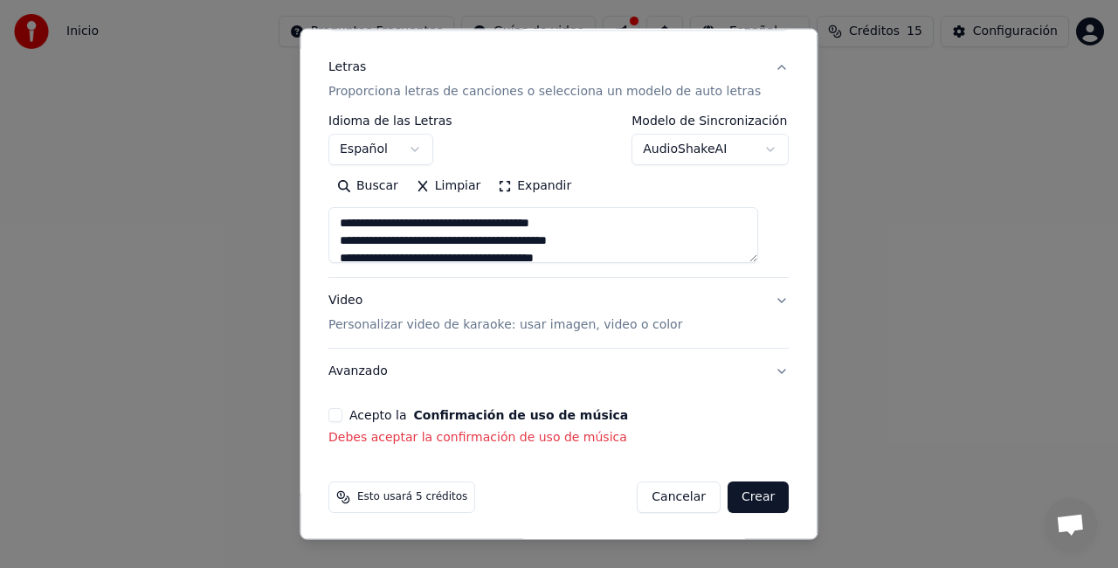
click at [519, 417] on button "Confirmación de uso de música" at bounding box center [521, 415] width 215 height 12
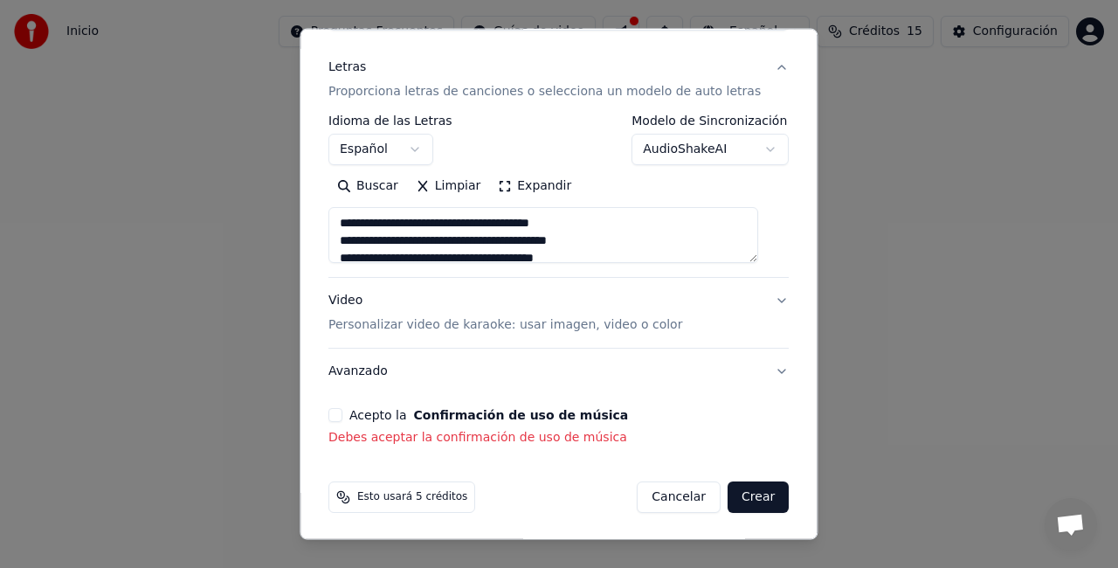
click at [519, 417] on button "Confirmación de uso de música" at bounding box center [521, 415] width 215 height 12
click at [521, 414] on button "Confirmación de uso de música" at bounding box center [521, 415] width 215 height 12
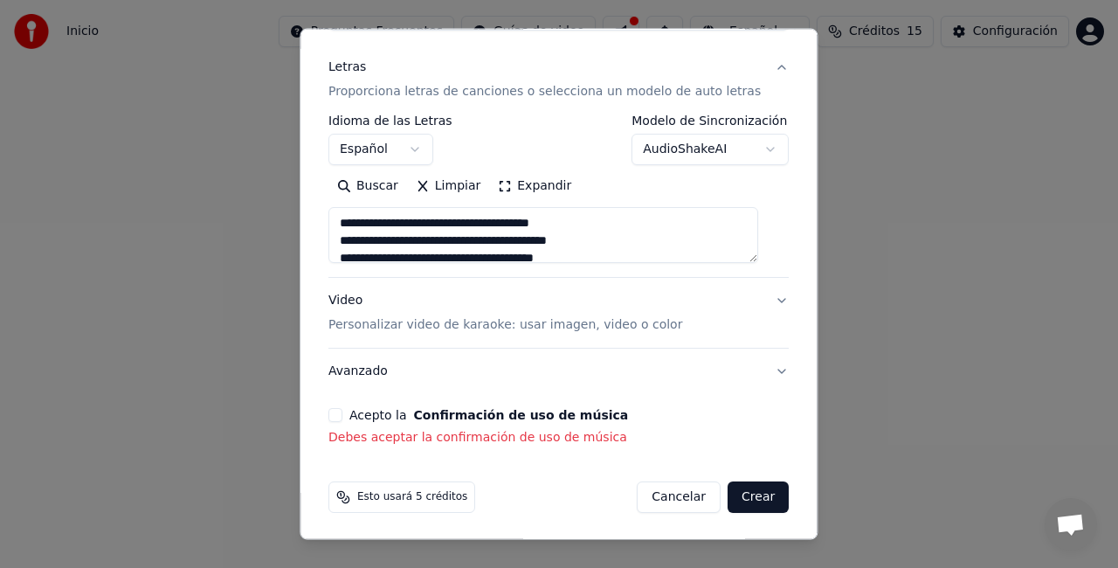
click at [521, 414] on button "Confirmación de uso de música" at bounding box center [521, 415] width 215 height 12
type textarea "**********"
drag, startPoint x: 521, startPoint y: 414, endPoint x: 509, endPoint y: 423, distance: 14.3
click at [509, 423] on div "Acepto la Confirmación de uso de música Debes aceptar la confirmación de uso de…" at bounding box center [558, 427] width 460 height 38
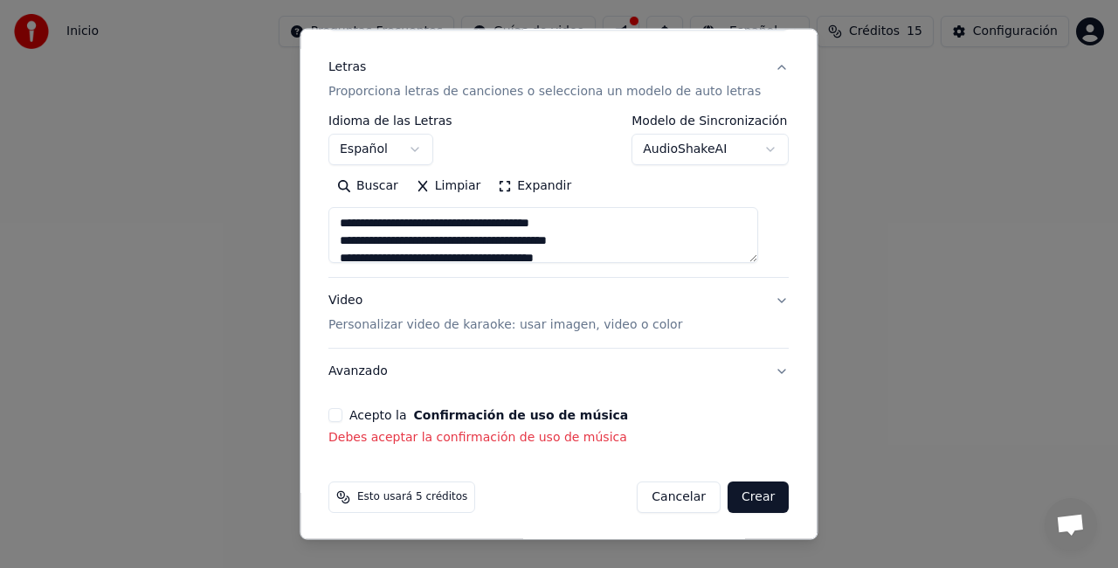
click at [509, 423] on div "Acepto la Confirmación de uso de música Debes aceptar la confirmación de uso de…" at bounding box center [558, 427] width 460 height 38
click at [509, 436] on p "Debes aceptar la confirmación de uso de música" at bounding box center [558, 437] width 460 height 17
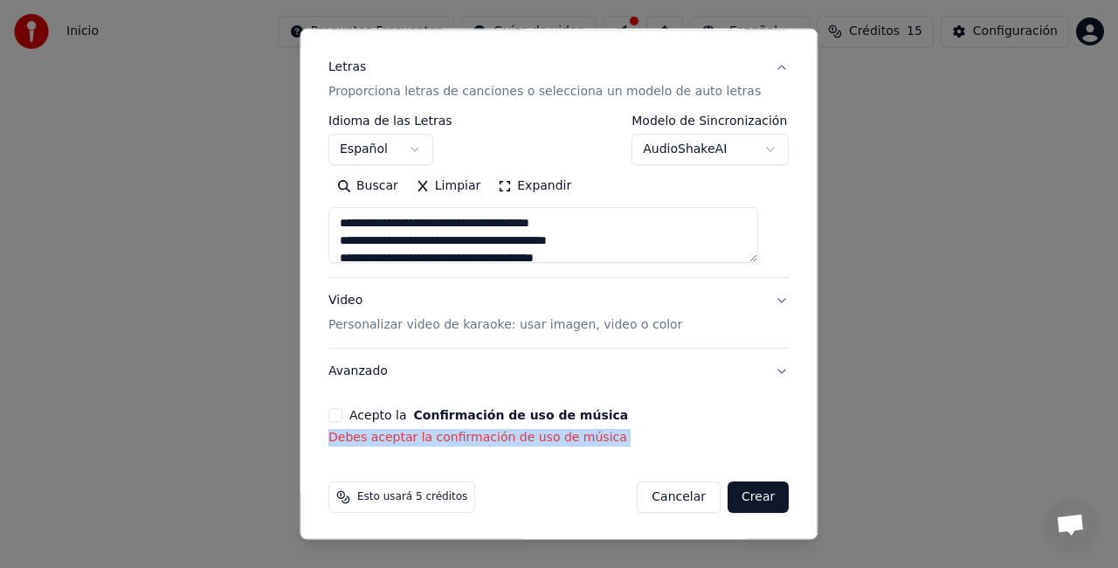
click at [509, 436] on p "Debes aceptar la confirmación de uso de música" at bounding box center [558, 437] width 460 height 17
drag, startPoint x: 509, startPoint y: 436, endPoint x: 673, endPoint y: 433, distance: 164.2
click at [673, 433] on p "Debes aceptar la confirmación de uso de música" at bounding box center [558, 437] width 460 height 17
